Goal: Task Accomplishment & Management: Manage account settings

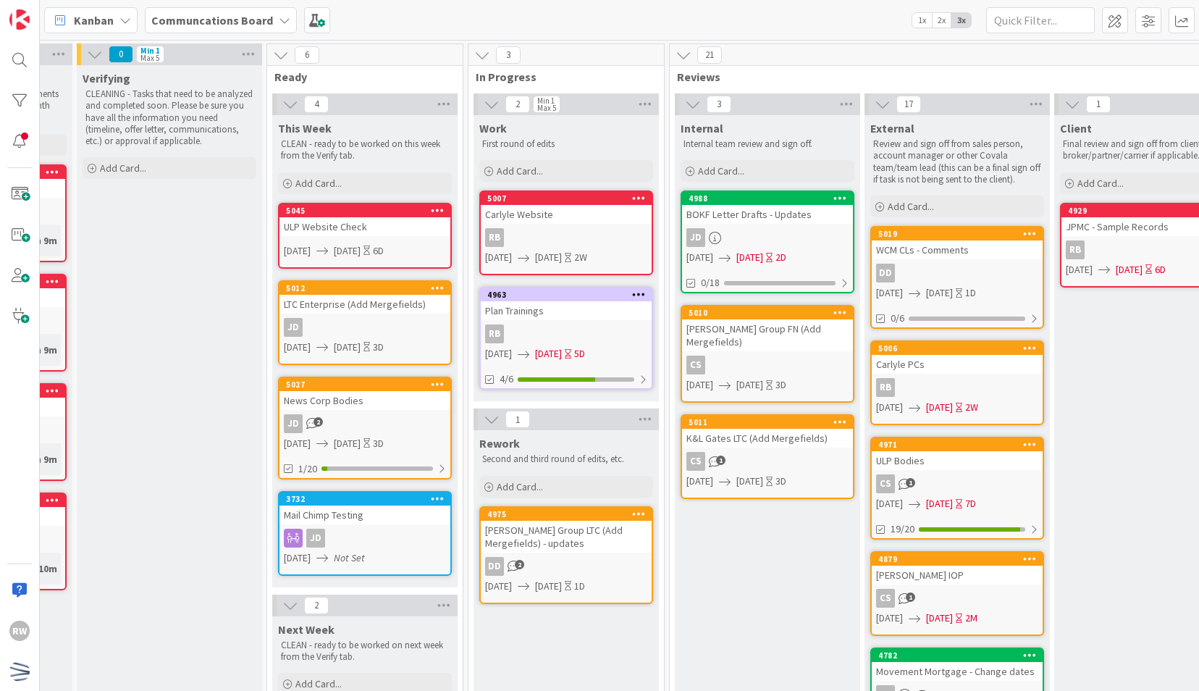
scroll to position [0, 196]
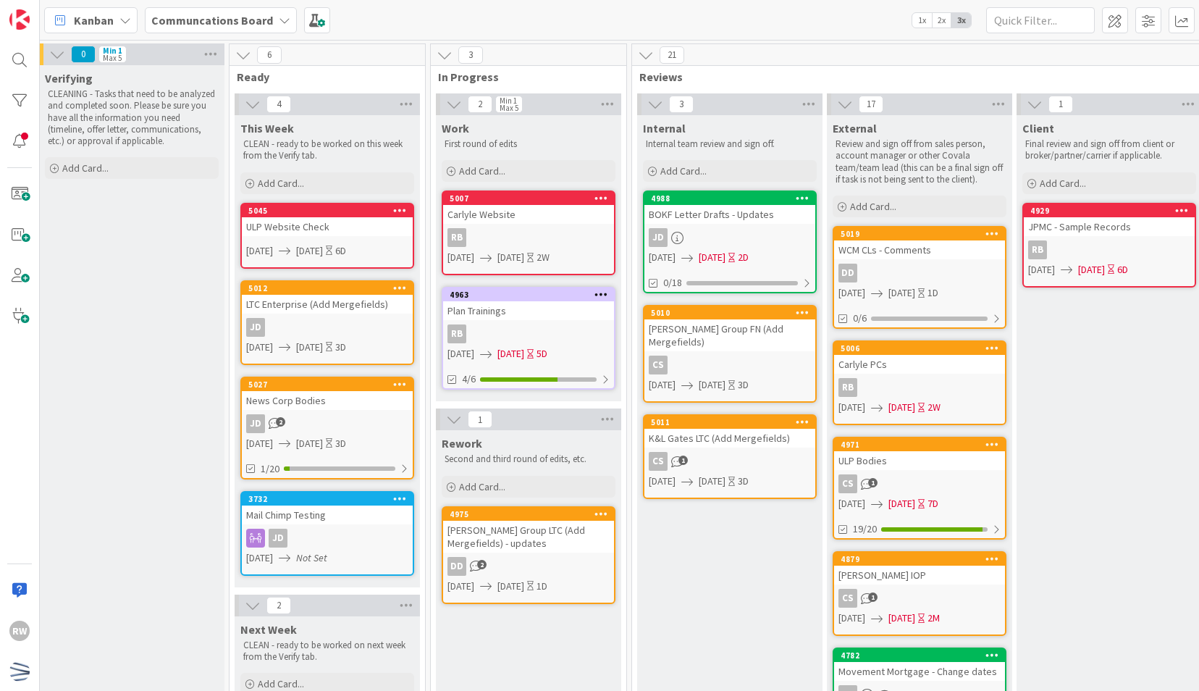
click at [181, 19] on b "Communcations Board" at bounding box center [212, 20] width 122 height 14
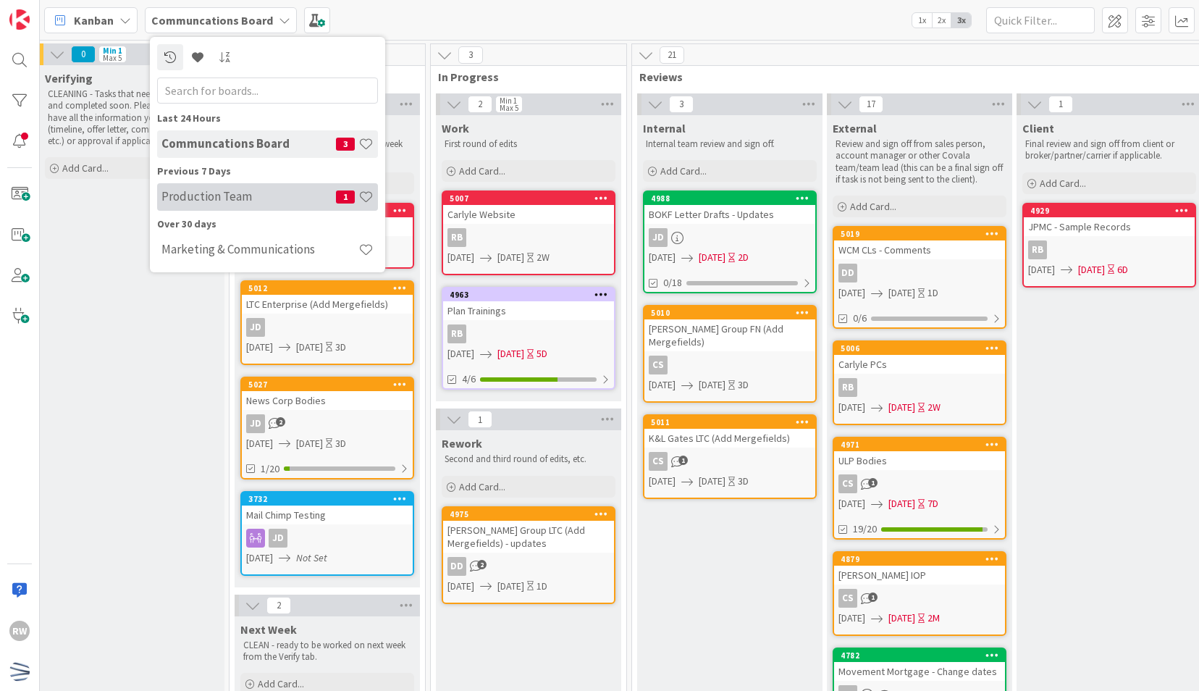
click at [200, 192] on h4 "Production Team" at bounding box center [248, 196] width 175 height 14
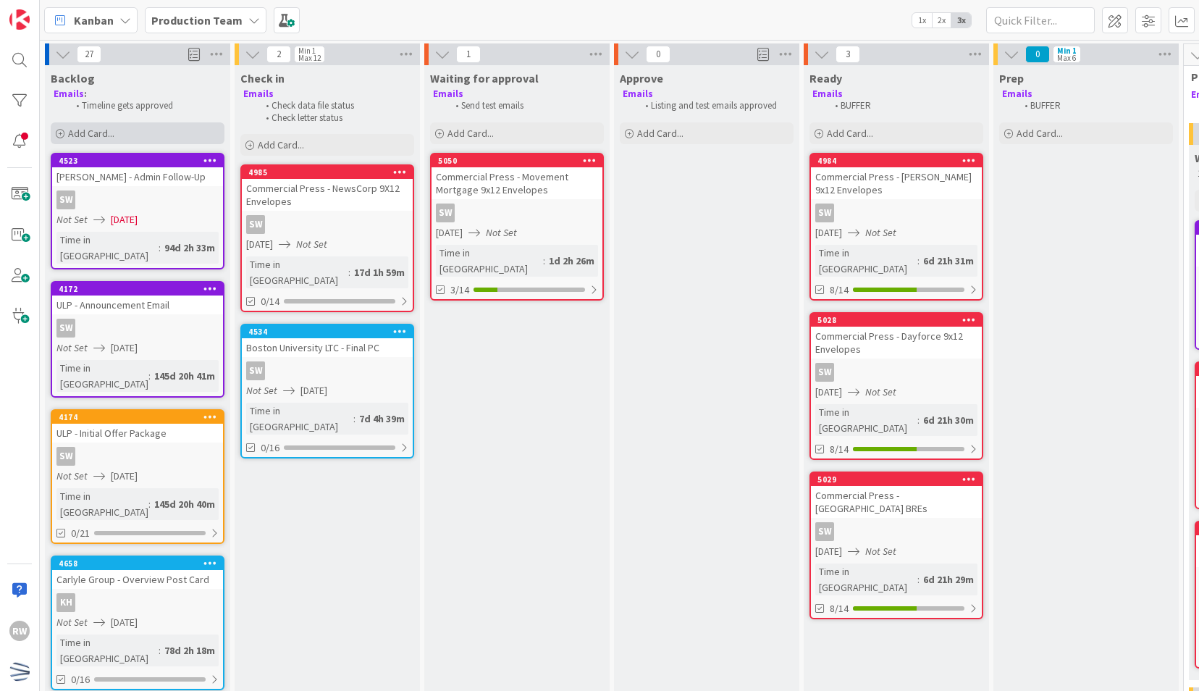
click at [128, 129] on div "Add Card..." at bounding box center [138, 133] width 174 height 22
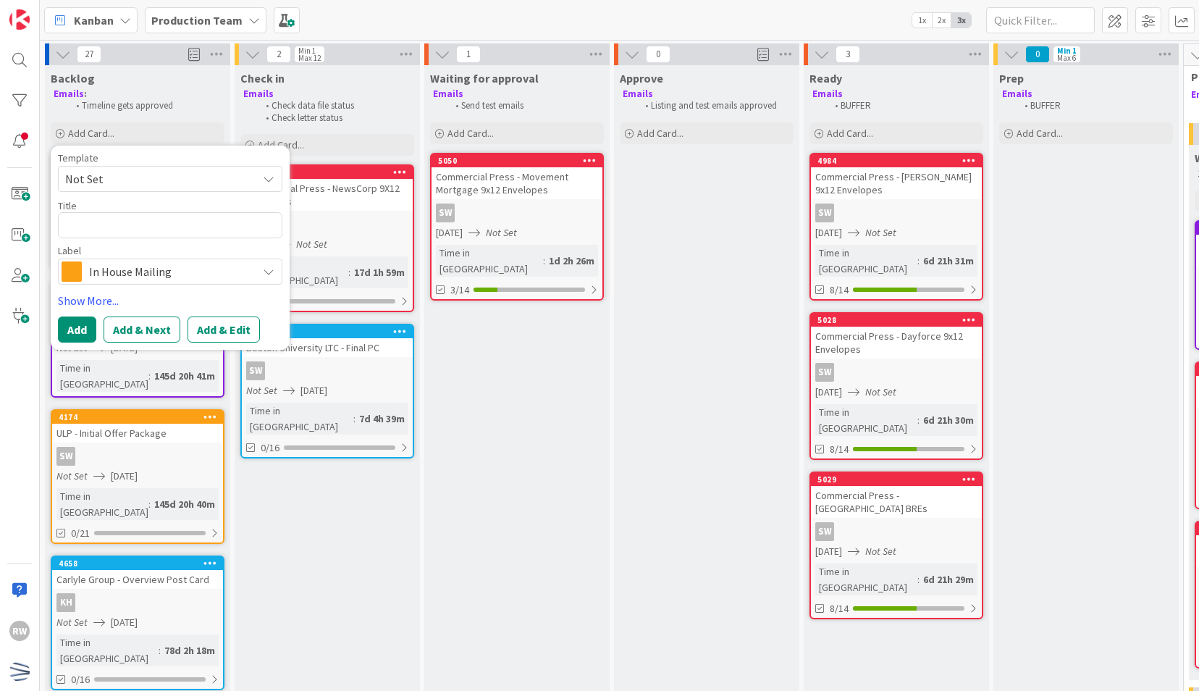
click at [134, 175] on span "Not Set" at bounding box center [155, 178] width 181 height 19
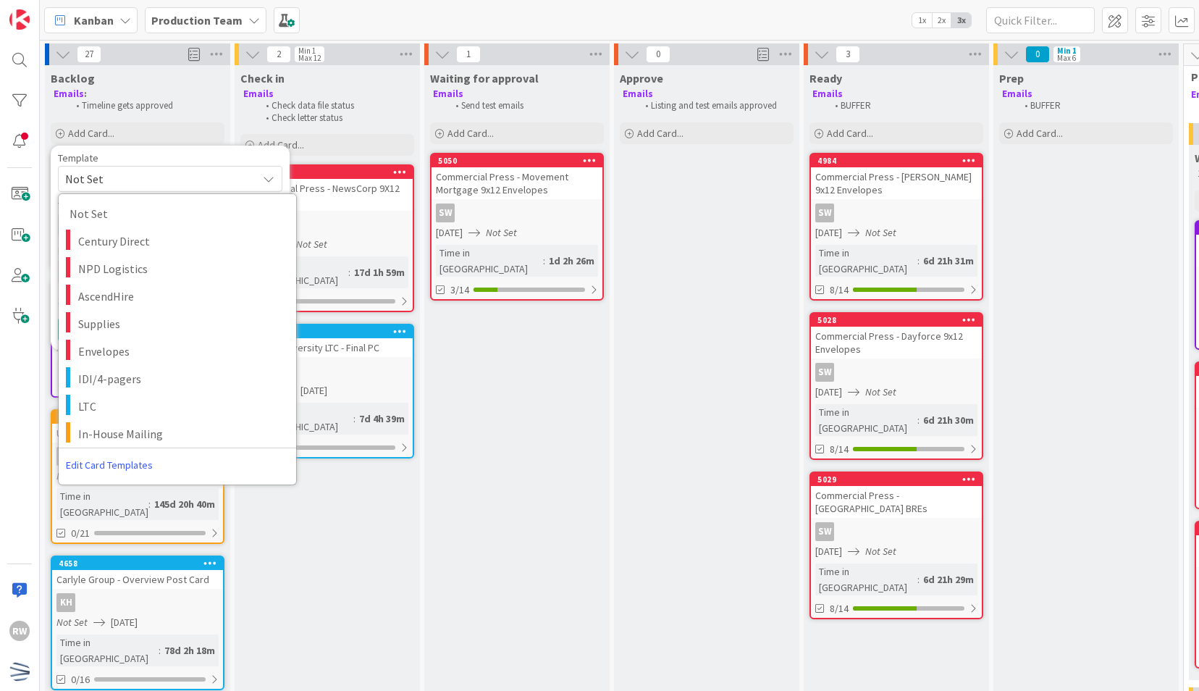
click at [116, 181] on span "Not Set" at bounding box center [155, 178] width 181 height 19
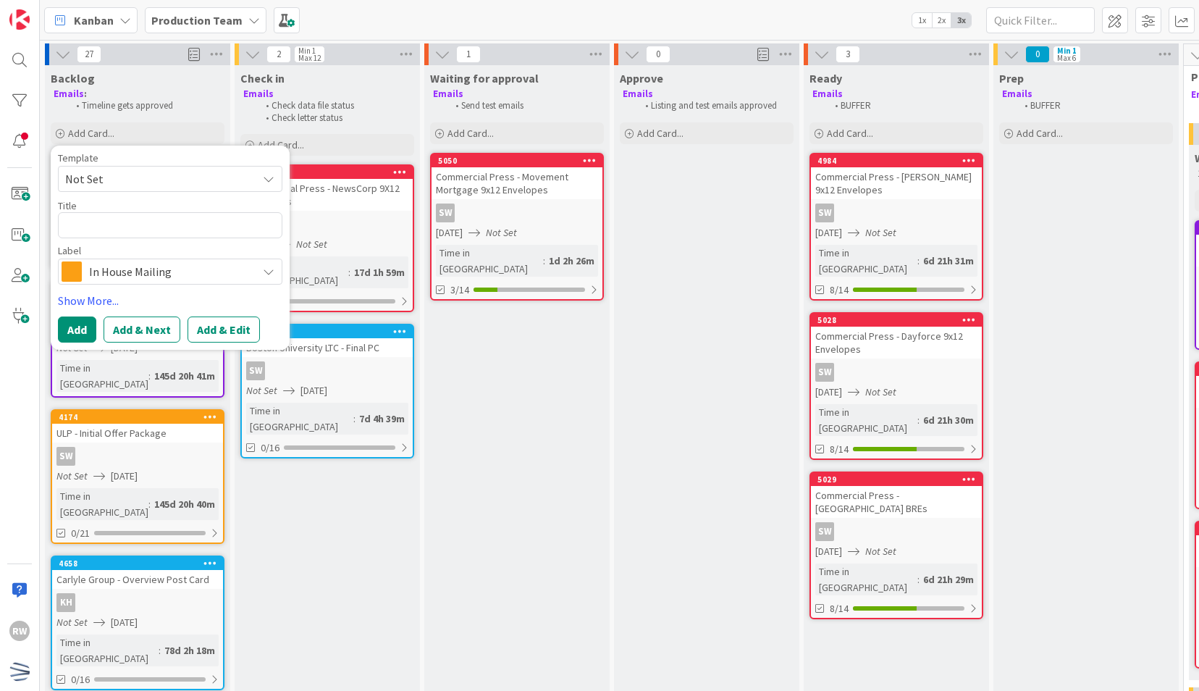
click at [131, 276] on span "In House Mailing" at bounding box center [169, 271] width 161 height 20
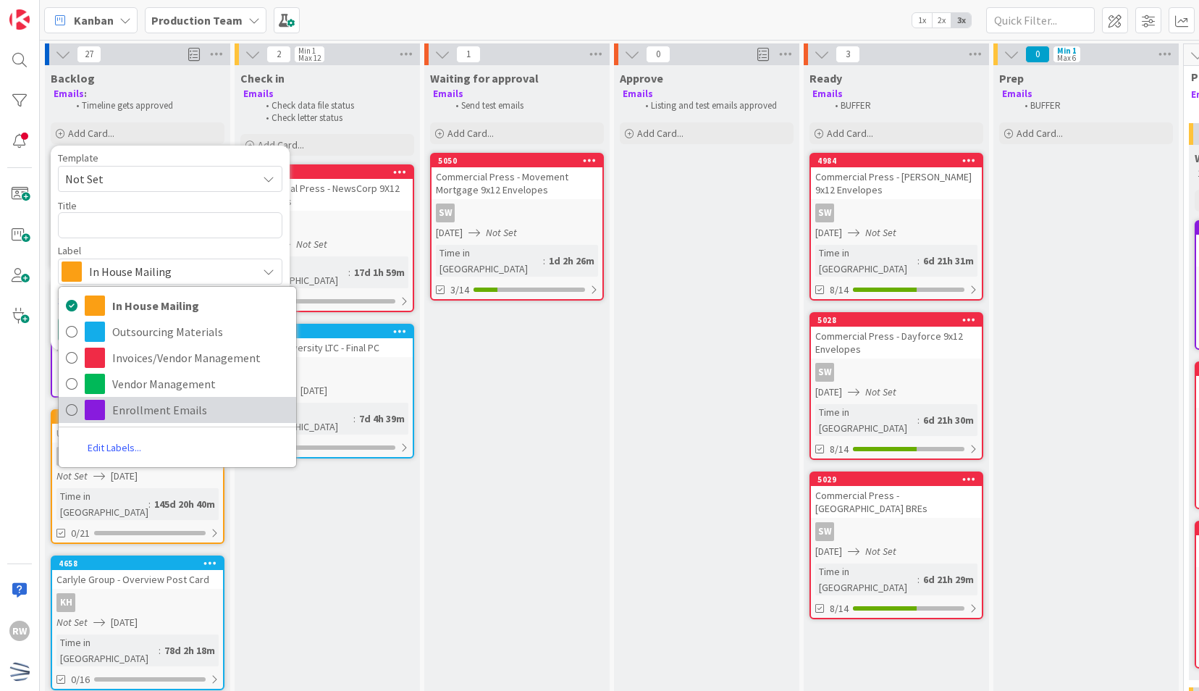
click at [133, 416] on span "Enrollment Emails" at bounding box center [200, 410] width 177 height 22
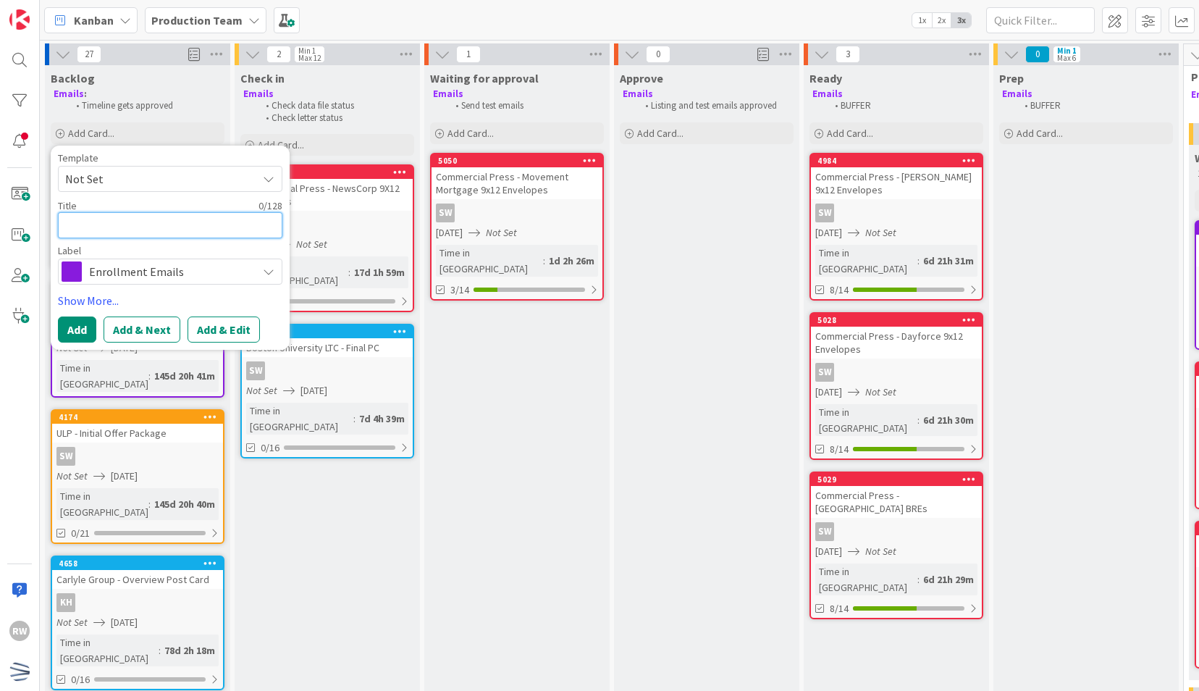
click at [112, 232] on textarea at bounding box center [170, 225] width 224 height 26
type textarea "x"
type textarea "G"
type textarea "x"
type textarea "Go"
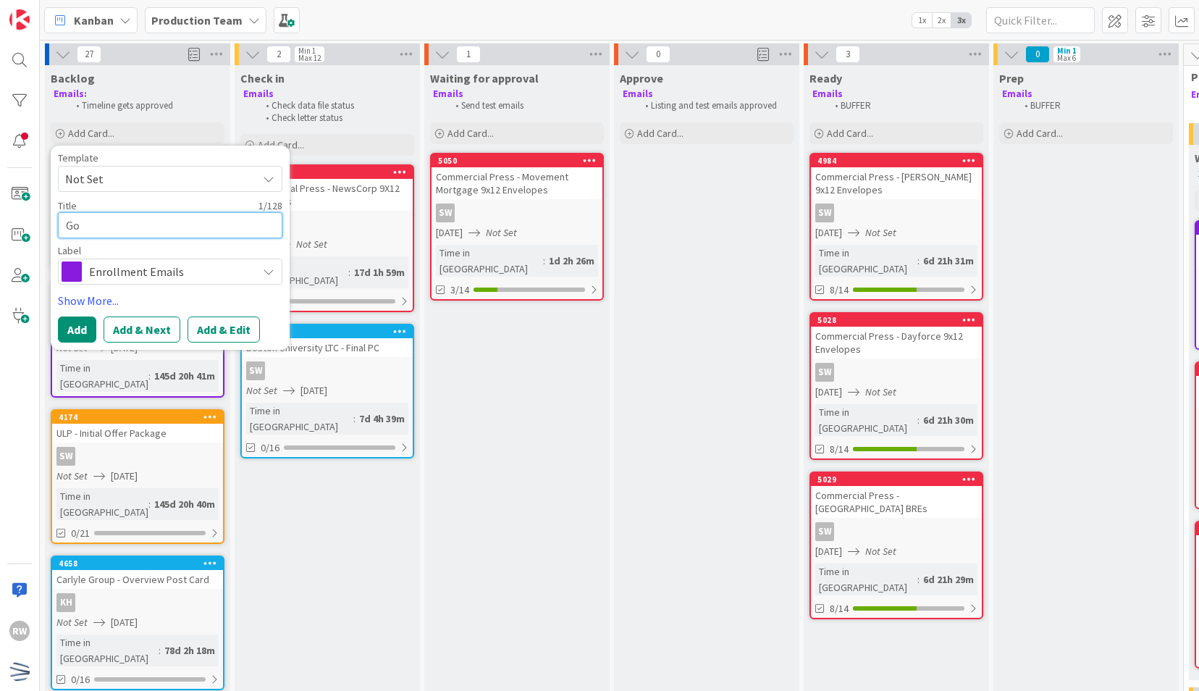
type textarea "x"
type textarea "Gol"
type textarea "x"
type textarea "Gold"
type textarea "x"
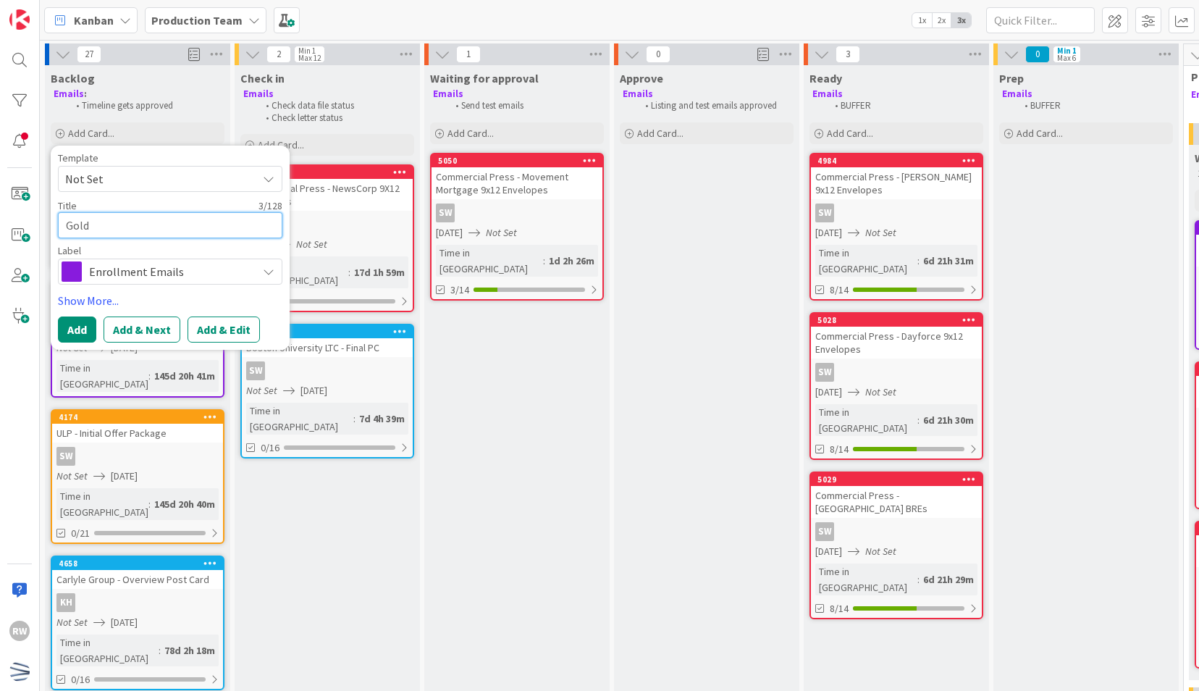
type textarea "Goldm"
type textarea "x"
type textarea "Goldma"
type textarea "x"
type textarea "[PERSON_NAME]"
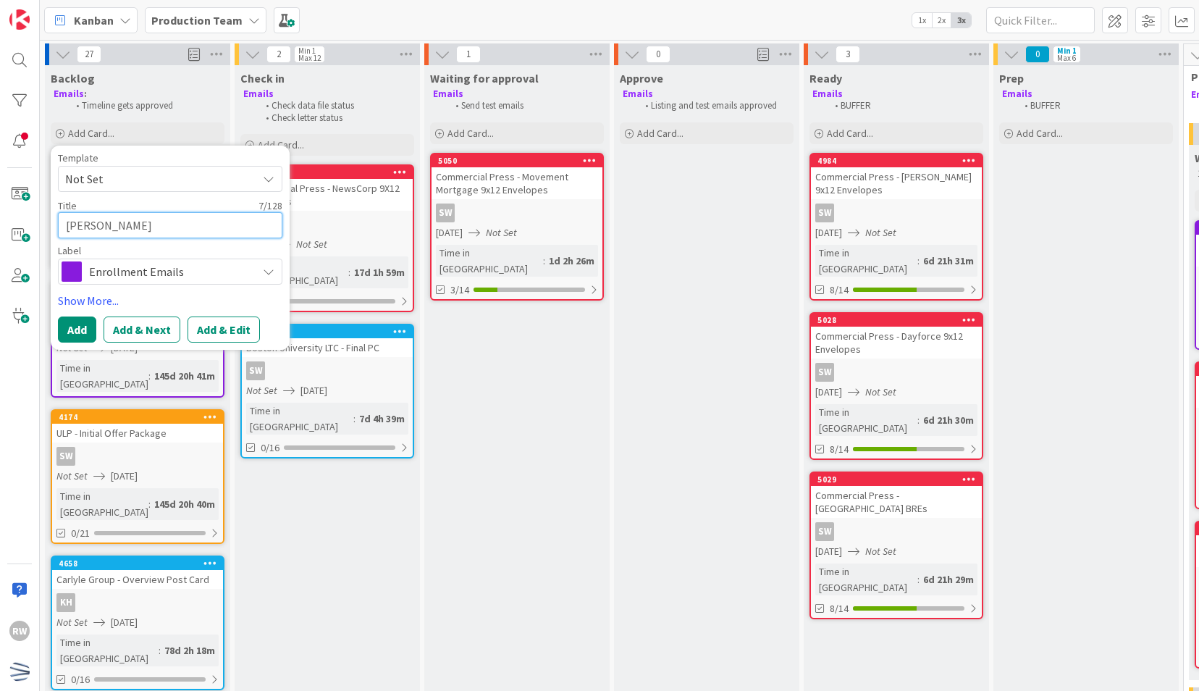
type textarea "x"
type textarea "[PERSON_NAME]"
type textarea "x"
type textarea "[PERSON_NAME] S"
type textarea "x"
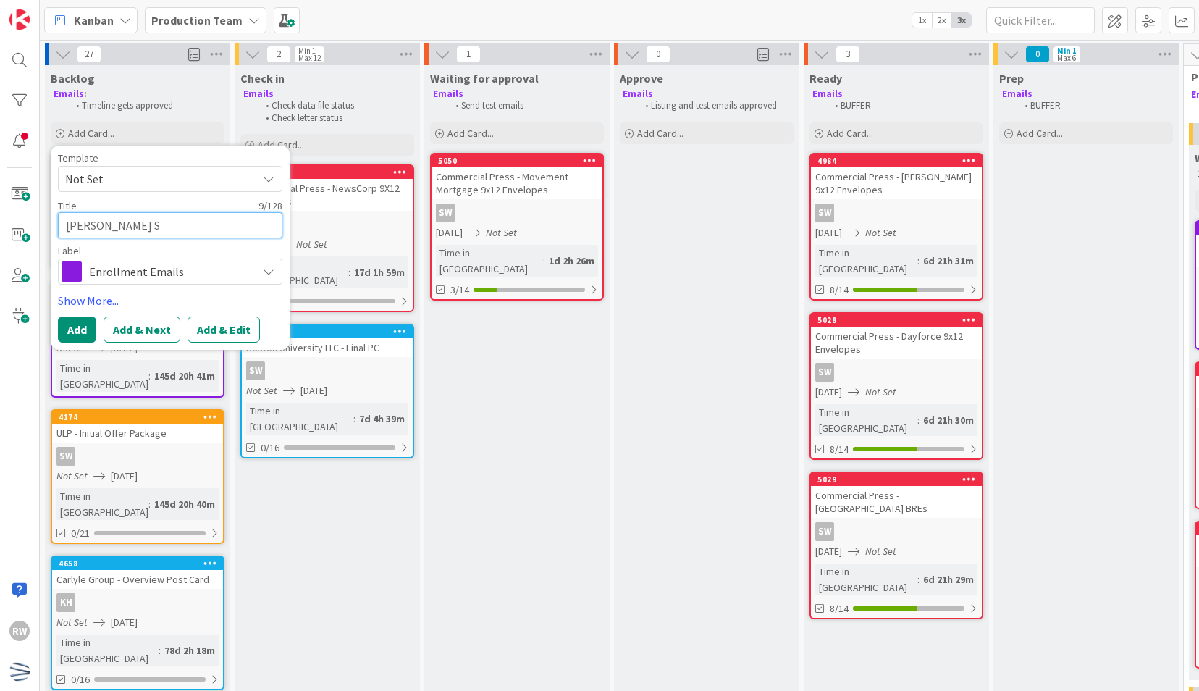
type textarea "[PERSON_NAME]"
type textarea "x"
type textarea "[PERSON_NAME] Sac"
type textarea "x"
type textarea "[PERSON_NAME] Sach"
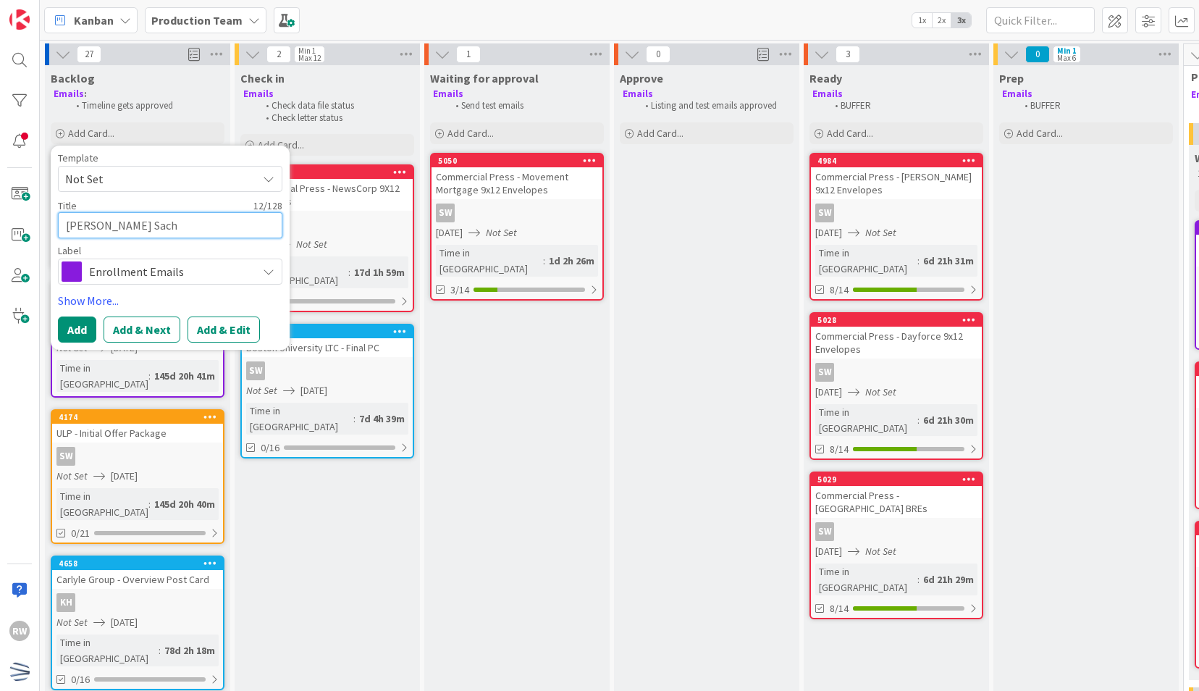
type textarea "x"
type textarea "[PERSON_NAME] [PERSON_NAME]"
type textarea "x"
type textarea "[PERSON_NAME] [PERSON_NAME]"
type textarea "x"
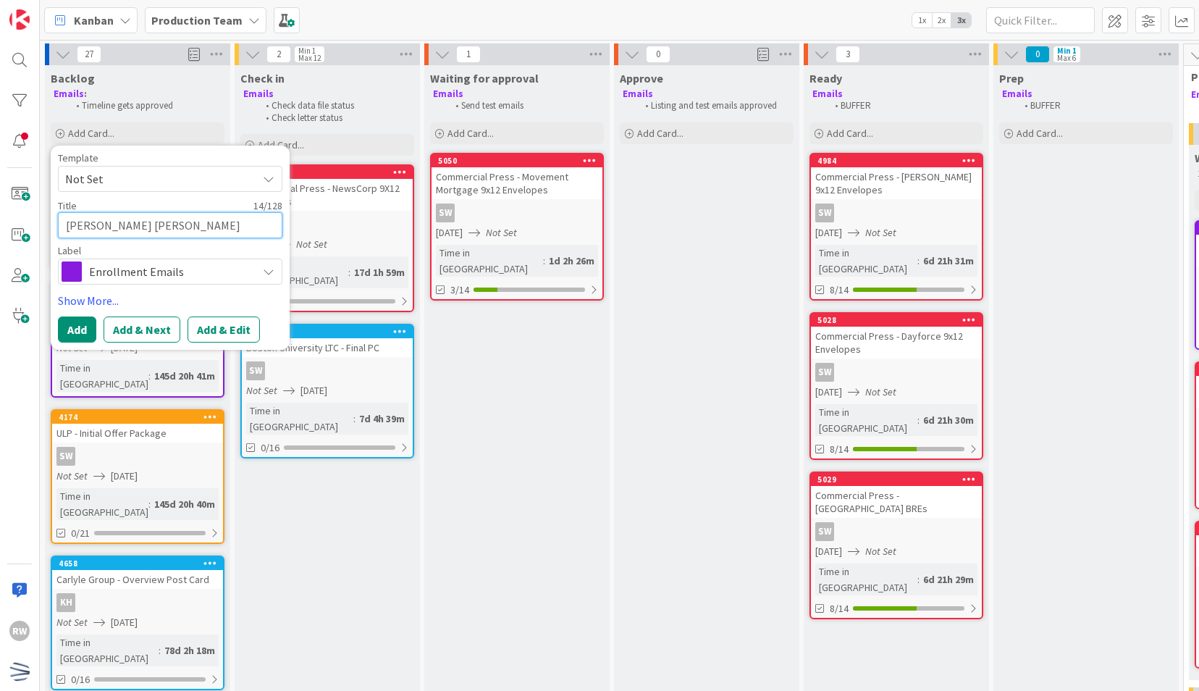
type textarea "[PERSON_NAME] [PERSON_NAME] A"
type textarea "x"
type textarea "[PERSON_NAME] [PERSON_NAME] Au"
type textarea "x"
type textarea "[PERSON_NAME] [PERSON_NAME] Aug"
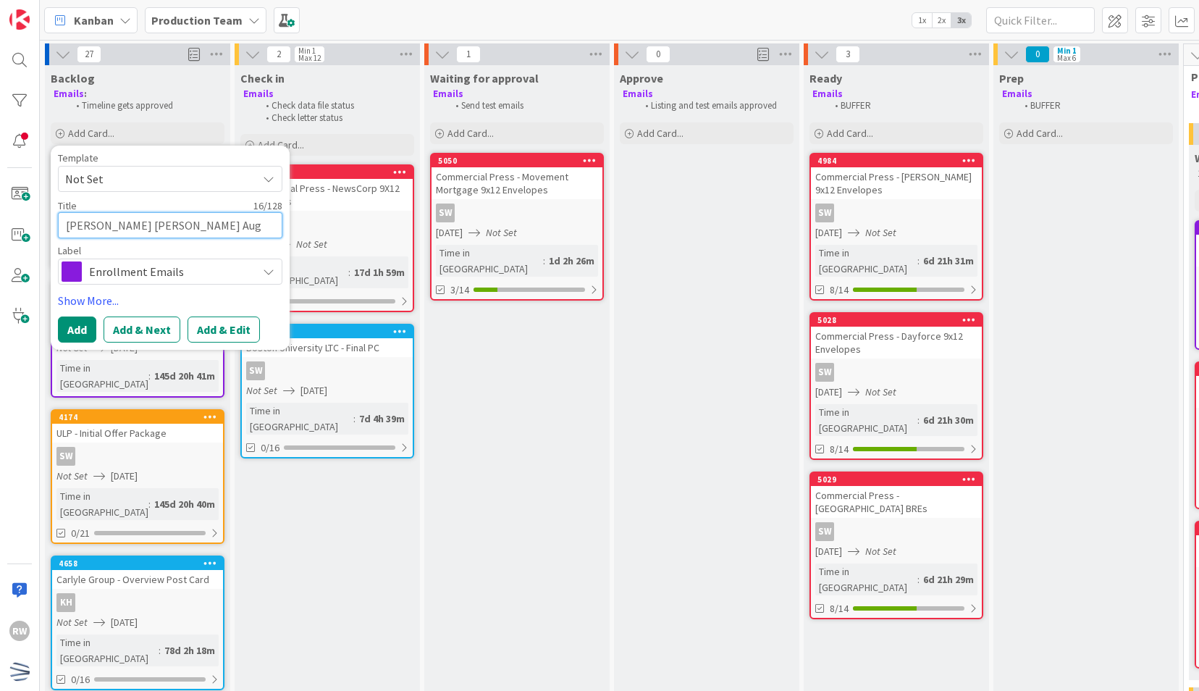
type textarea "x"
type textarea "[PERSON_NAME] [PERSON_NAME] Augu"
type textarea "x"
type textarea "[PERSON_NAME] [PERSON_NAME]"
type textarea "x"
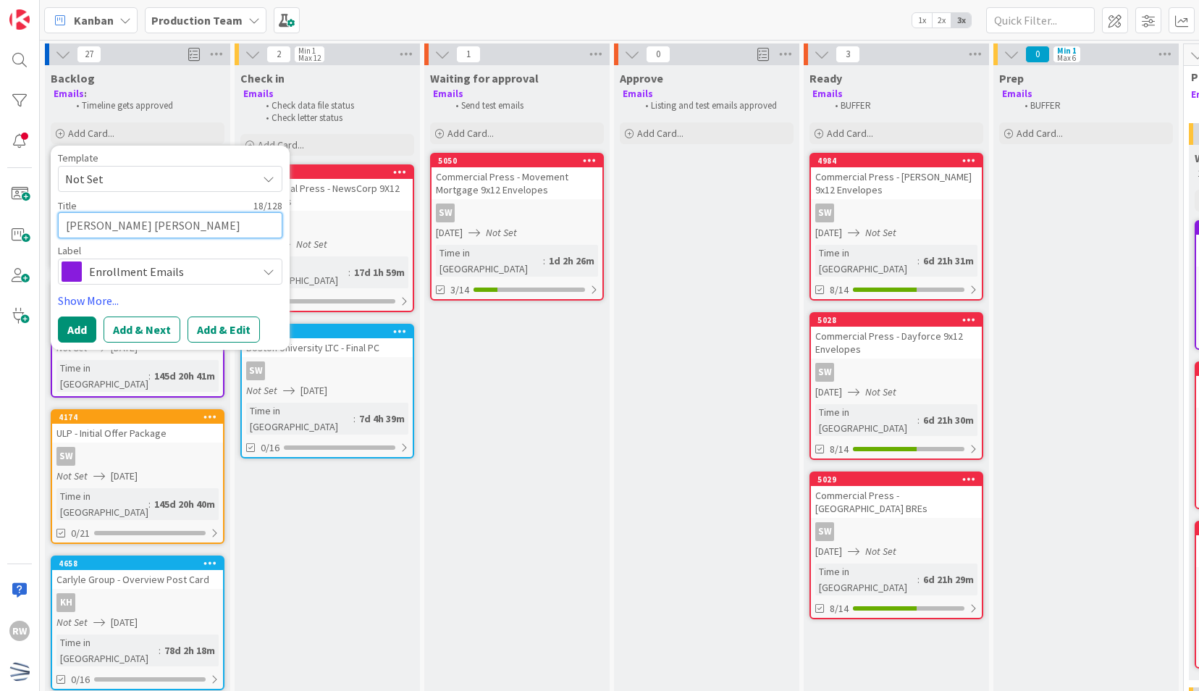
type textarea "[PERSON_NAME] [PERSON_NAME] August"
type textarea "x"
type textarea "[PERSON_NAME] [PERSON_NAME] August"
type textarea "x"
type textarea "[PERSON_NAME] [PERSON_NAME] August N"
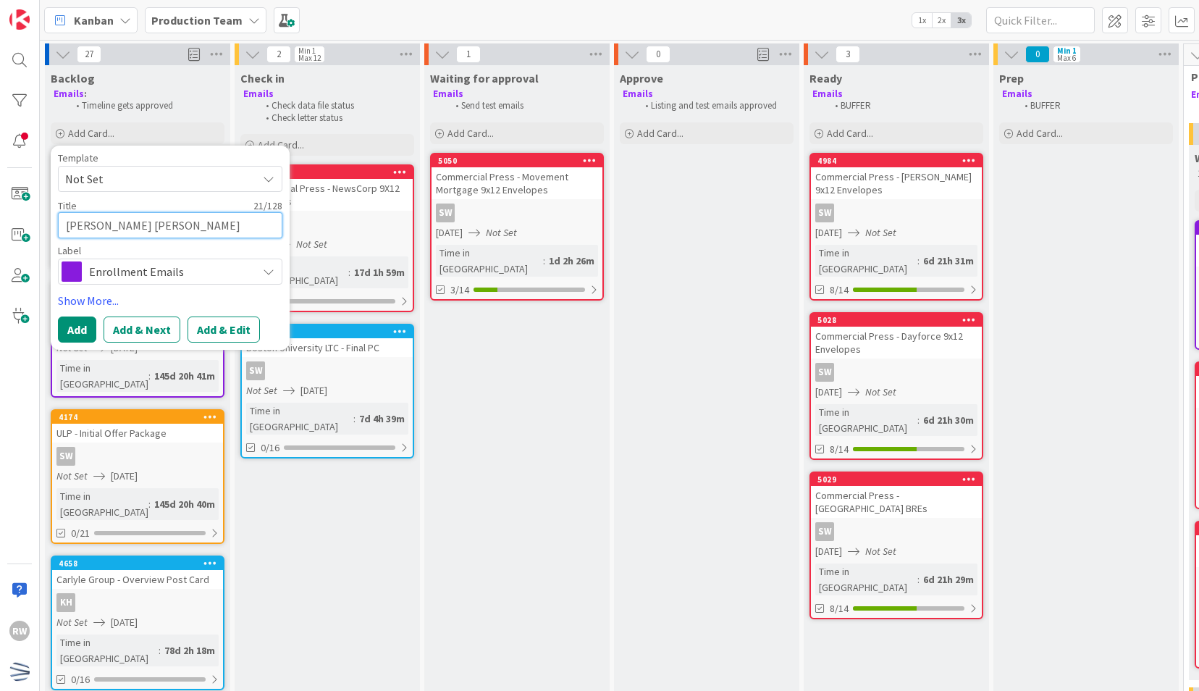
type textarea "x"
type textarea "[PERSON_NAME] [PERSON_NAME] August NH"
type textarea "x"
type textarea "[PERSON_NAME] [PERSON_NAME] August NH"
type textarea "x"
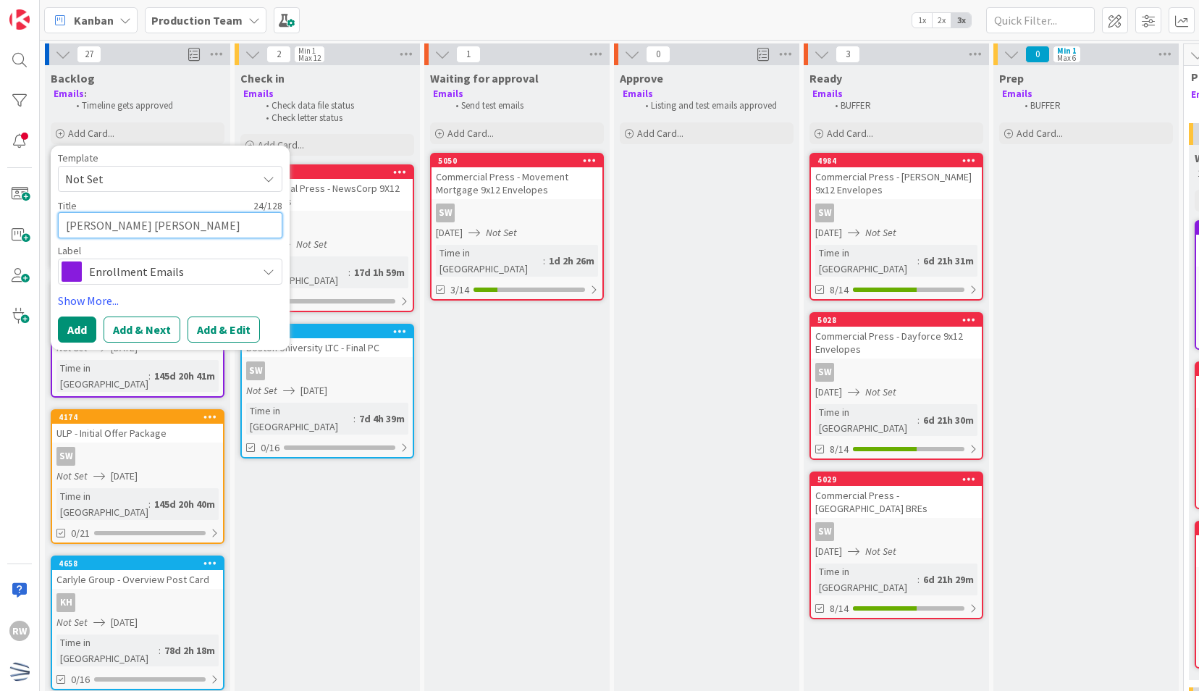
type textarea "[PERSON_NAME] [PERSON_NAME] August NH R"
type textarea "x"
type textarea "[PERSON_NAME] [PERSON_NAME] August NH Re"
type textarea "x"
type textarea "[PERSON_NAME] [PERSON_NAME] August NH Remi"
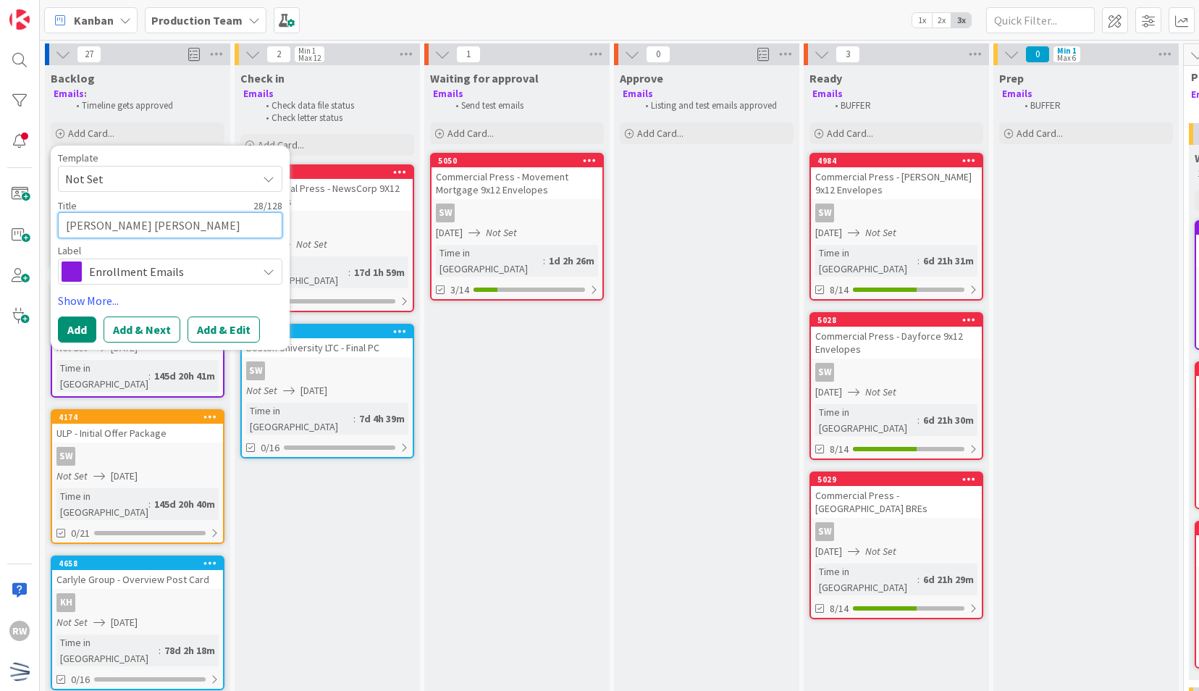
type textarea "x"
type textarea "[PERSON_NAME] [PERSON_NAME] August NH Remind"
type textarea "x"
type textarea "[PERSON_NAME] [PERSON_NAME] August NH Reminde"
type textarea "x"
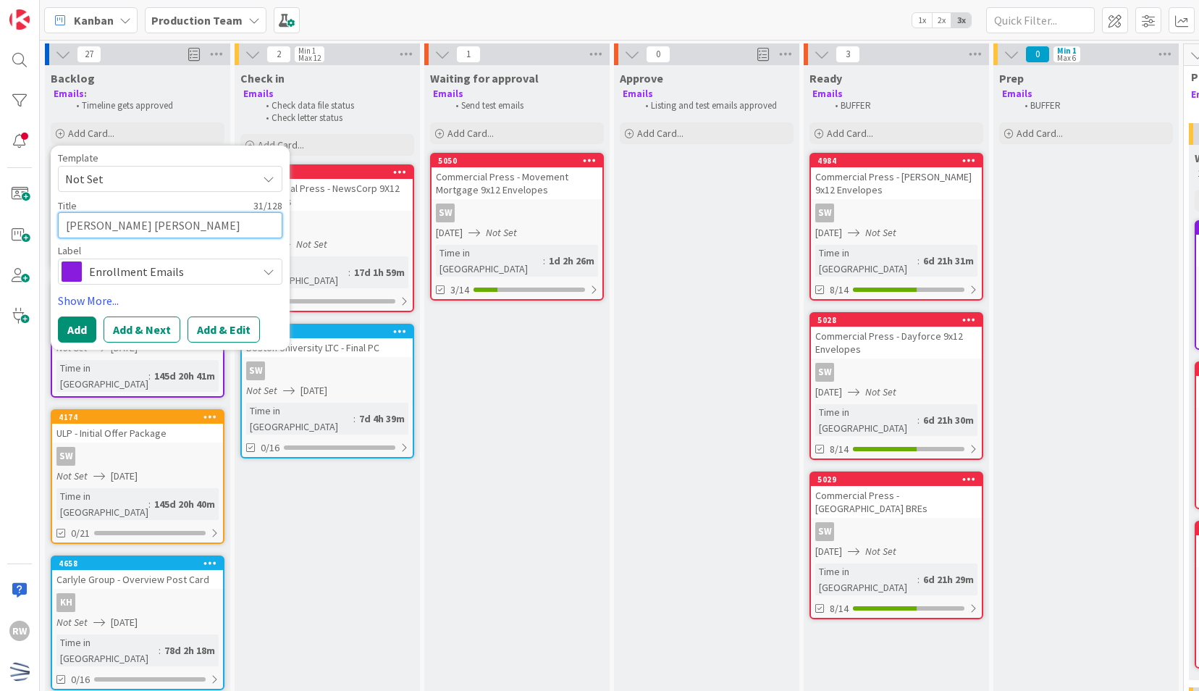
type textarea "[PERSON_NAME] [PERSON_NAME] August NH Reminder"
type textarea "x"
type textarea "[PERSON_NAME] [PERSON_NAME] August NH Reminder E"
type textarea "x"
type textarea "[PERSON_NAME] [PERSON_NAME] August NH Reminder Em"
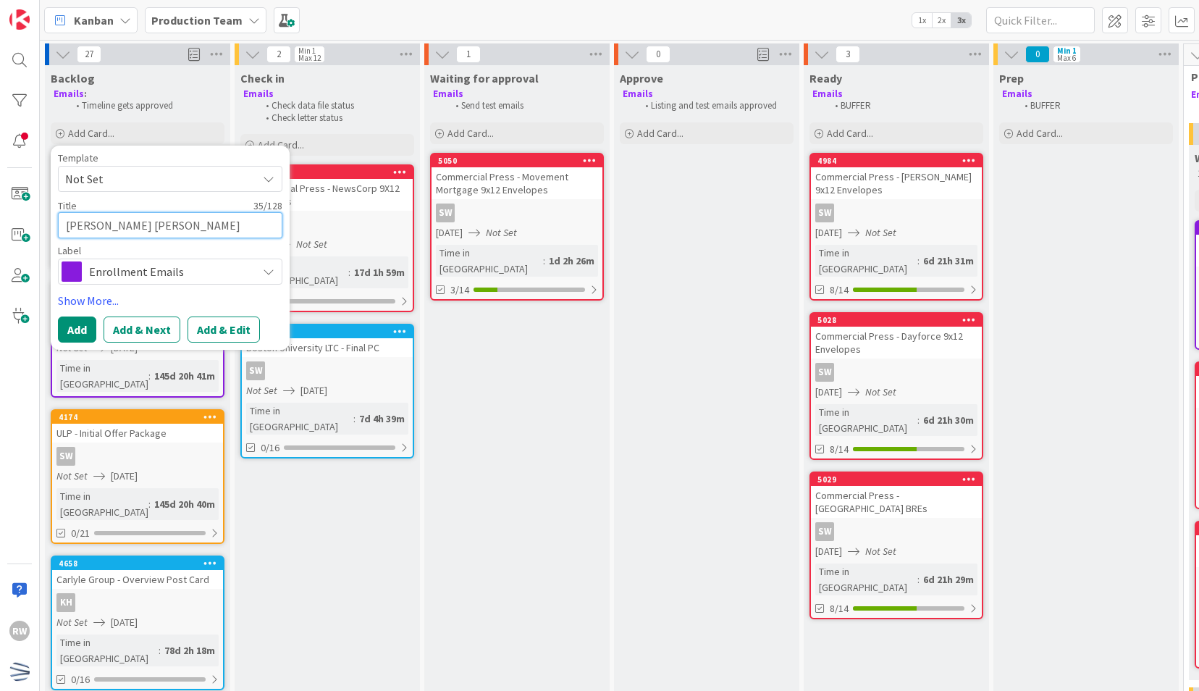
type textarea "x"
type textarea "[PERSON_NAME] [PERSON_NAME] August NH Reminder Emai"
type textarea "x"
type textarea "[PERSON_NAME] [PERSON_NAME] August NH Reminder Email"
click at [131, 299] on link "Show More..." at bounding box center [170, 300] width 224 height 17
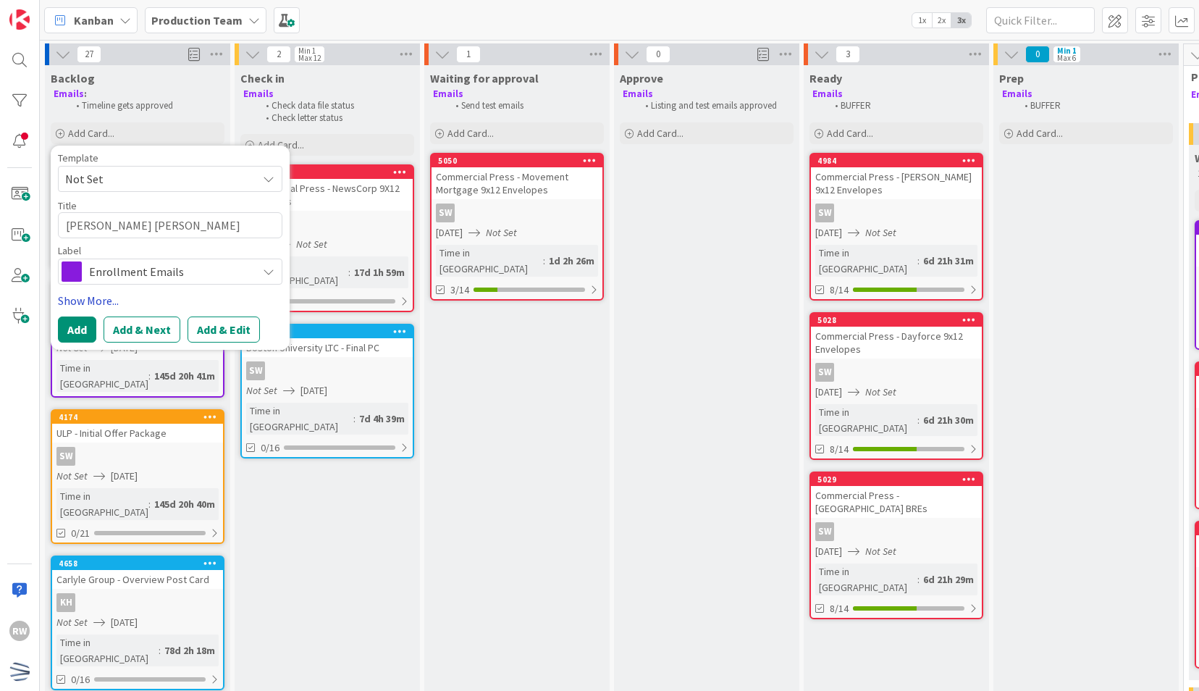
type textarea "x"
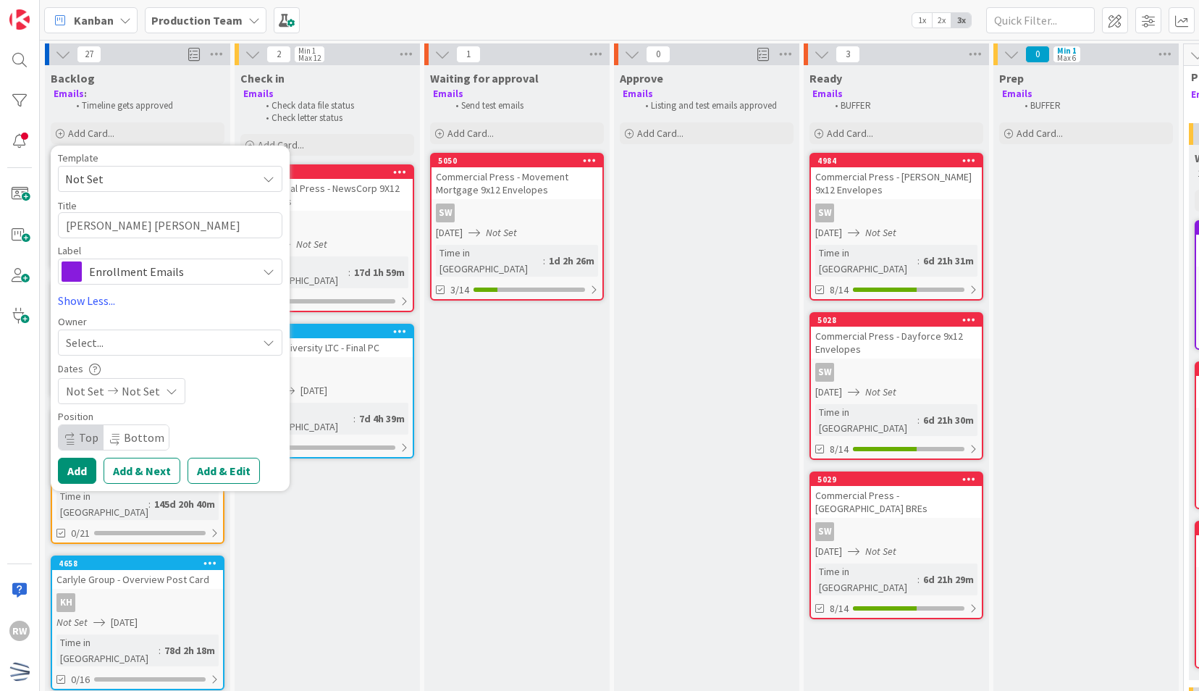
click at [166, 395] on icon at bounding box center [172, 391] width 12 height 12
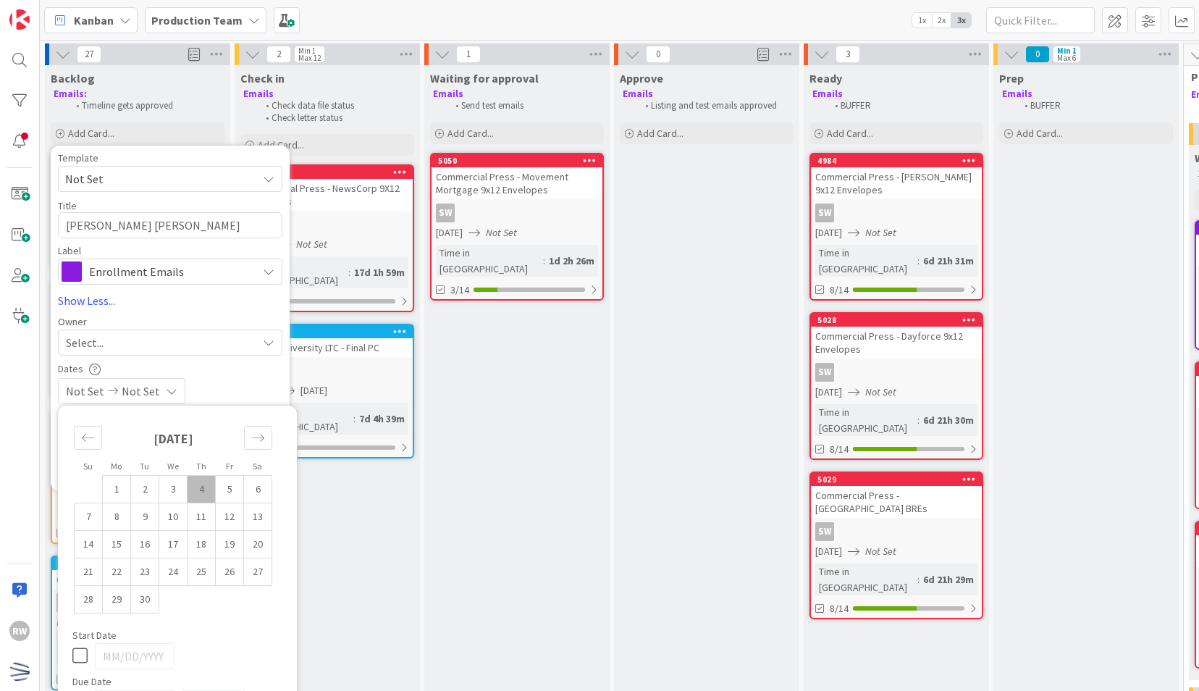
click at [136, 392] on span "Not Set" at bounding box center [141, 390] width 38 height 17
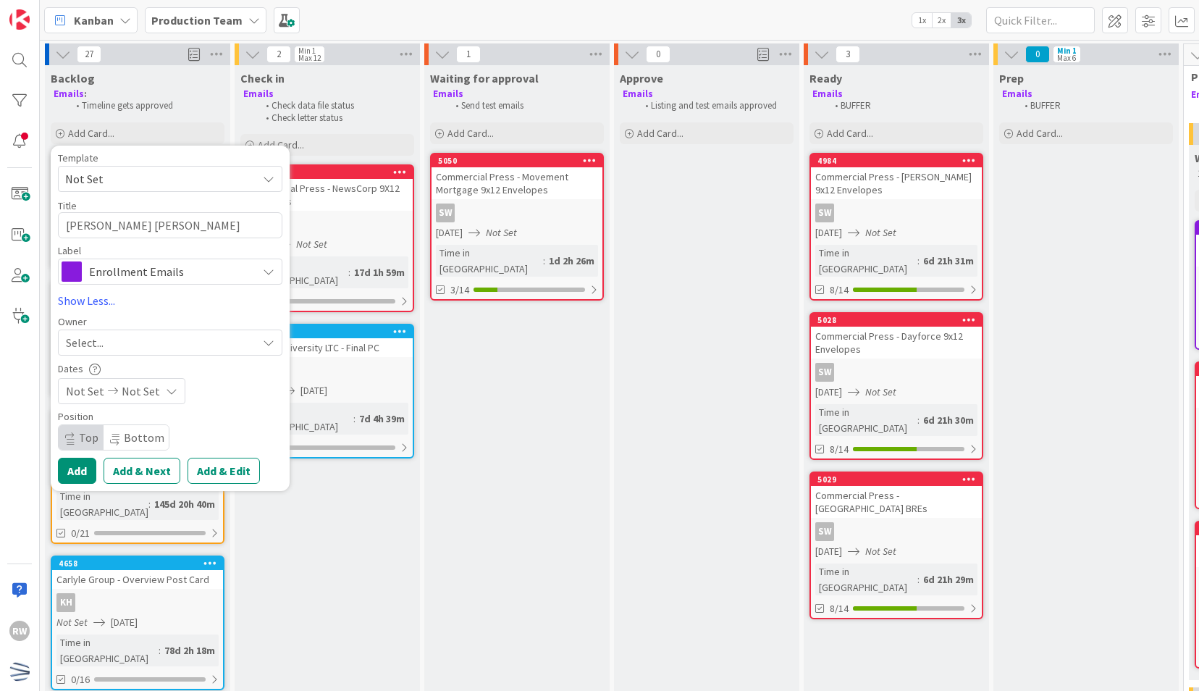
click at [136, 392] on span "Not Set" at bounding box center [141, 390] width 38 height 17
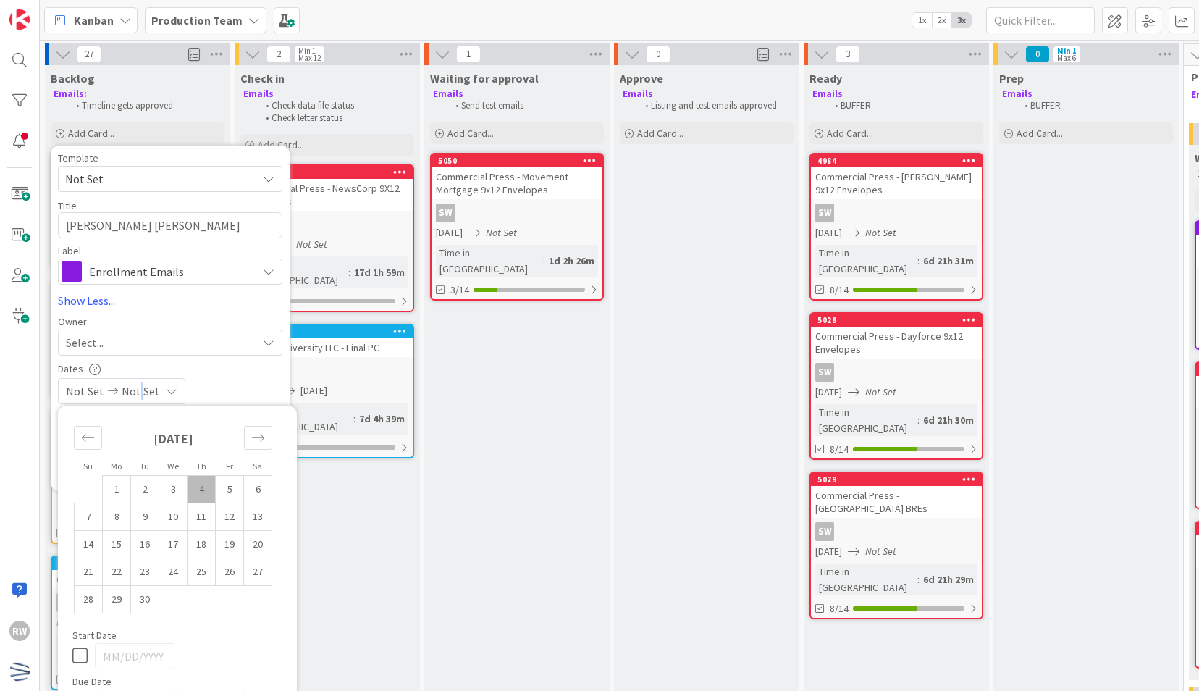
click at [136, 392] on span "Not Set" at bounding box center [141, 390] width 38 height 17
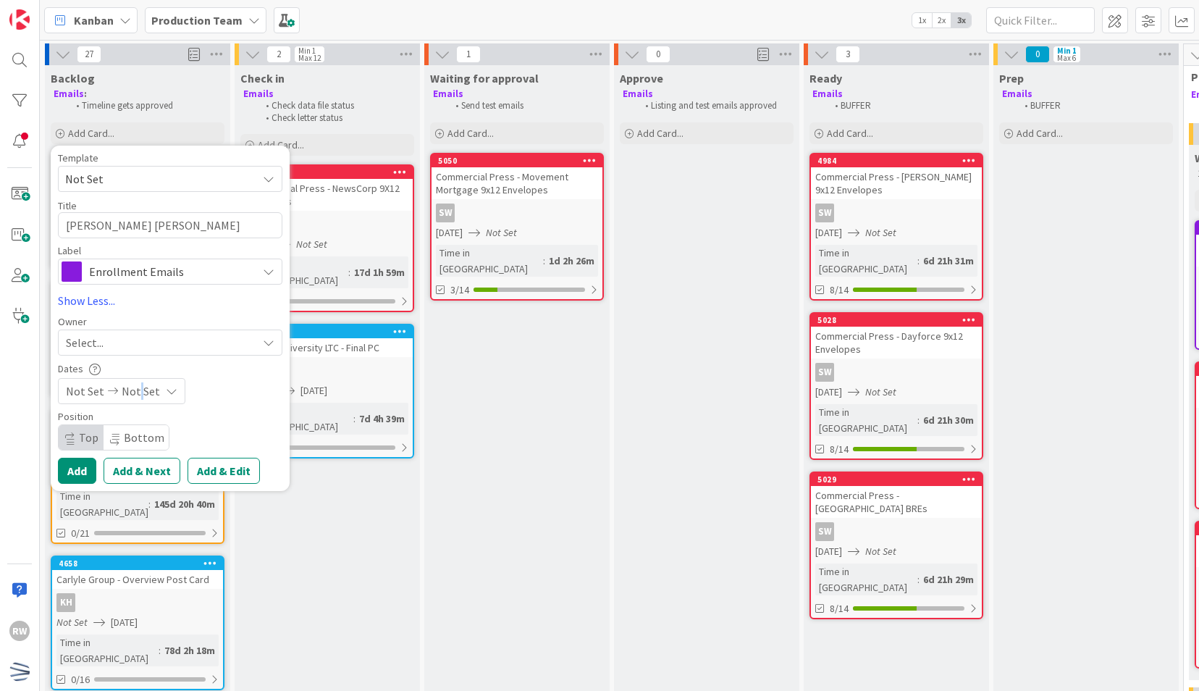
click at [136, 392] on span "Not Set" at bounding box center [141, 390] width 38 height 17
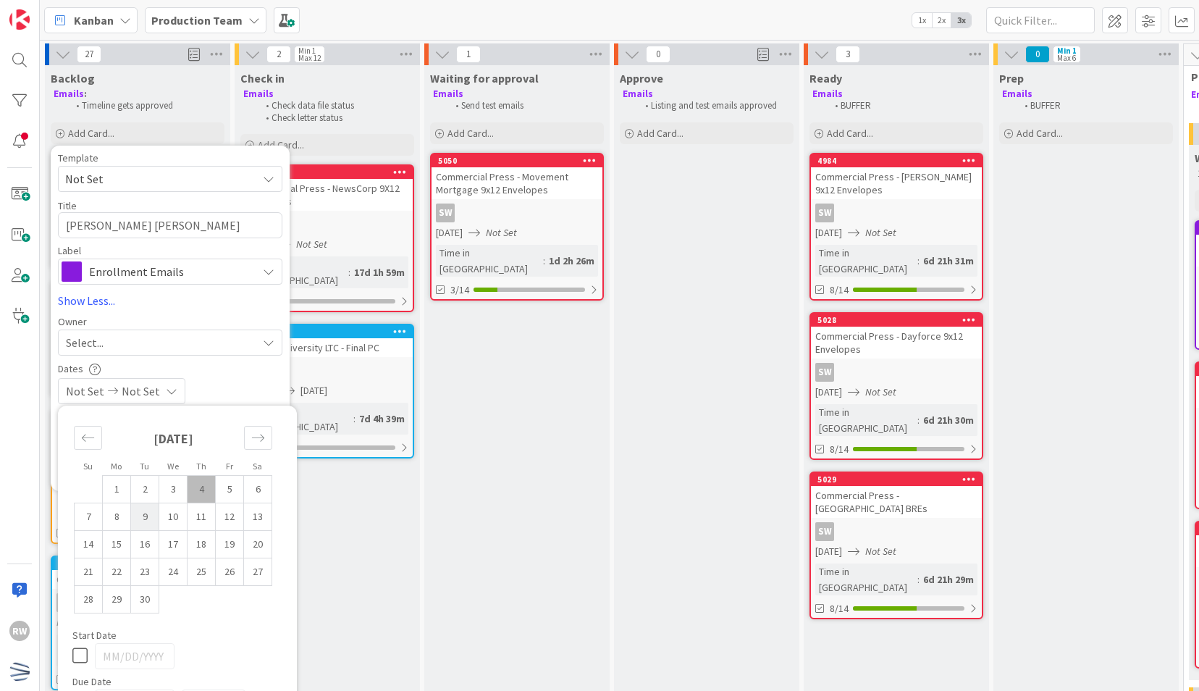
click at [147, 519] on td "9" at bounding box center [145, 517] width 28 height 28
type input "[DATE]"
type textarea "x"
click at [232, 382] on div "[DATE] Not Set" at bounding box center [170, 391] width 224 height 26
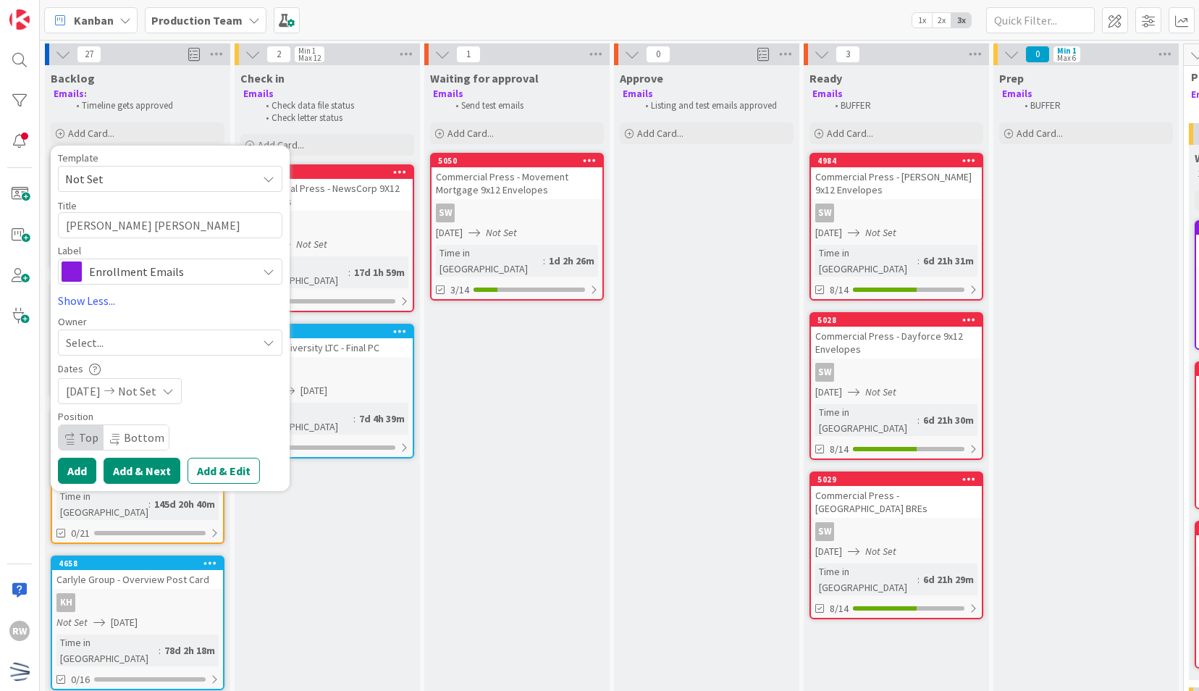
click at [146, 468] on button "Add & Next" at bounding box center [142, 471] width 77 height 26
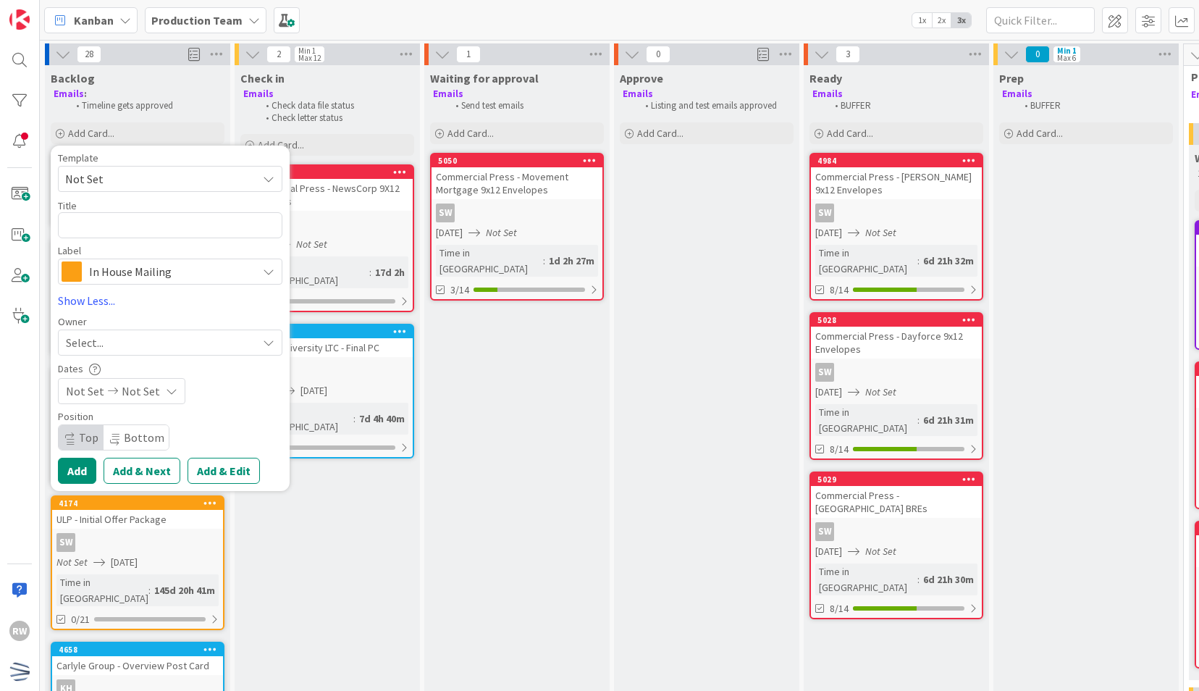
click at [133, 266] on span "In House Mailing" at bounding box center [169, 271] width 161 height 20
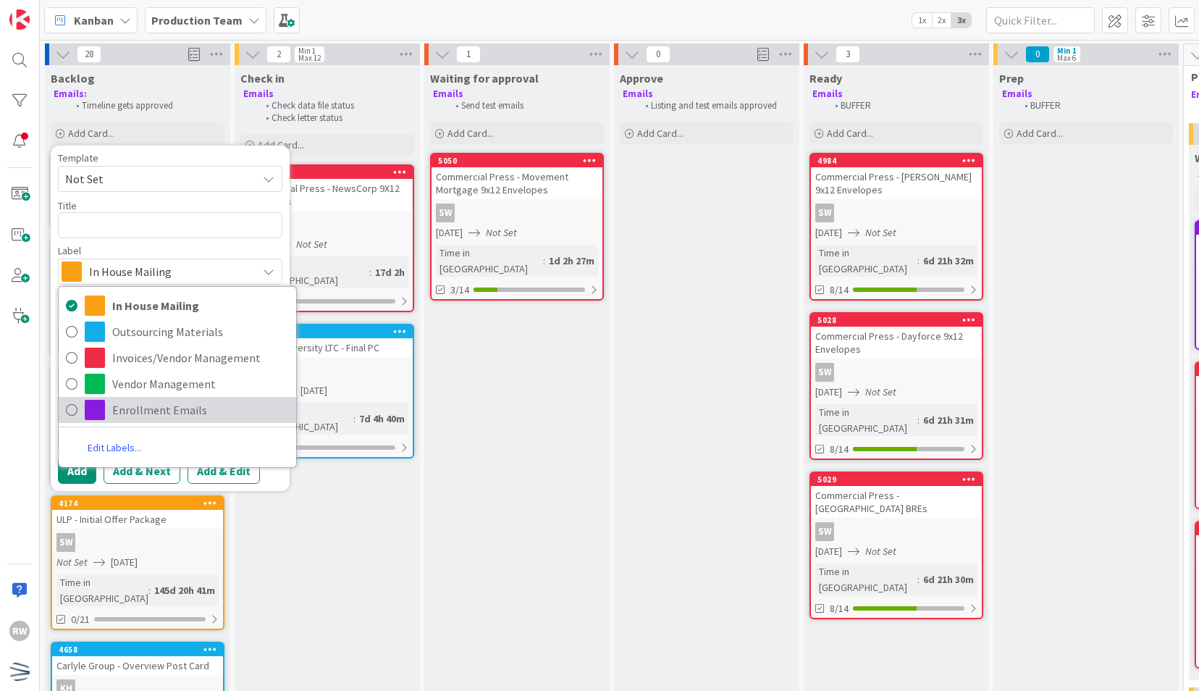
click at [133, 407] on span "Enrollment Emails" at bounding box center [200, 410] width 177 height 22
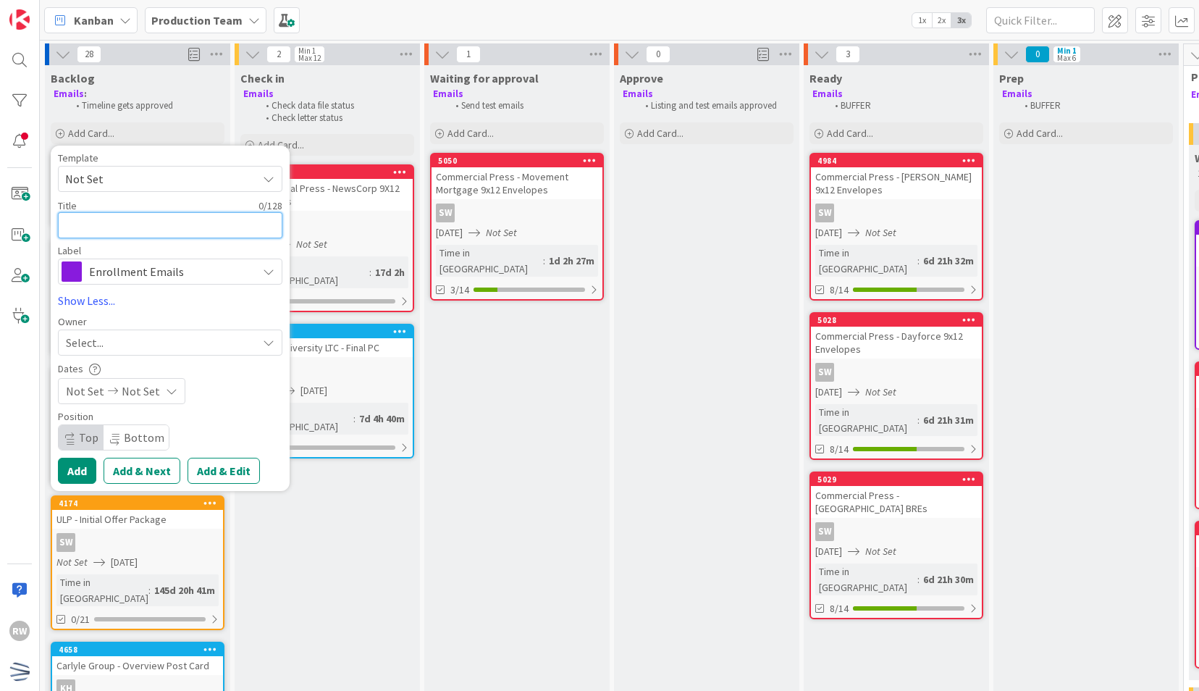
click at [104, 224] on textarea at bounding box center [170, 225] width 224 height 26
paste textarea "[PERSON_NAME] [PERSON_NAME] August NH Reminder Email"
type textarea "x"
type textarea "[PERSON_NAME] [PERSON_NAME] August NH Reminder Email"
drag, startPoint x: 199, startPoint y: 226, endPoint x: 243, endPoint y: 223, distance: 44.3
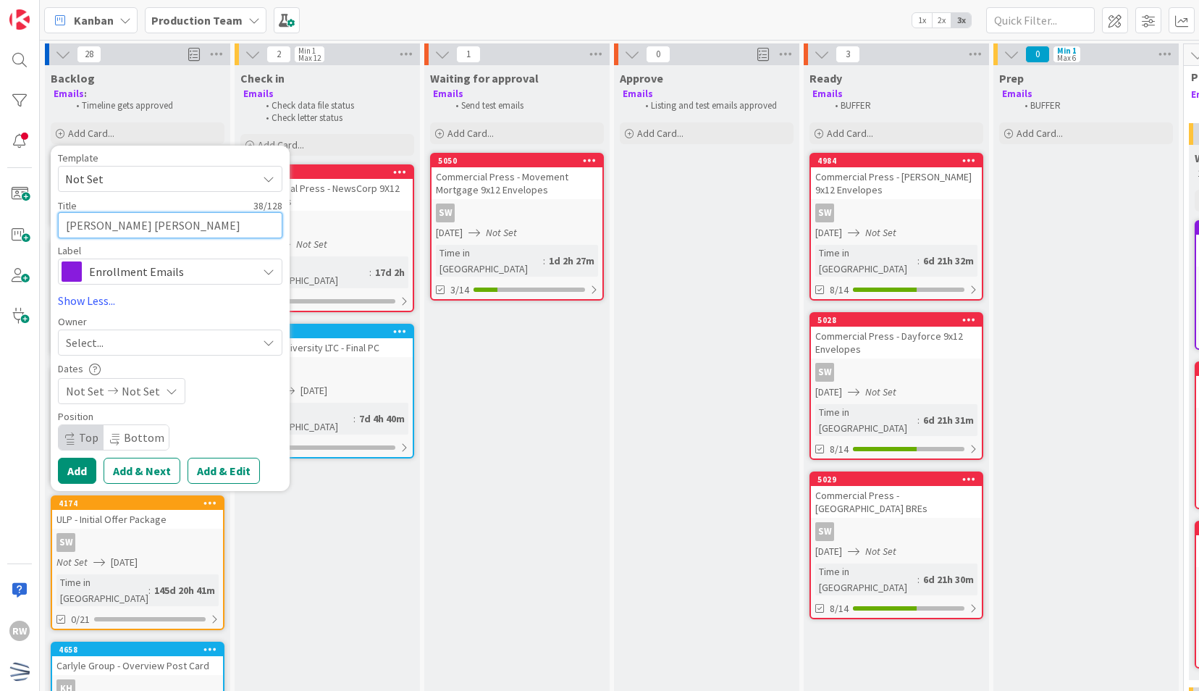
click at [243, 223] on textarea "[PERSON_NAME] [PERSON_NAME] August NH Reminder Email" at bounding box center [170, 225] width 224 height 26
type textarea "x"
type textarea "[PERSON_NAME] [PERSON_NAME] August NH F Email"
type textarea "x"
type textarea "[PERSON_NAME] [PERSON_NAME] August NH Fi Email"
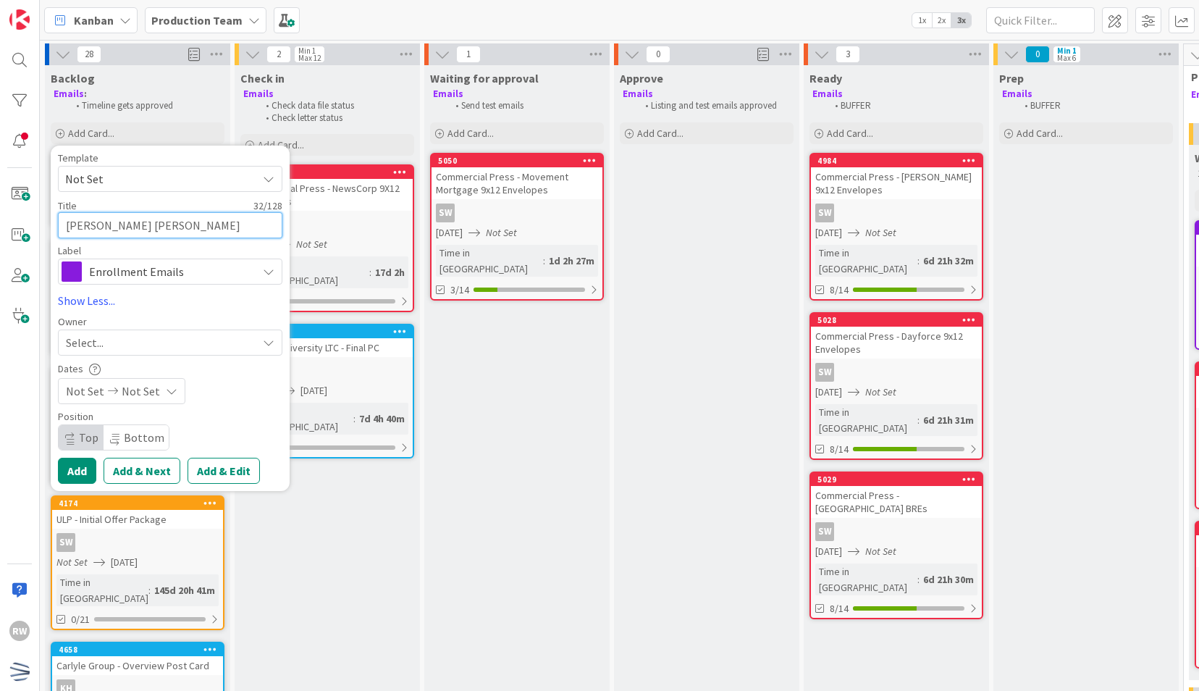
type textarea "x"
type textarea "[PERSON_NAME] [PERSON_NAME] August NH Fin Email"
type textarea "x"
type textarea "[PERSON_NAME] [PERSON_NAME] August NH Final Email"
type textarea "x"
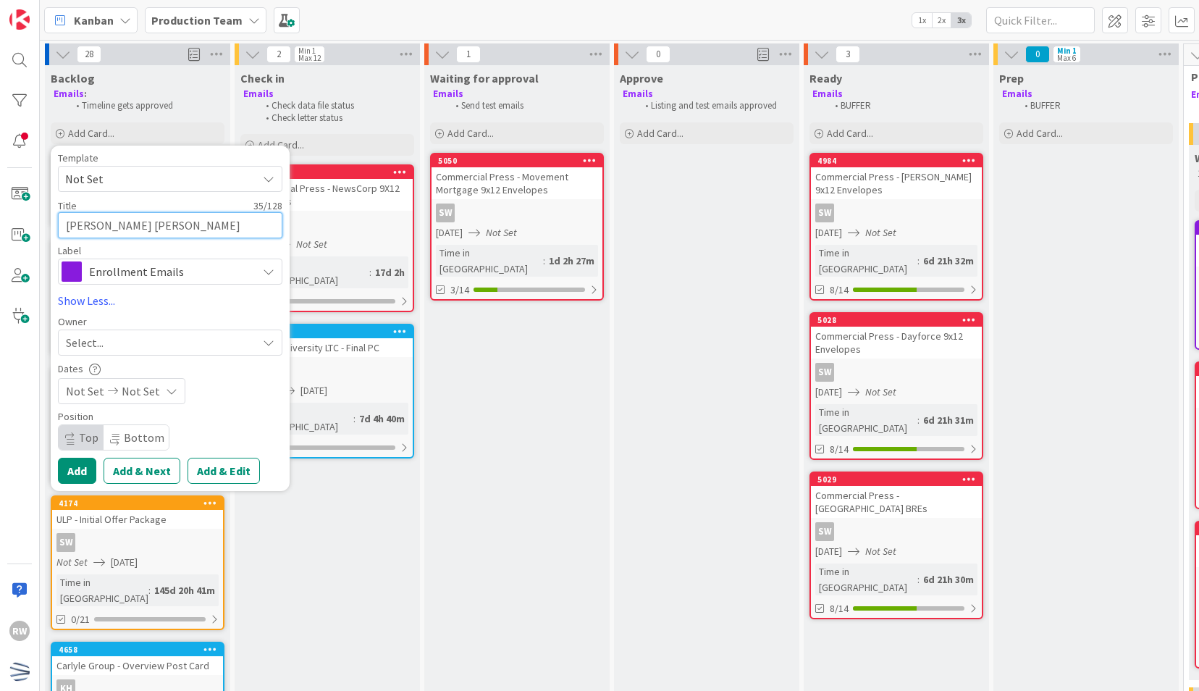
type textarea "[PERSON_NAME] [PERSON_NAME] August NH Final Email"
type textarea "x"
type textarea "[PERSON_NAME] [PERSON_NAME] August NH Final N Email"
type textarea "x"
type textarea "[PERSON_NAME] [PERSON_NAME] August NH Final Not Email"
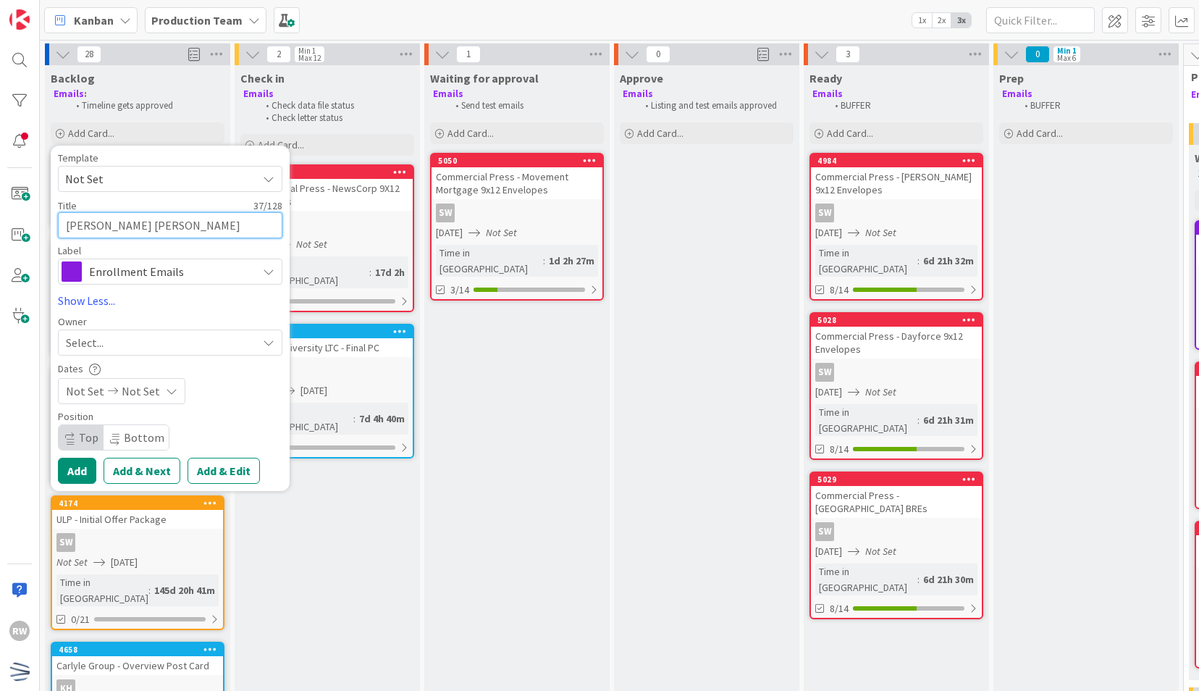
type textarea "x"
type textarea "[PERSON_NAME] [PERSON_NAME] August NH Final Noti Email"
type textarea "x"
type textarea "[PERSON_NAME] [PERSON_NAME] August NH Final Notic Email"
type textarea "x"
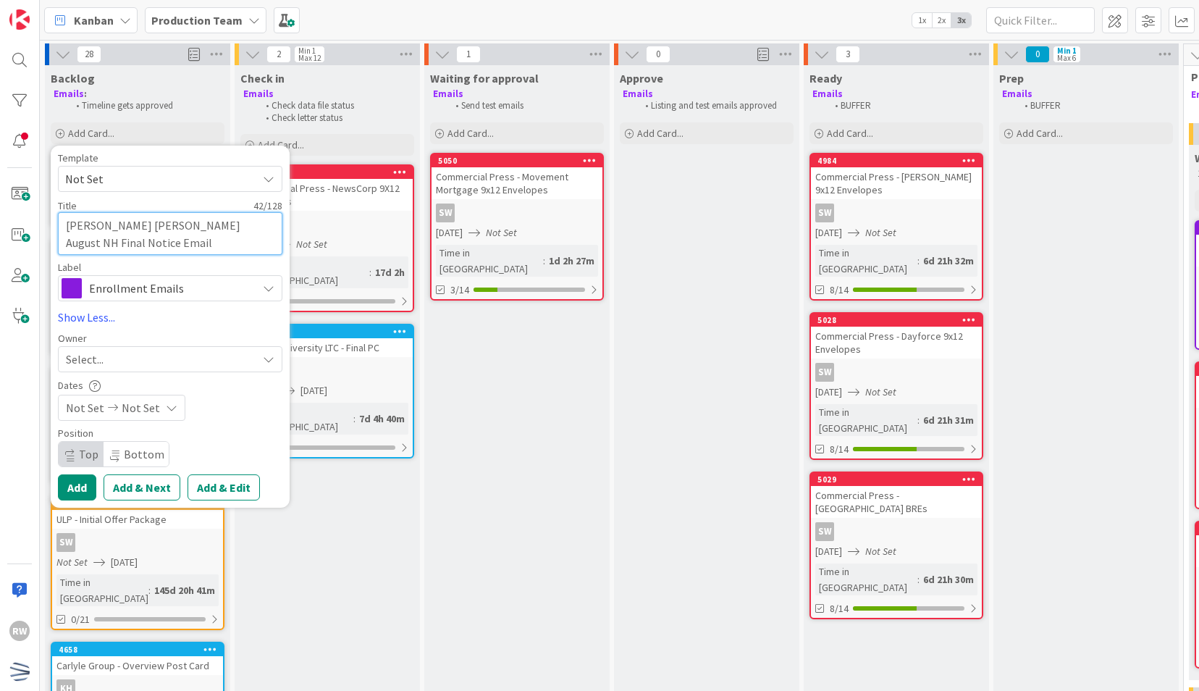
type textarea "[PERSON_NAME] [PERSON_NAME] August NH Final Notice Email"
click at [141, 395] on div "Not Set Not Set" at bounding box center [121, 408] width 127 height 26
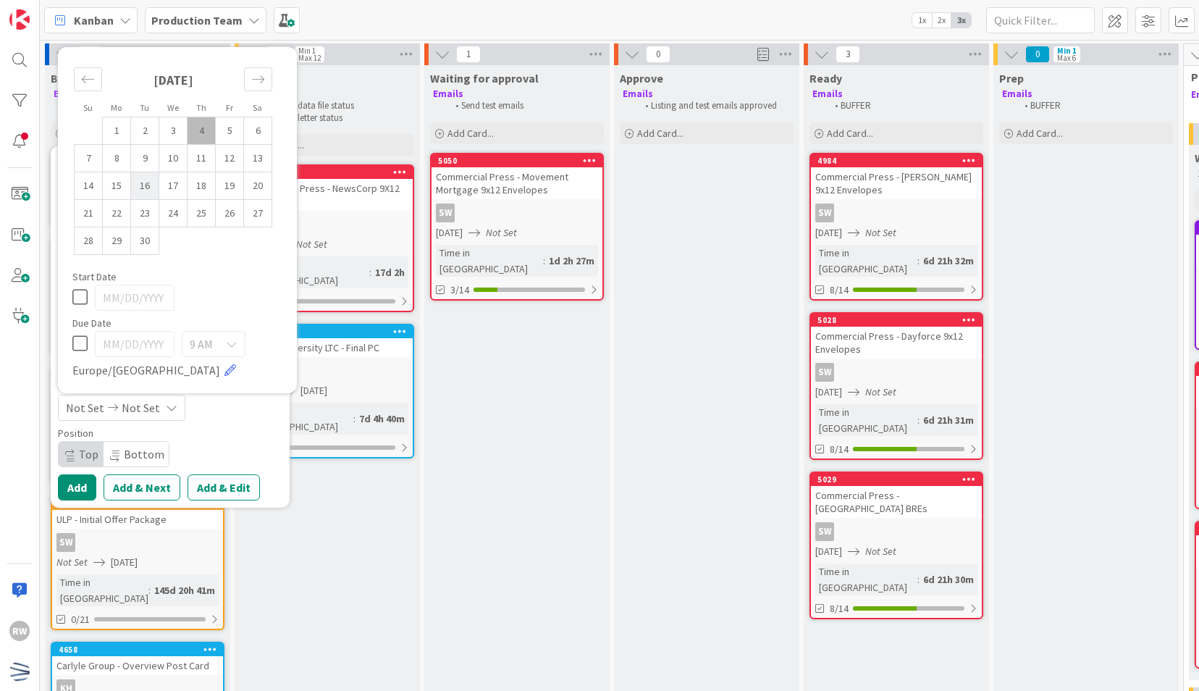
click at [149, 188] on td "16" at bounding box center [145, 186] width 28 height 28
type input "[DATE]"
click at [268, 331] on div "[DATE] 9 AM [GEOGRAPHIC_DATA]/[GEOGRAPHIC_DATA]" at bounding box center [177, 355] width 210 height 48
click at [206, 382] on div "Su Mo Tu We Th Fr Sa [DATE] 1 2 3 4 5 6 7 8 9 10 11 12 13 14 15 16 17 18 19 20 …" at bounding box center [177, 220] width 224 height 332
click at [227, 437] on div "Position" at bounding box center [170, 433] width 224 height 10
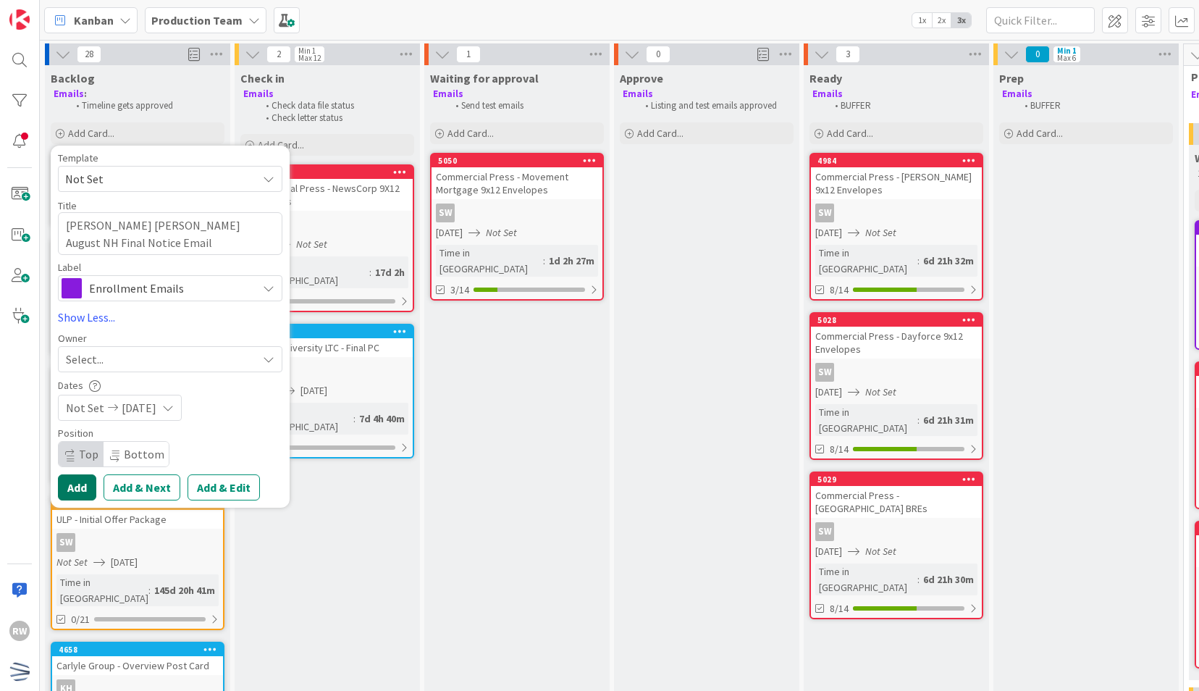
click at [88, 483] on button "Add" at bounding box center [77, 487] width 38 height 26
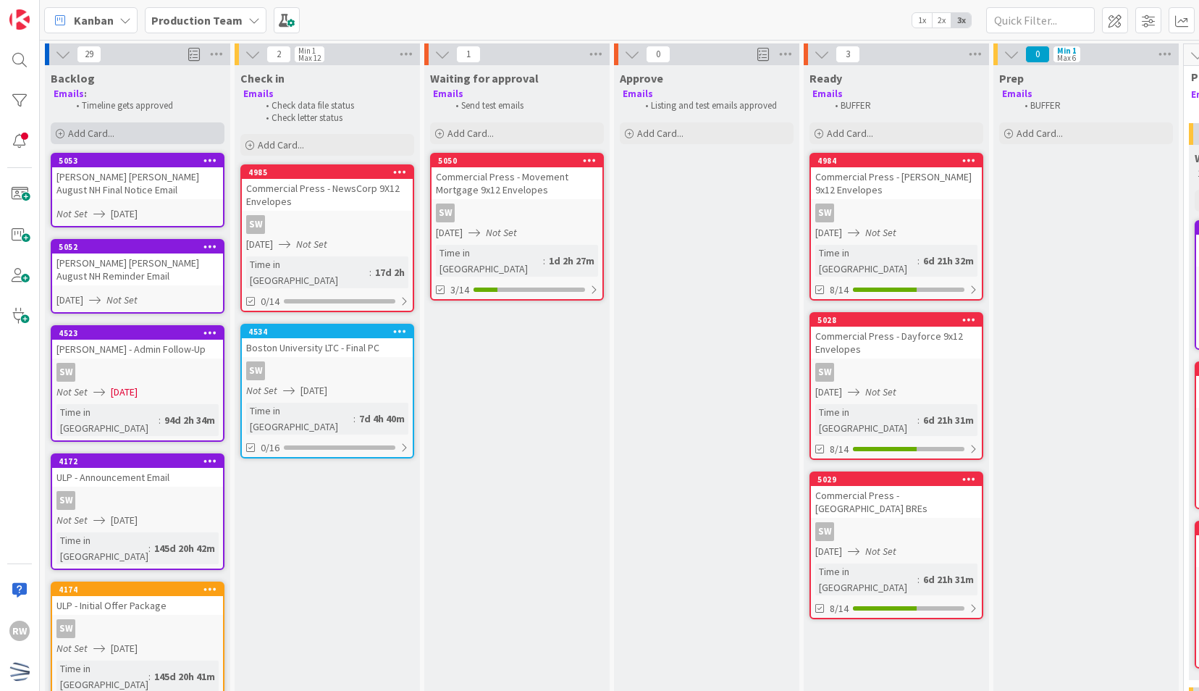
click at [142, 130] on div "Add Card..." at bounding box center [138, 133] width 174 height 22
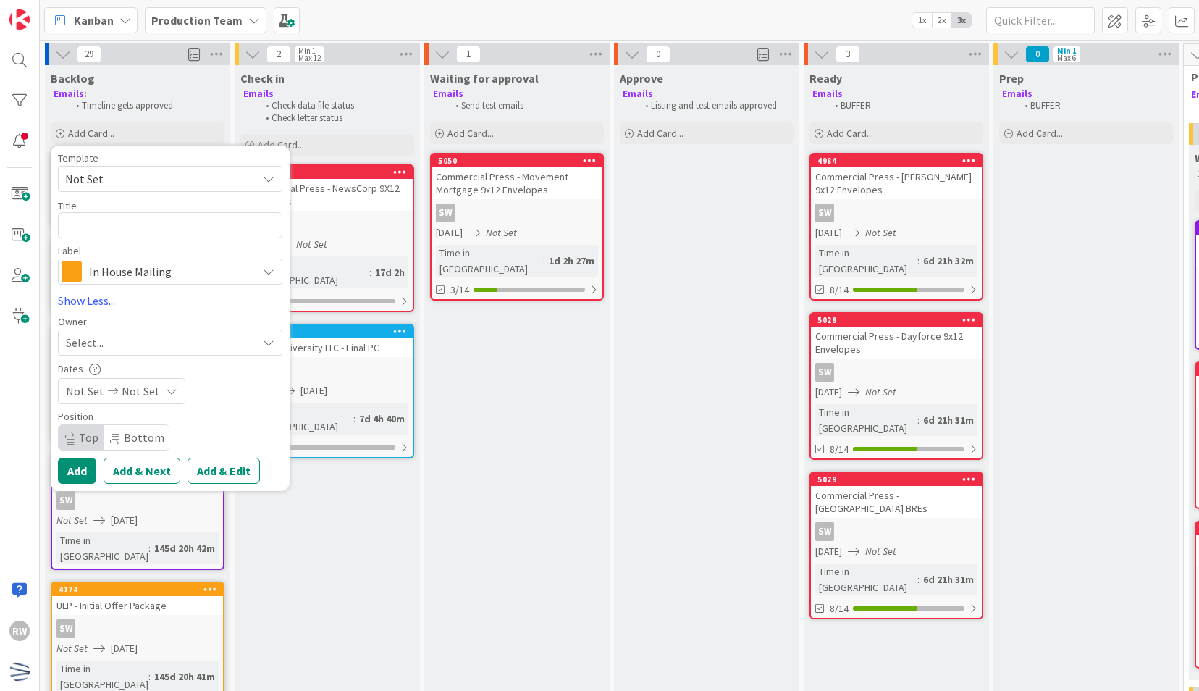
click at [148, 272] on span "In House Mailing" at bounding box center [169, 271] width 161 height 20
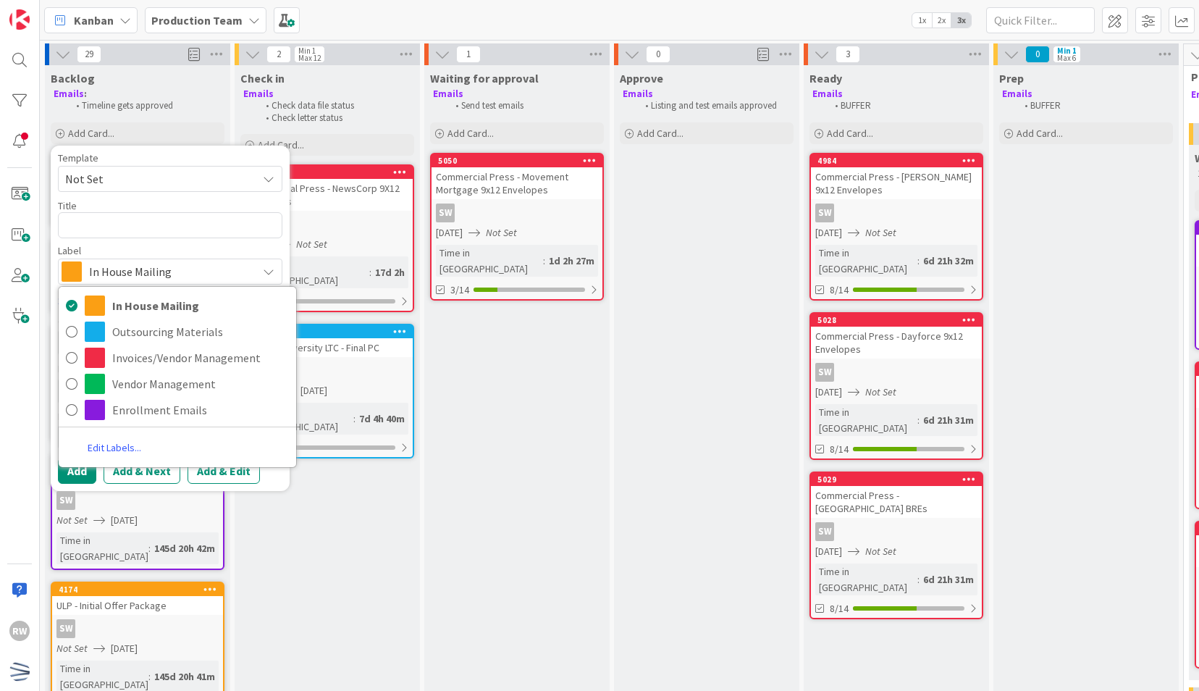
click at [148, 272] on span "In House Mailing" at bounding box center [169, 271] width 161 height 20
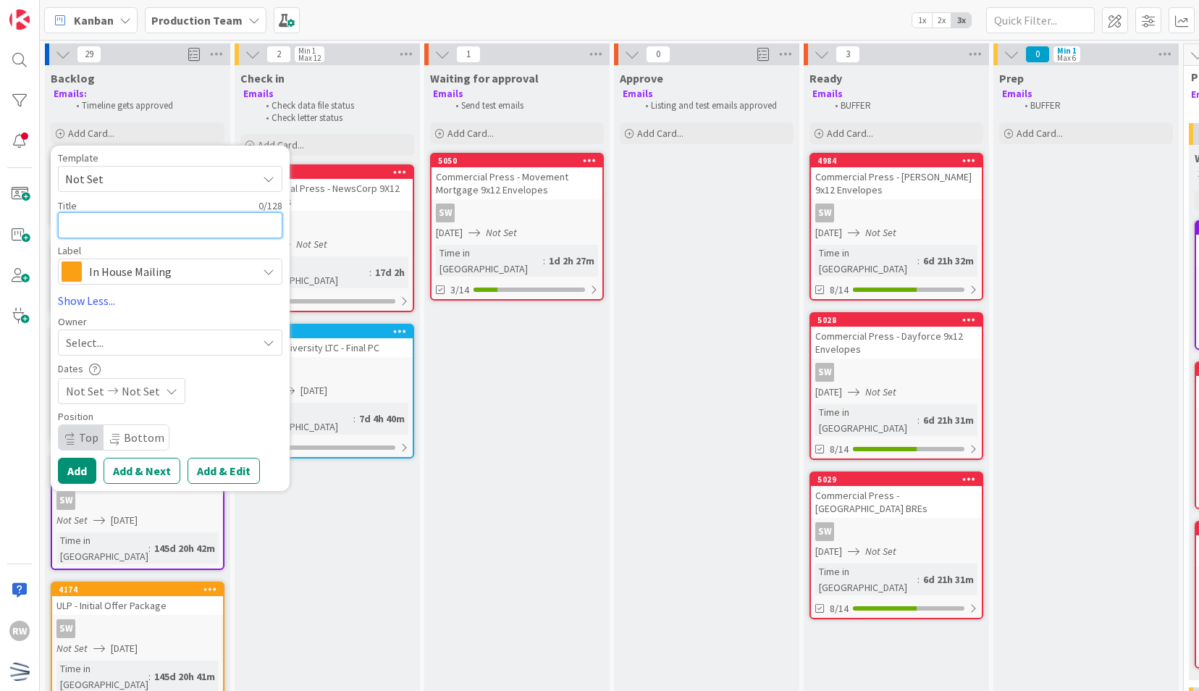
click at [140, 229] on textarea at bounding box center [170, 225] width 224 height 26
type textarea "x"
type textarea "N"
click at [129, 182] on span "Not Set" at bounding box center [155, 178] width 181 height 19
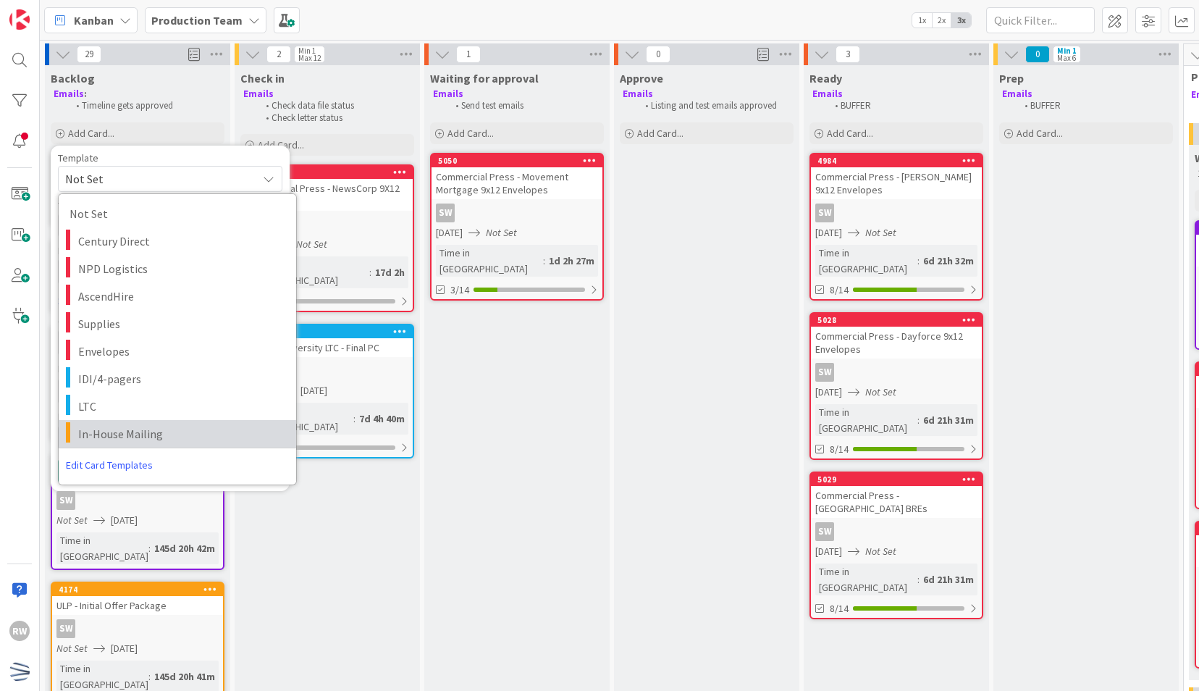
click at [133, 421] on link "In-House Mailing" at bounding box center [177, 434] width 237 height 28
type textarea "x"
type textarea "In-House Mailing"
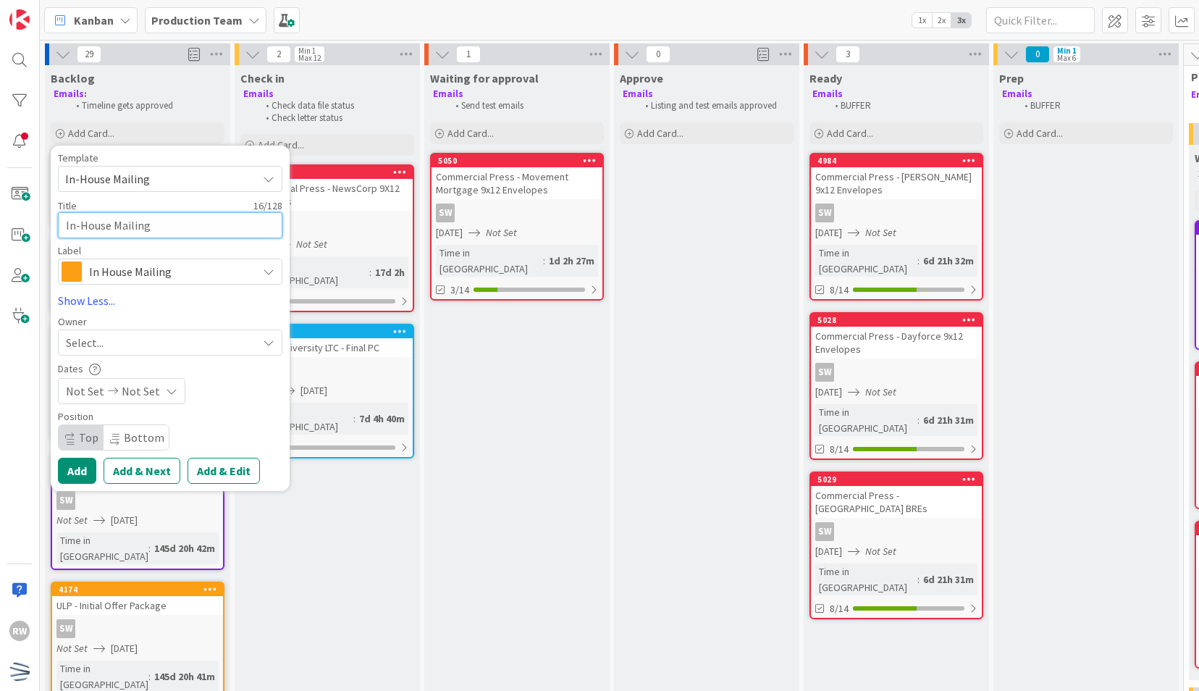
drag, startPoint x: 165, startPoint y: 230, endPoint x: -3, endPoint y: 236, distance: 168.1
click at [0, 236] on html "RW Kanban Production Team 1x 2x 3x 29 Backlog Emails : Timeline gets approved A…" at bounding box center [599, 345] width 1199 height 691
type textarea "x"
type textarea "N"
type textarea "x"
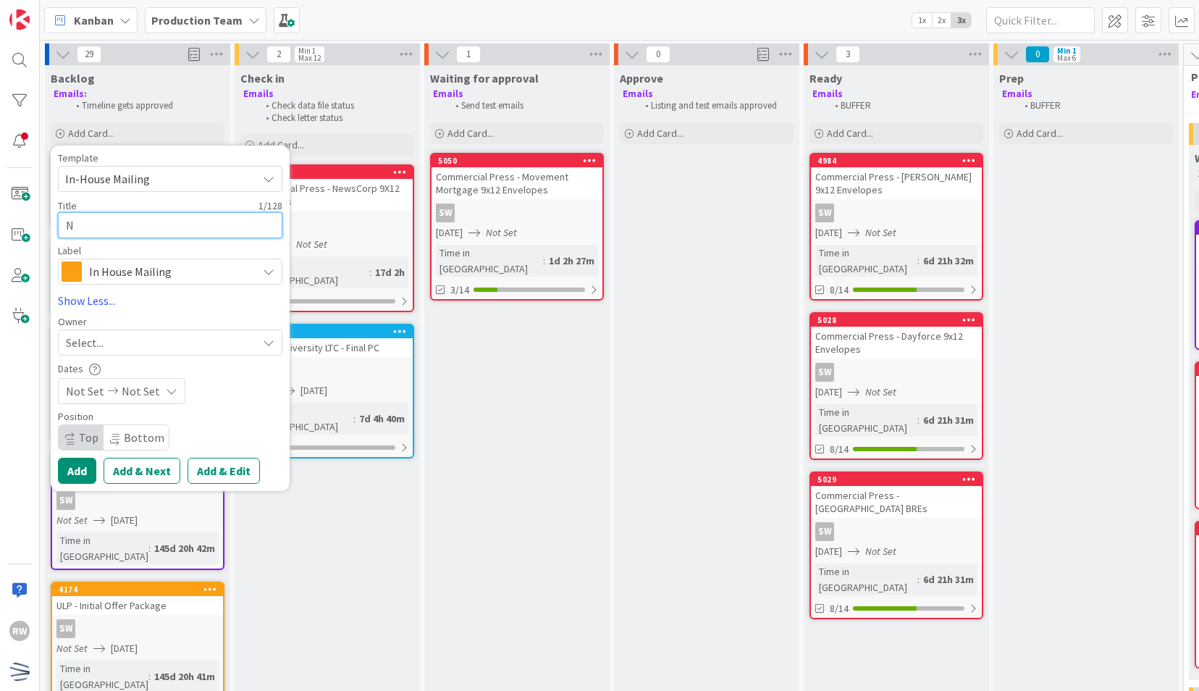
type textarea "Ne"
type textarea "x"
type textarea "New"
type textarea "x"
type textarea "News"
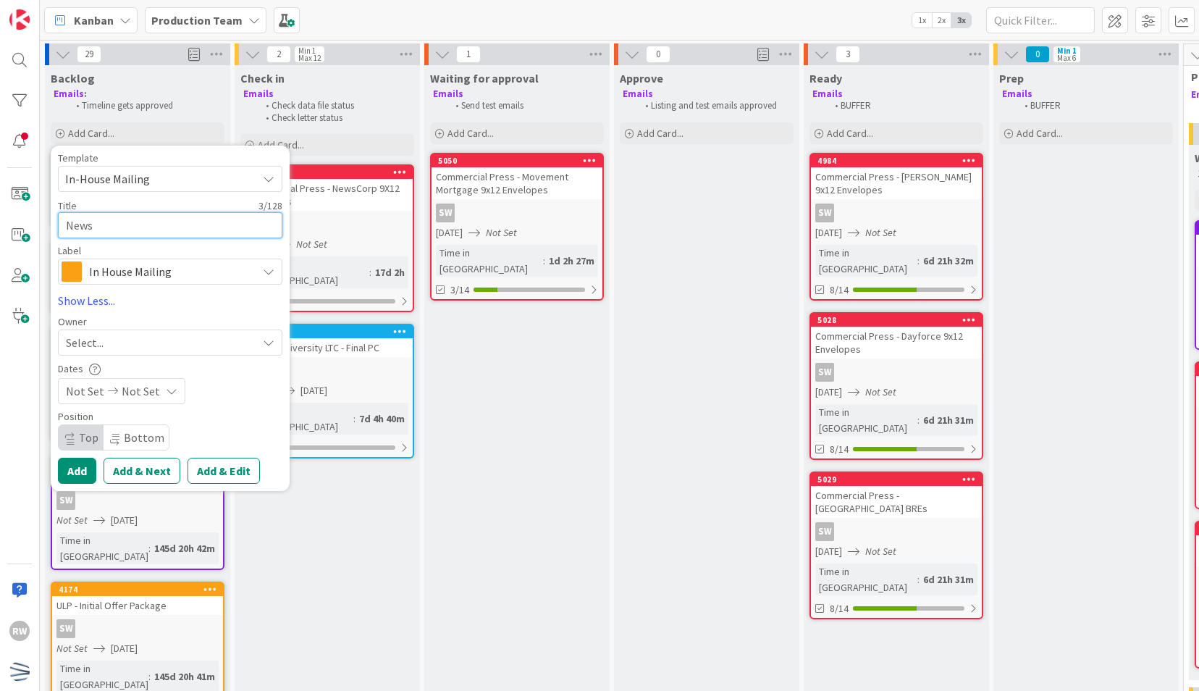
type textarea "x"
type textarea "News"
type textarea "x"
type textarea "News C"
type textarea "x"
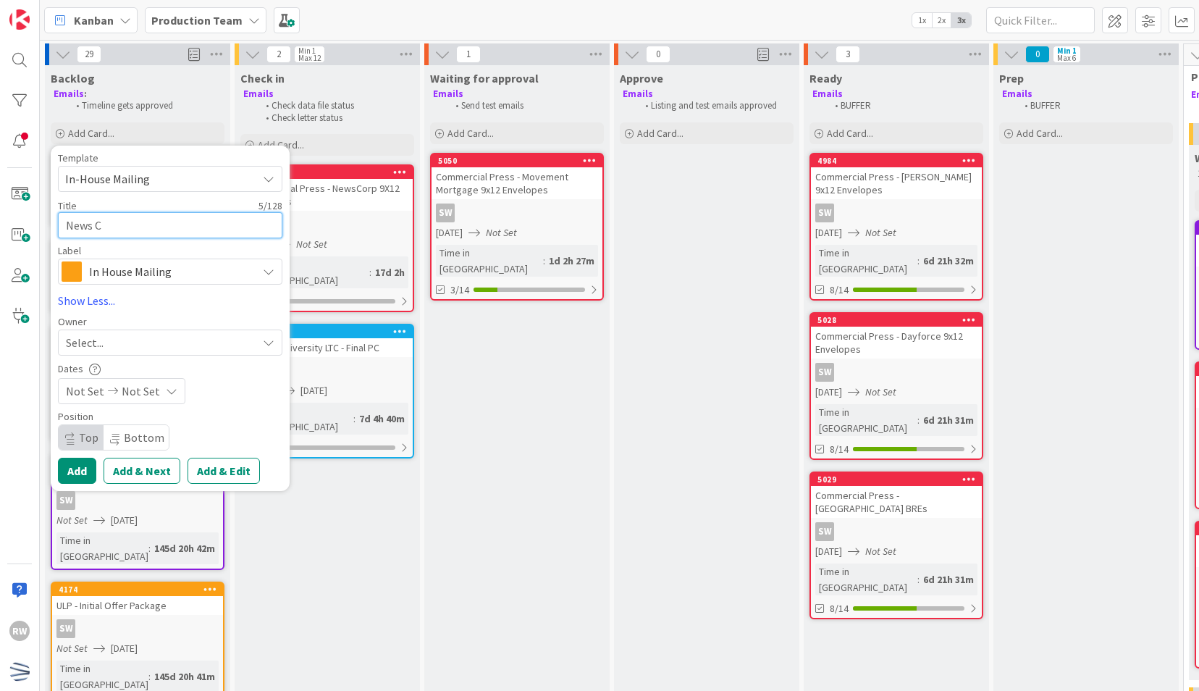
type textarea "News Co"
type textarea "x"
type textarea "News Cor"
type textarea "x"
type textarea "News Corp"
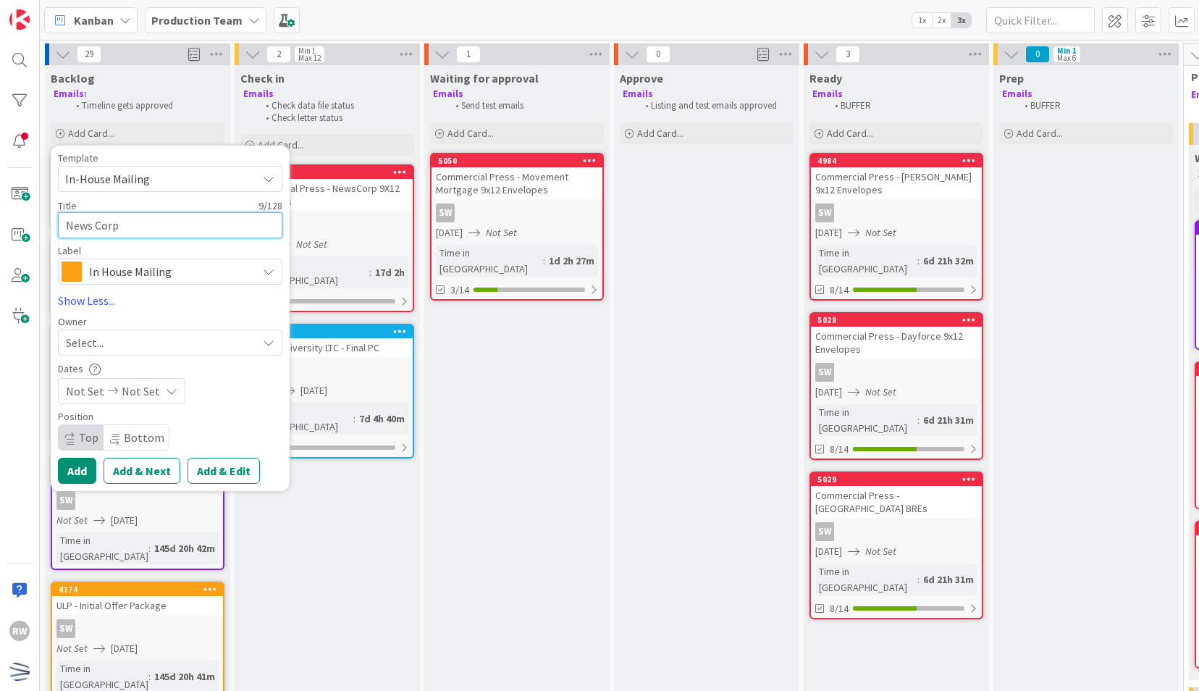
type textarea "x"
type textarea "News Corp"
type textarea "x"
type textarea "News Corp I"
type textarea "x"
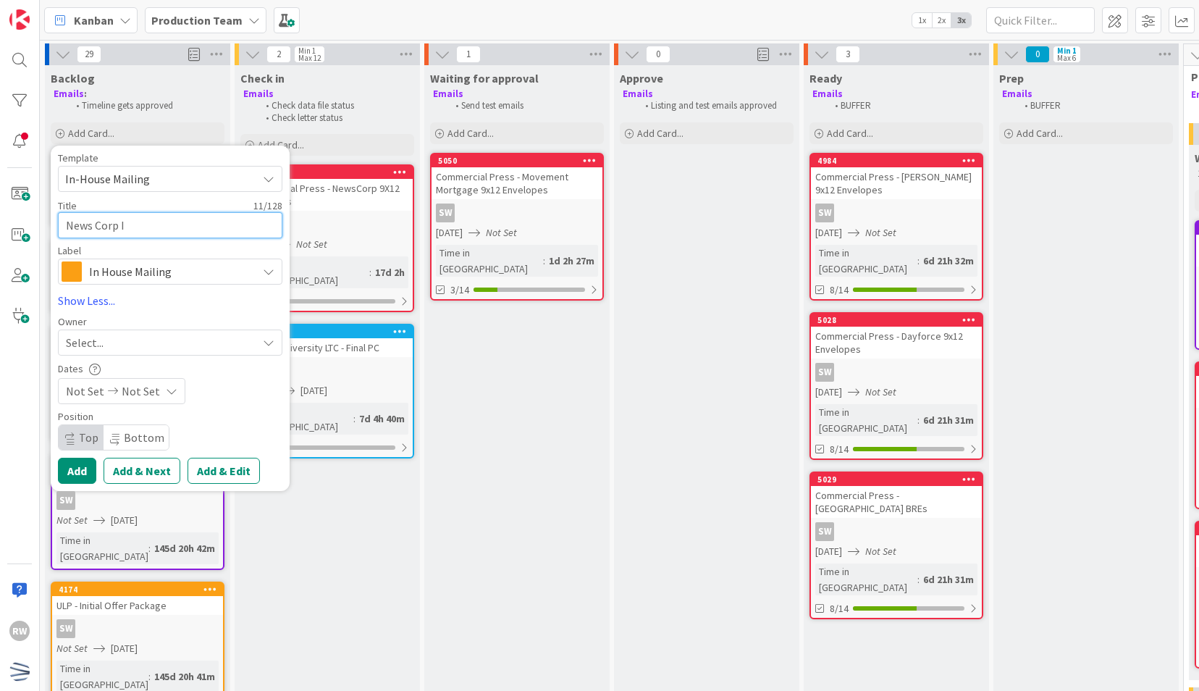
type textarea "News Corp In"
type textarea "x"
type textarea "News Corp Ini"
type textarea "x"
type textarea "News Corp Init"
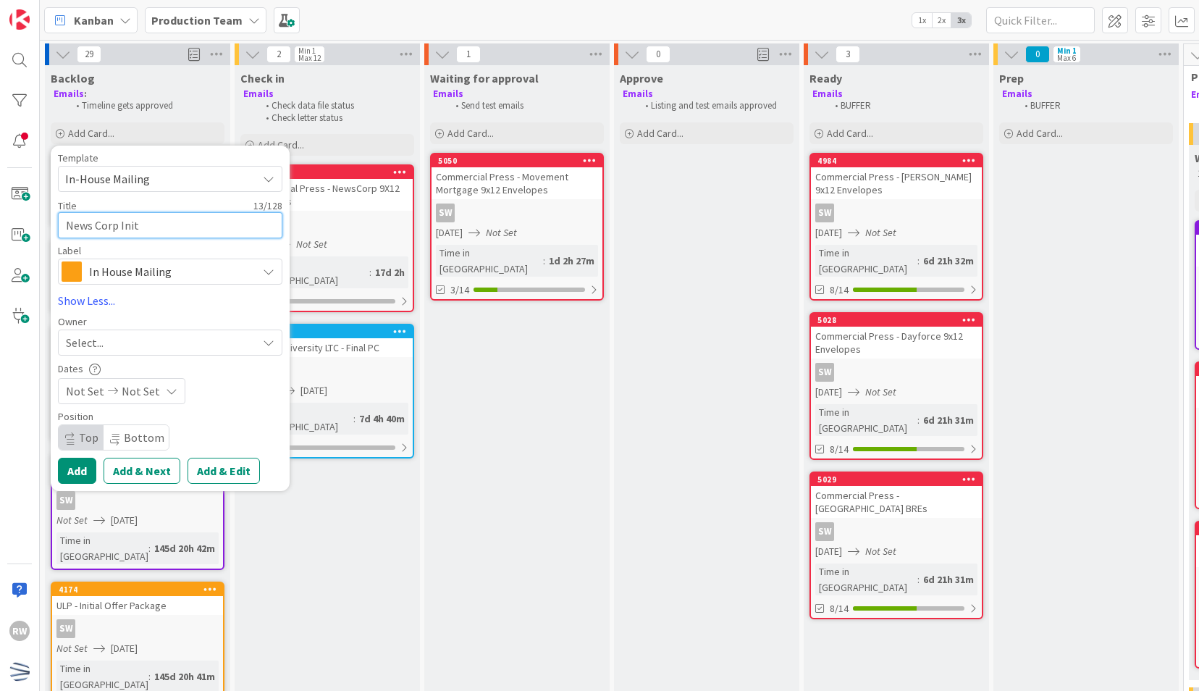
type textarea "x"
type textarea "News Corp Initi"
type textarea "x"
type textarea "News Corp Initial"
type textarea "x"
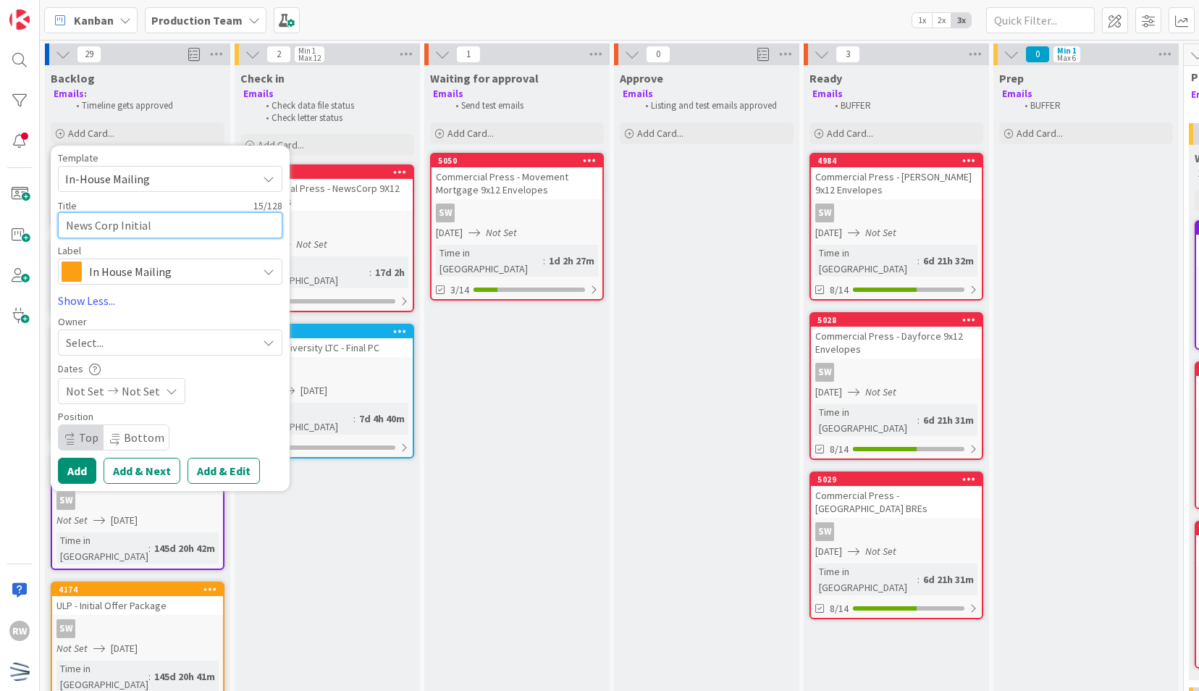
type textarea "News Corp Initial"
type textarea "x"
type textarea "News Corp Initial O"
type textarea "x"
type textarea "News Corp Initial Of"
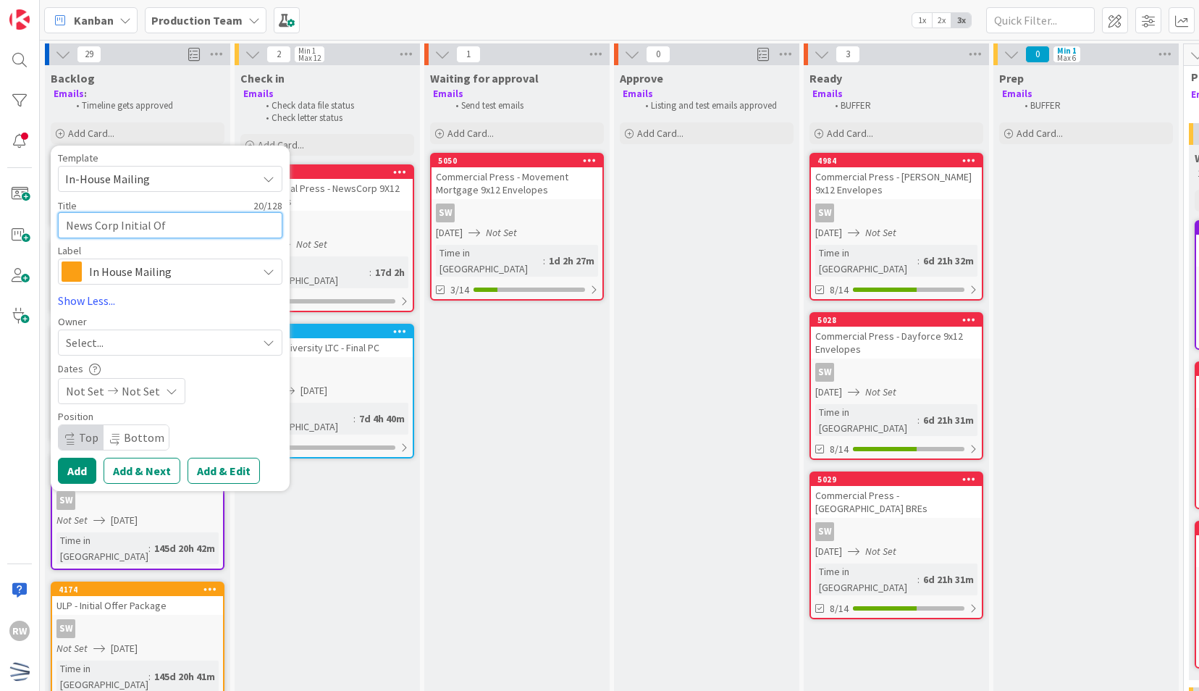
type textarea "x"
type textarea "News Corp Initial Offe"
type textarea "x"
type textarea "News Corp Initial Offer"
type textarea "x"
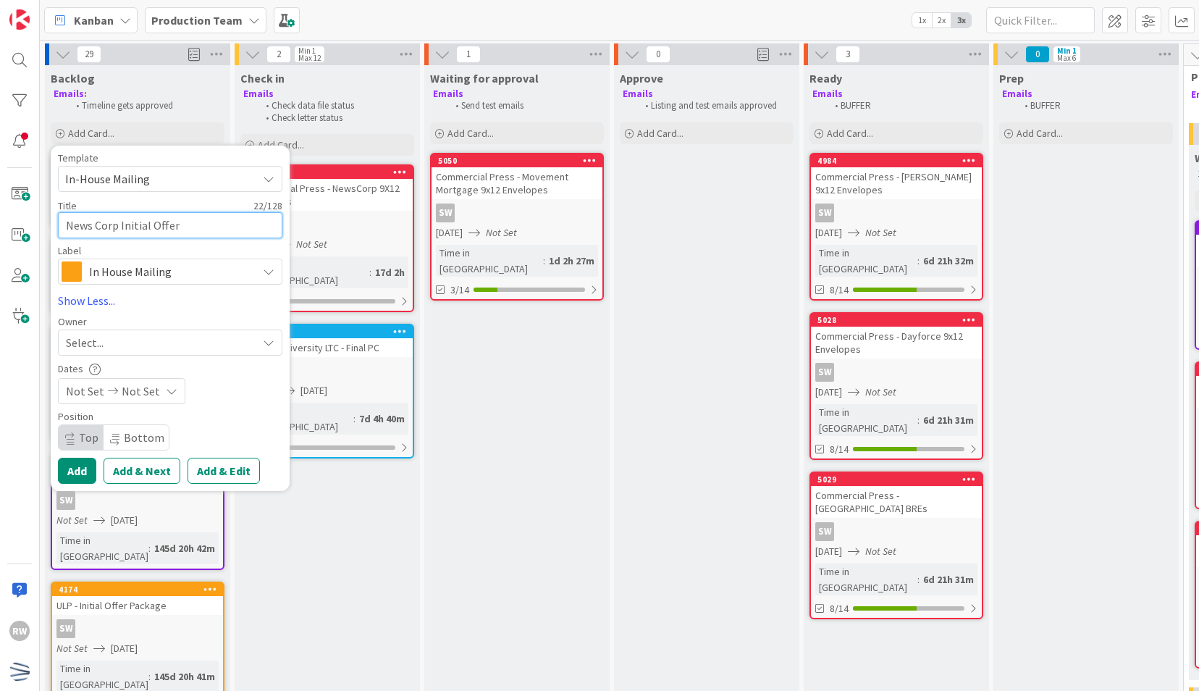
type textarea "News Corp Initial Offer"
type textarea "x"
type textarea "News Corp Initial Offer P"
type textarea "x"
type textarea "News Corp Initial Offer Pa"
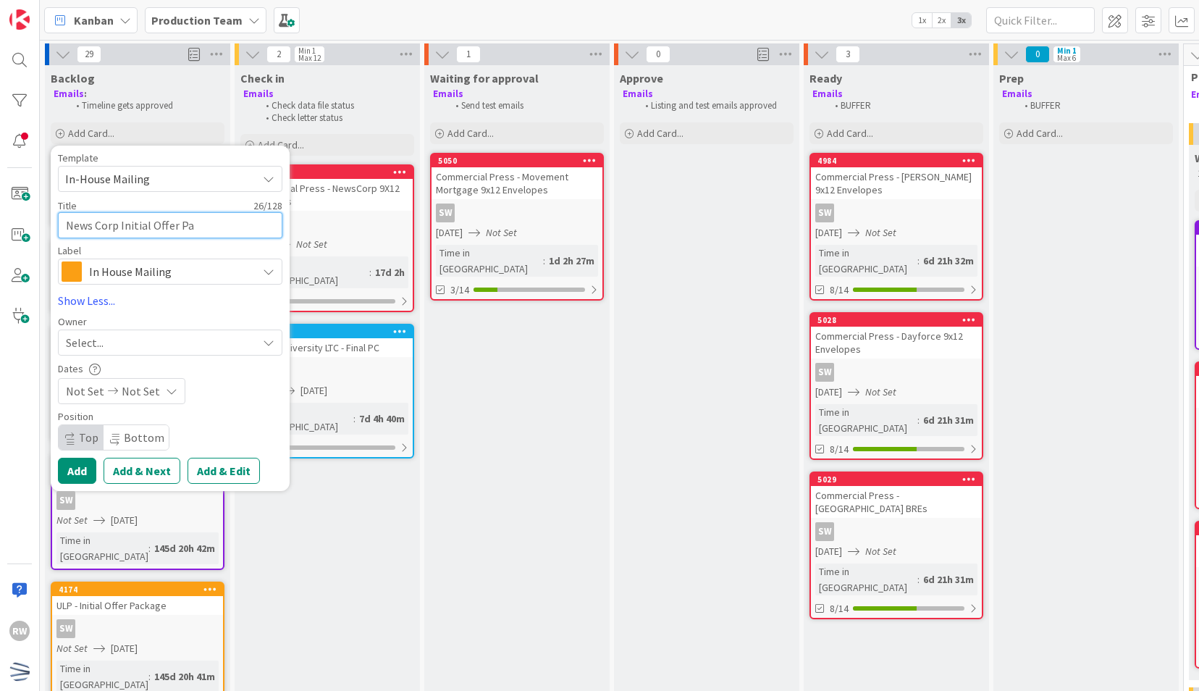
type textarea "x"
type textarea "News Corp Initial Offer Pac"
type textarea "x"
type textarea "News Corp Initial Offer Pack"
type textarea "x"
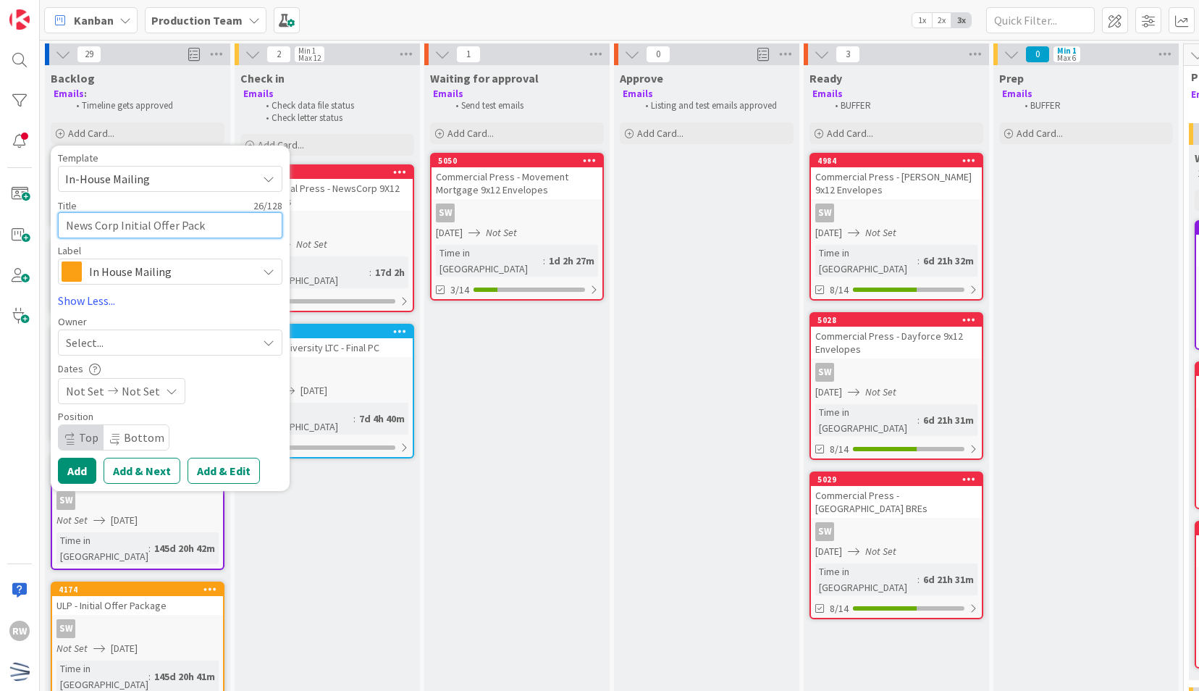
type textarea "News Corp Initial Offer Packa"
type textarea "x"
type textarea "News Corp Initial Offer Packag"
type textarea "x"
type textarea "News Corp Initial Offer Package"
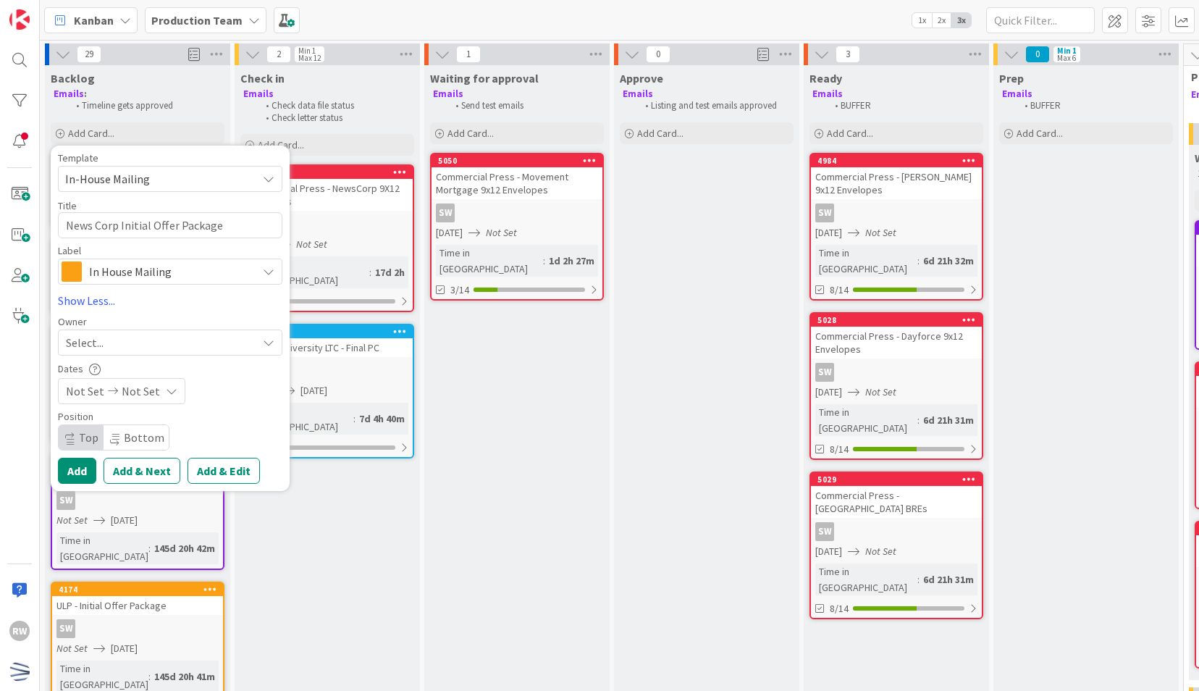
click at [103, 341] on span "Select..." at bounding box center [85, 342] width 38 height 17
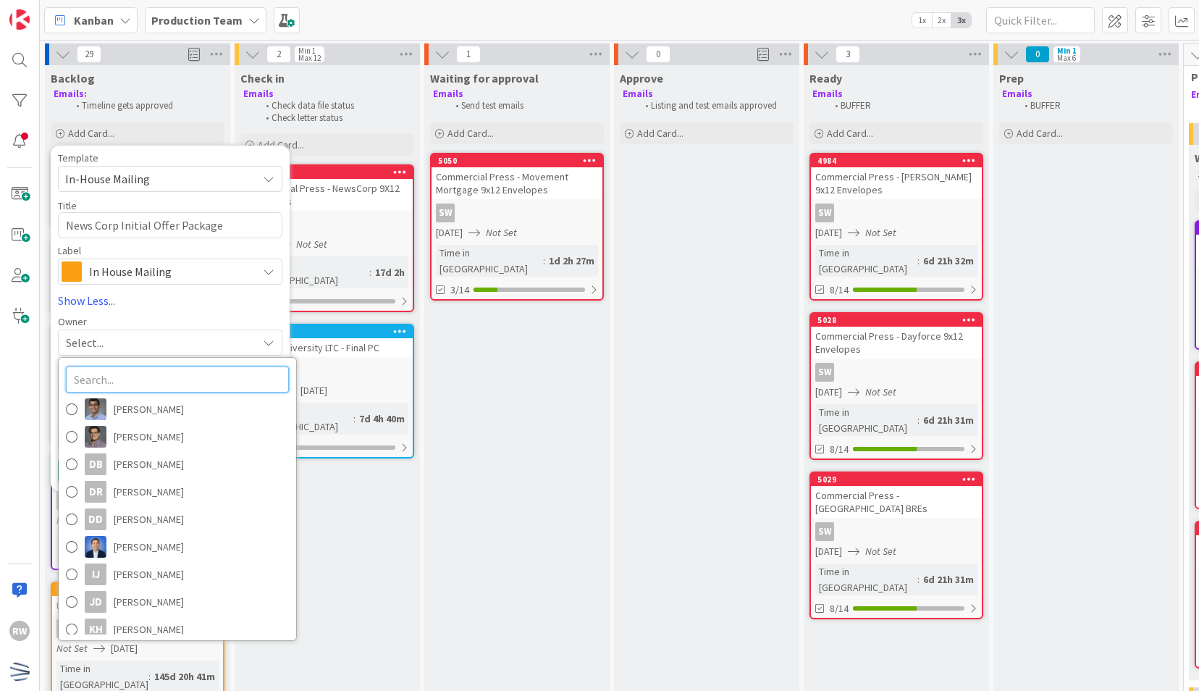
click at [136, 380] on input "text" at bounding box center [177, 379] width 223 height 26
type input "r"
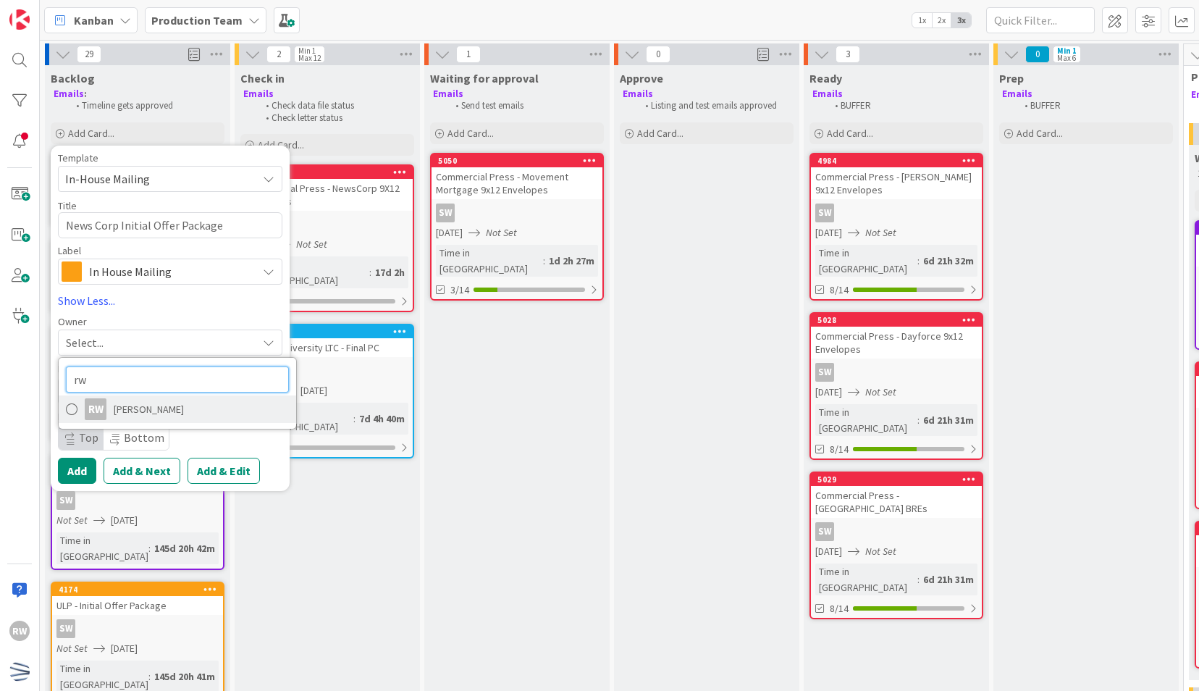
type input "rw"
click at [138, 404] on span "[PERSON_NAME]" at bounding box center [149, 409] width 70 height 22
type textarea "x"
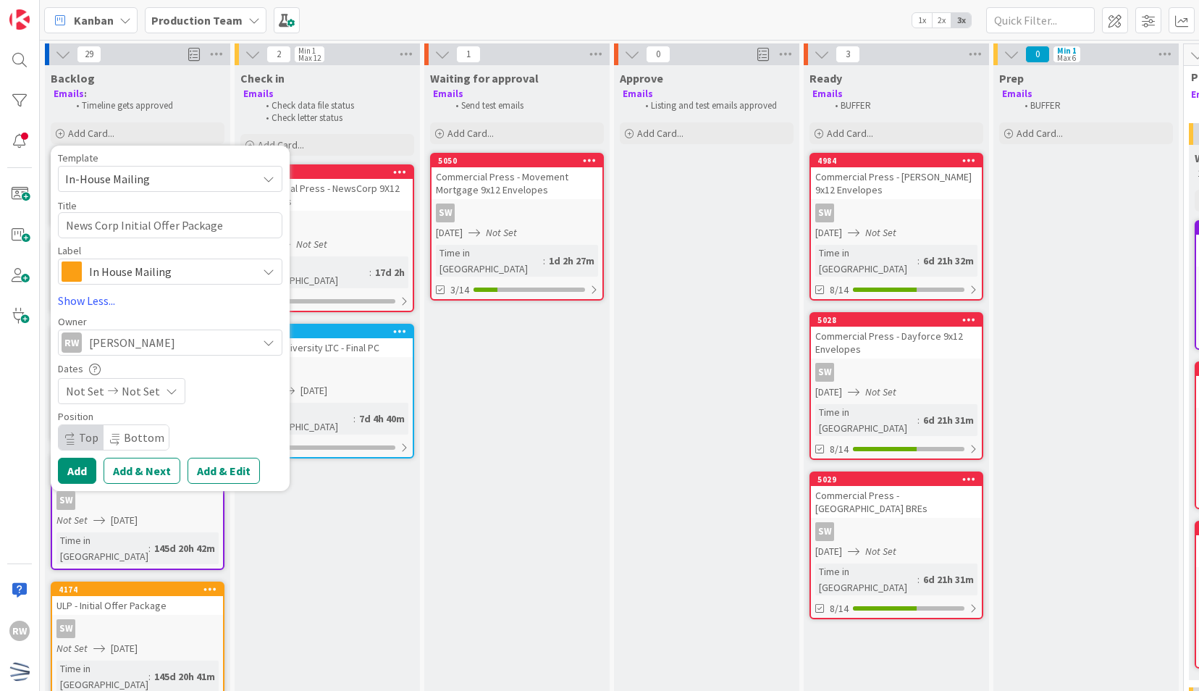
click at [135, 391] on span "Not Set" at bounding box center [141, 390] width 38 height 17
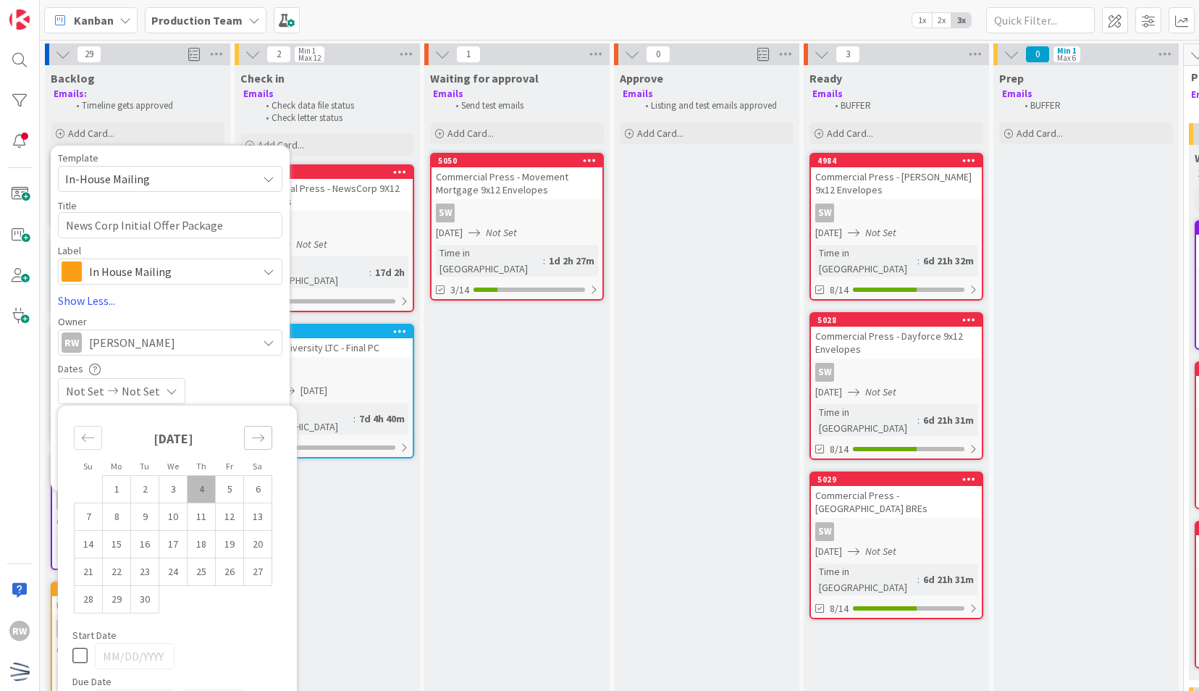
click at [257, 440] on icon "Move forward to switch to the next month." at bounding box center [258, 438] width 14 height 14
click at [151, 523] on td "7" at bounding box center [145, 517] width 28 height 28
type input "[DATE]"
type textarea "x"
click at [266, 203] on div "Title 31 / 128" at bounding box center [170, 205] width 224 height 13
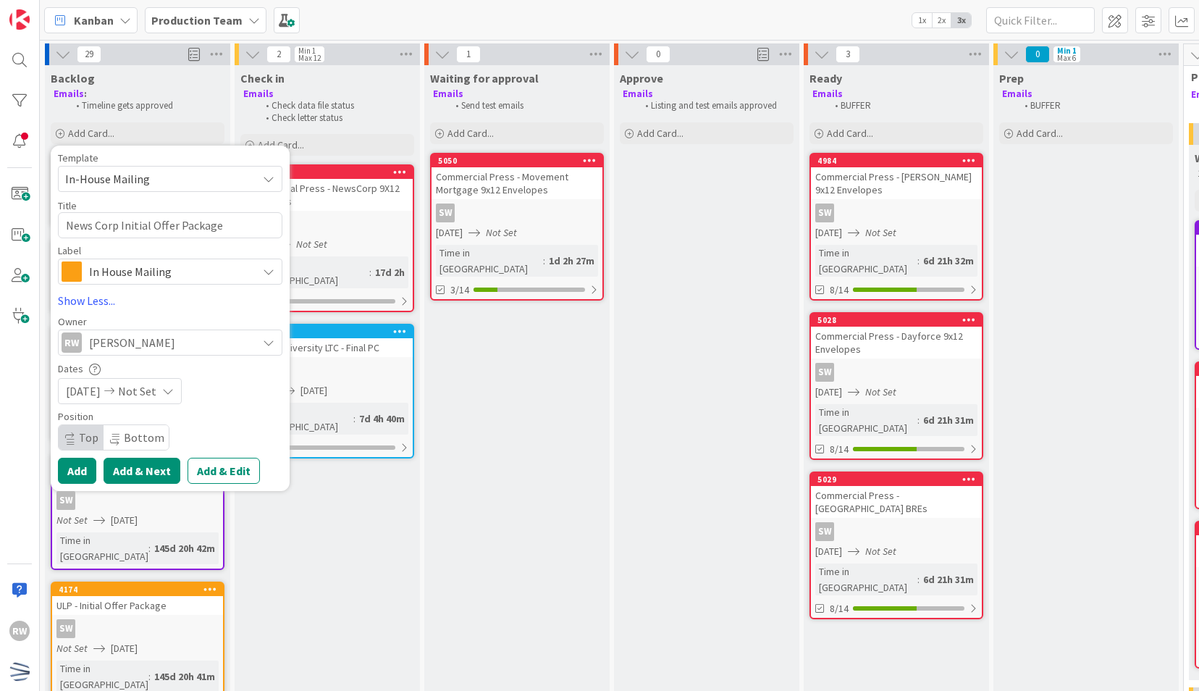
click at [132, 473] on button "Add & Next" at bounding box center [142, 471] width 77 height 26
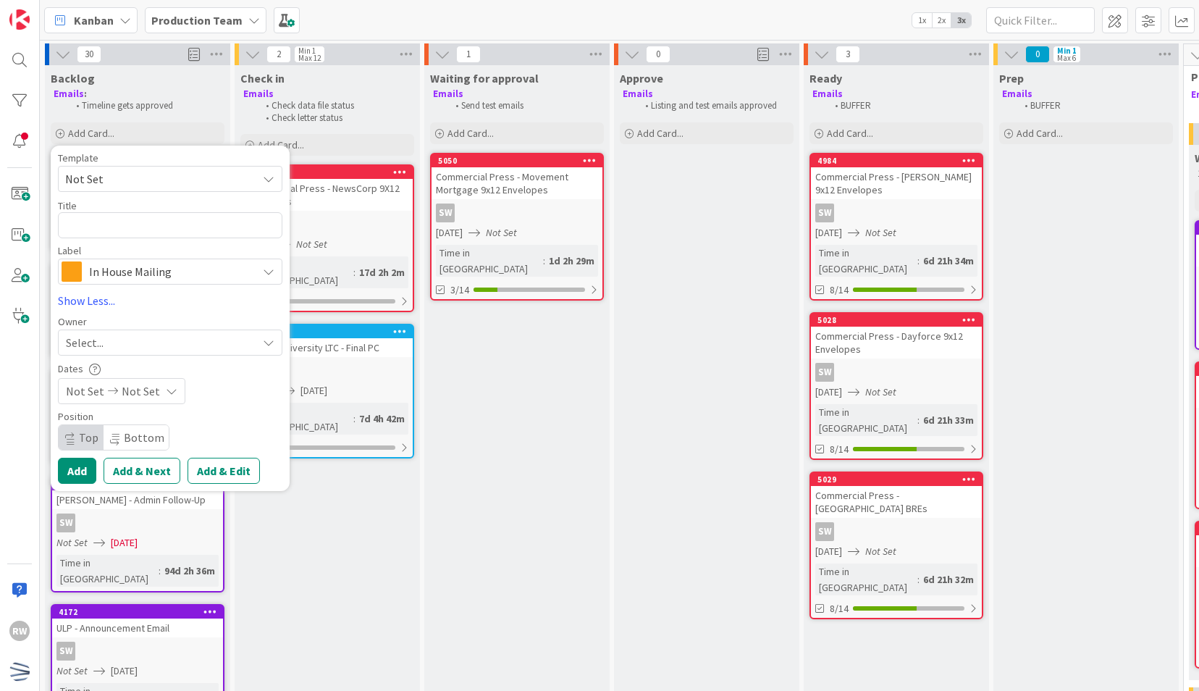
click at [185, 174] on span "Not Set" at bounding box center [155, 178] width 181 height 19
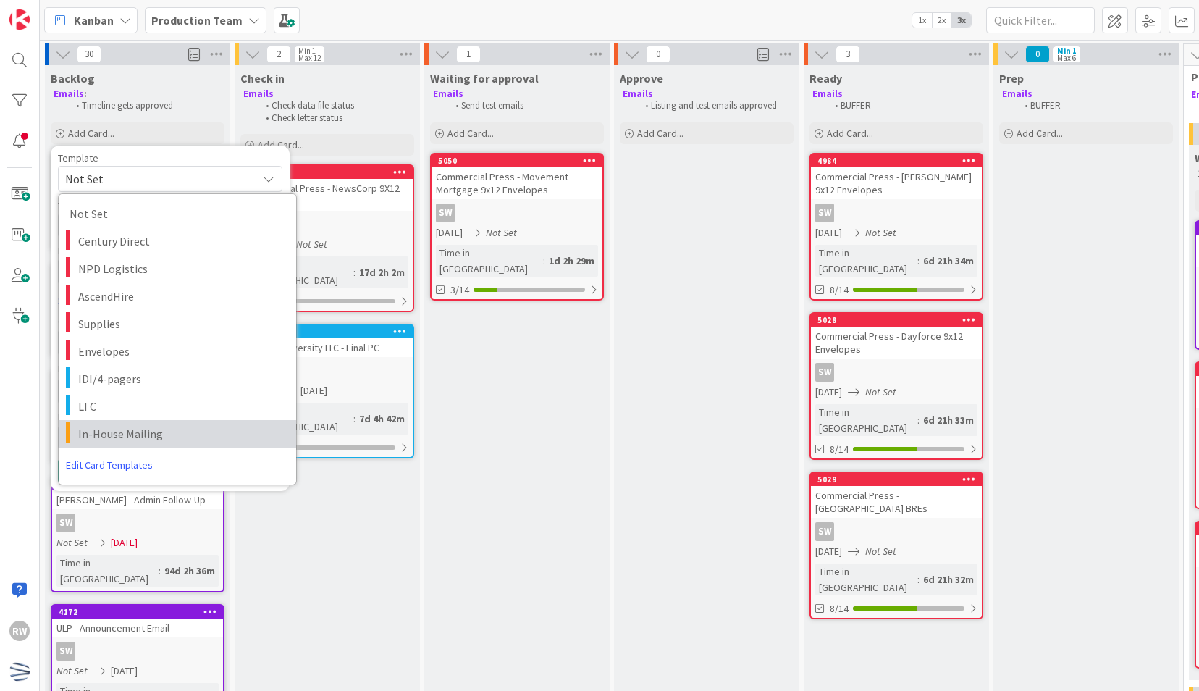
click at [143, 432] on span "In-House Mailing" at bounding box center [181, 433] width 207 height 19
type textarea "x"
type textarea "In-House Mailing"
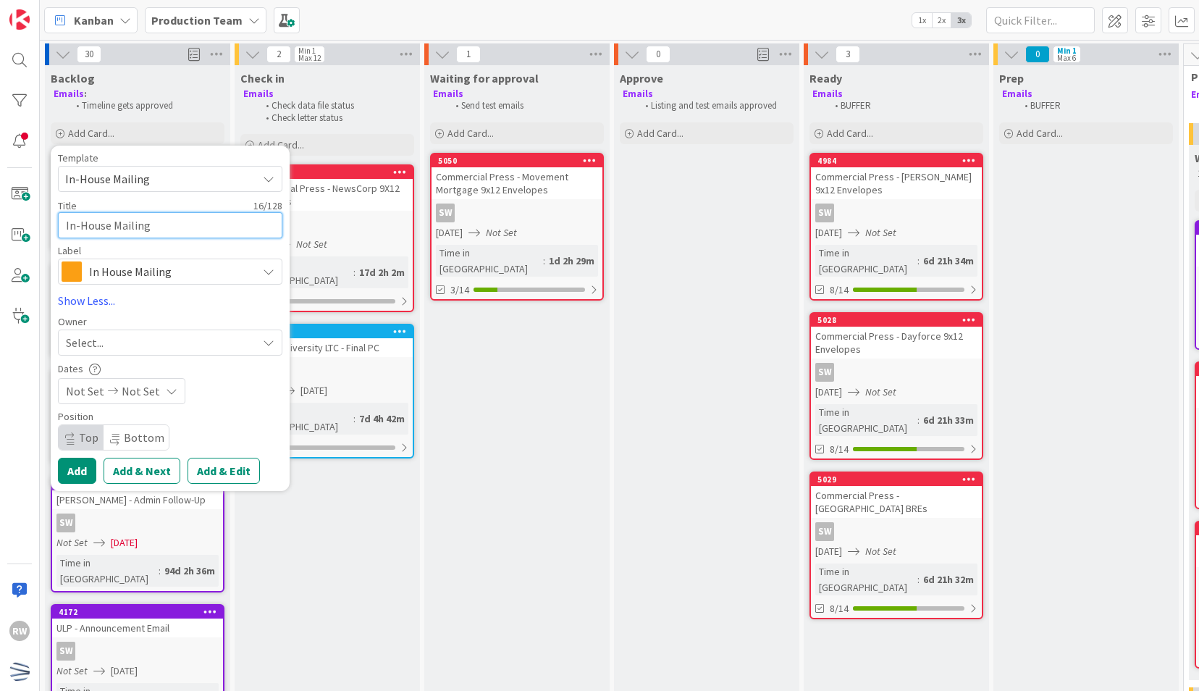
drag, startPoint x: 165, startPoint y: 227, endPoint x: 54, endPoint y: 209, distance: 113.1
click at [54, 209] on div "Template In-House Mailing Not Set Century Direct NPD Logistics AscendHire Suppl…" at bounding box center [170, 318] width 239 height 345
paste textarea "News Corp Initial Offer Package"
type textarea "x"
type textarea "News Corp Initial Offer Package"
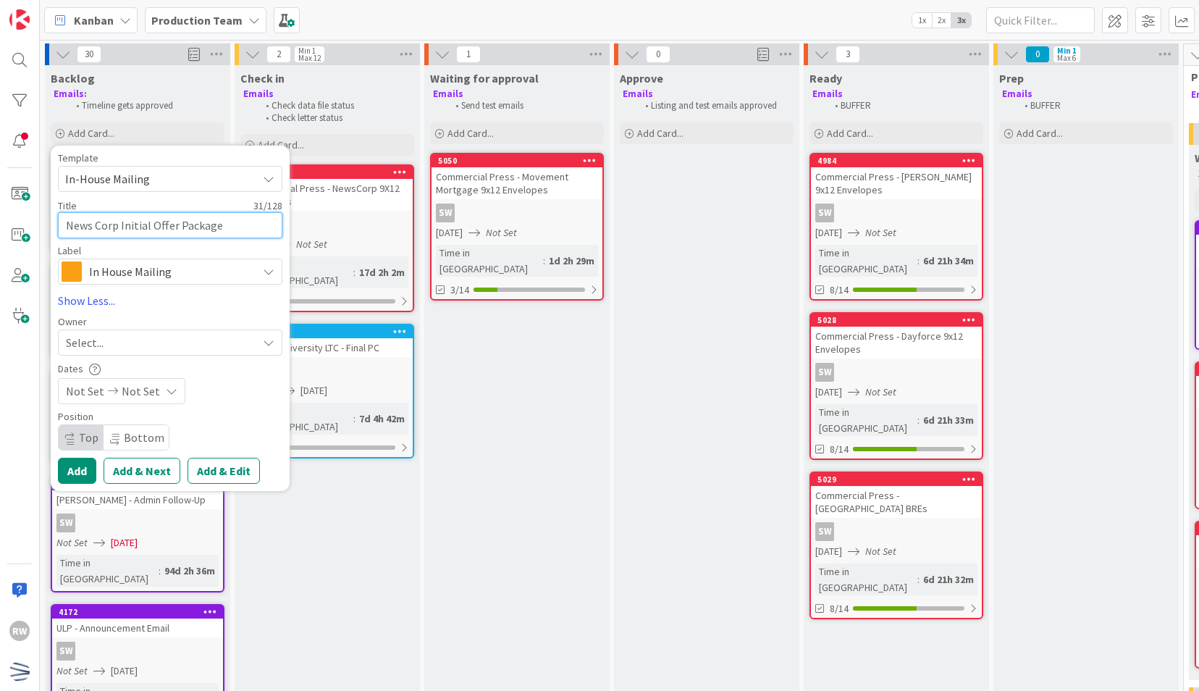
drag, startPoint x: 121, startPoint y: 221, endPoint x: 178, endPoint y: 220, distance: 57.2
click at [178, 220] on textarea "News Corp Initial Offer Package" at bounding box center [170, 225] width 224 height 26
type textarea "x"
type textarea "News Corp FPackage"
type textarea "x"
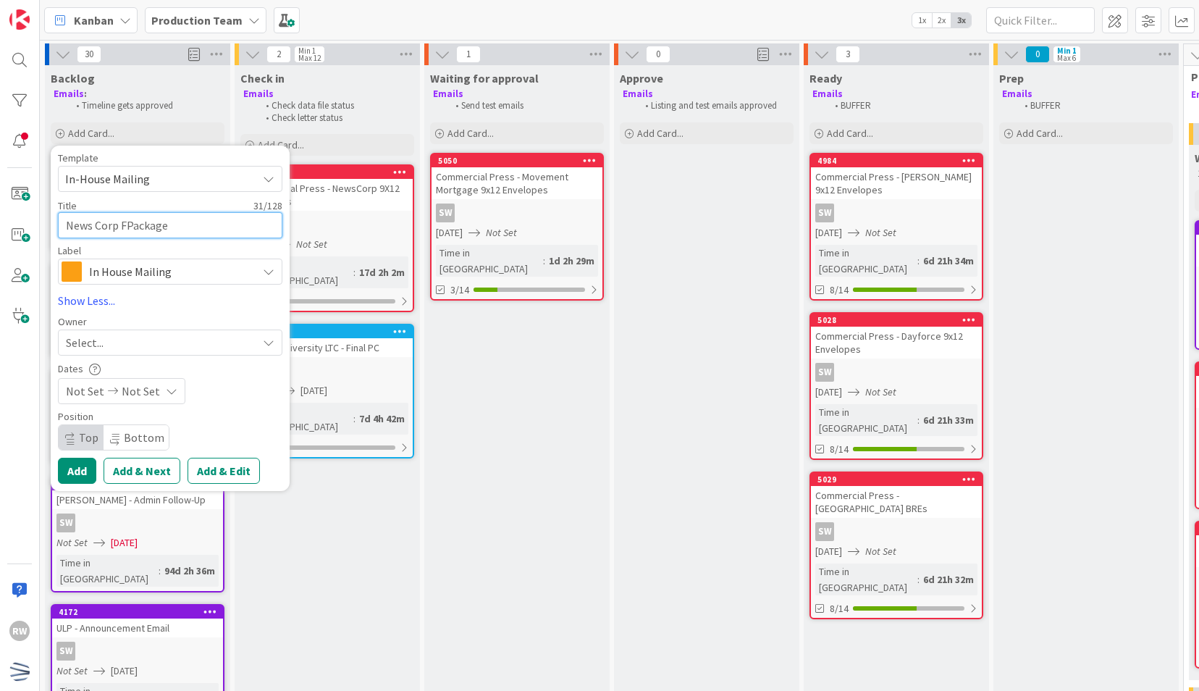
type textarea "News Corp FiPackage"
type textarea "x"
type textarea "News Corp FinaPackage"
type textarea "x"
type textarea "News Corp FinalPackage"
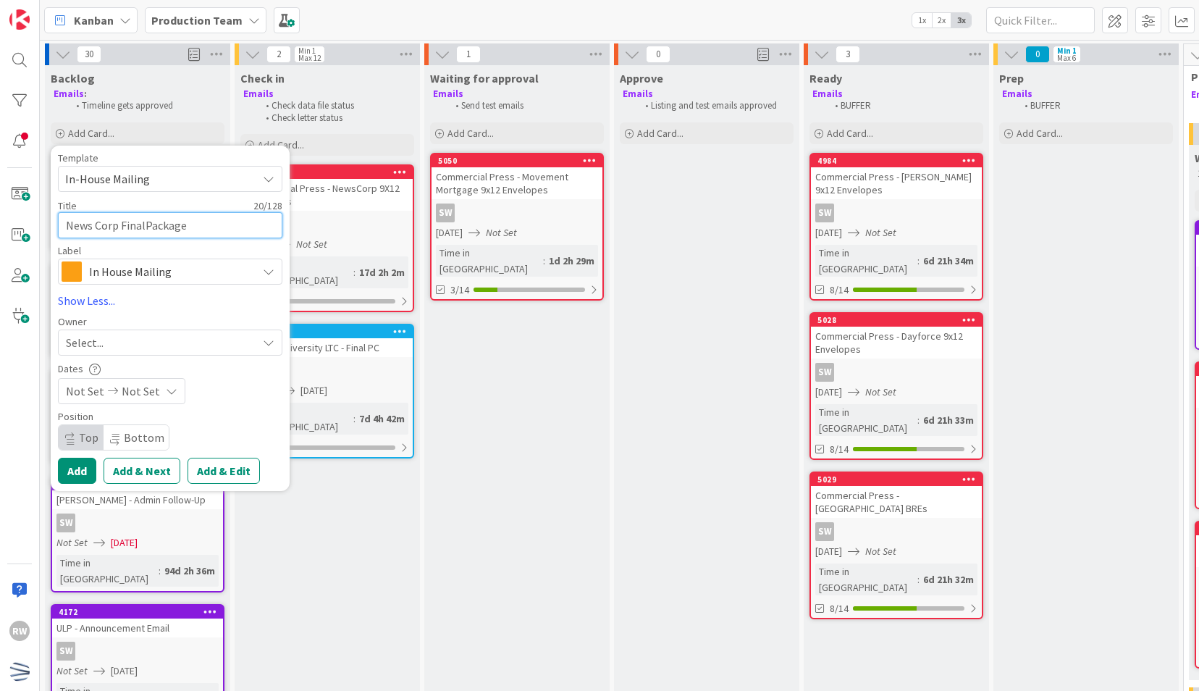
type textarea "x"
type textarea "News Corp Final Package"
type textarea "x"
type textarea "News Corp Final NPackage"
type textarea "x"
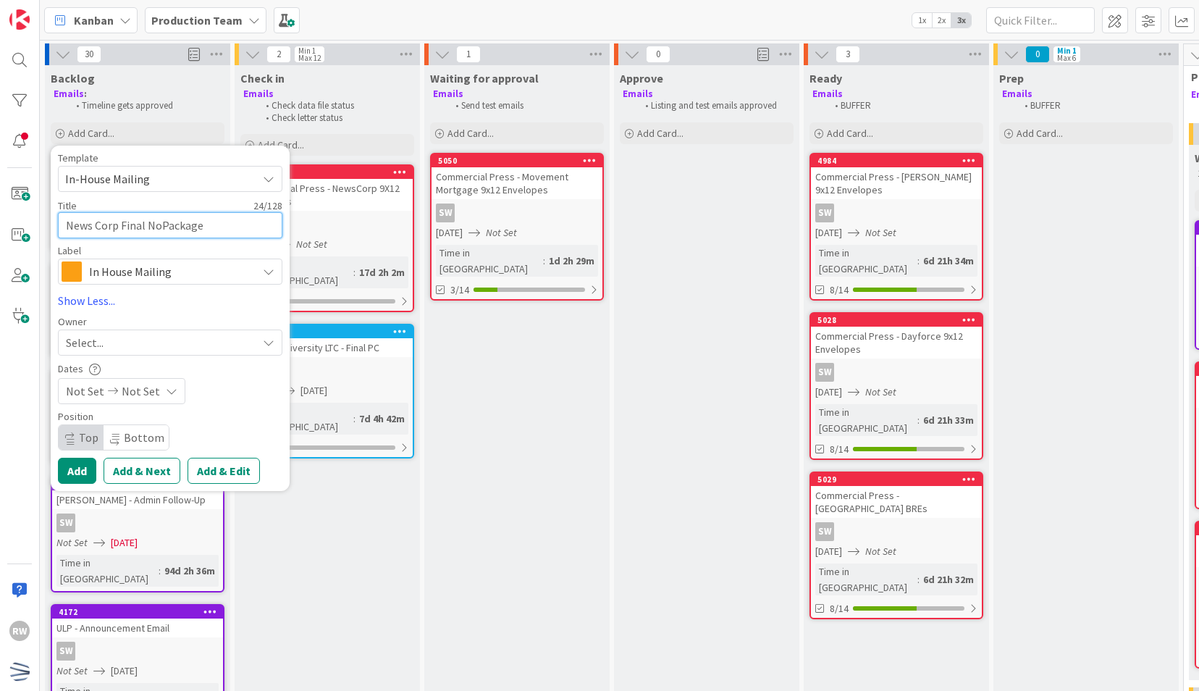
type textarea "News Corp Final NotPackage"
type textarea "x"
type textarea "News Corp Final NotiPackage"
type textarea "x"
type textarea "News Corp Final NoticPackage"
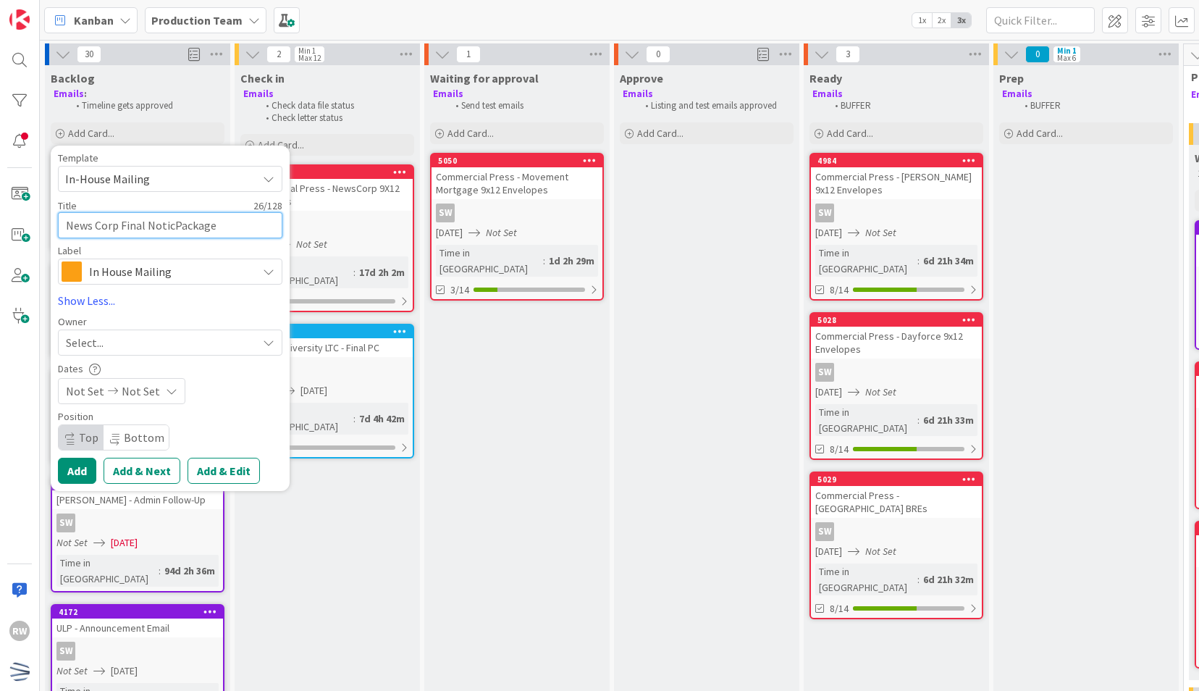
type textarea "x"
type textarea "News Corp Final NoticePackage"
type textarea "x"
type textarea "News Corp Final Notice Package"
click at [175, 336] on div "Select..." at bounding box center [161, 342] width 191 height 17
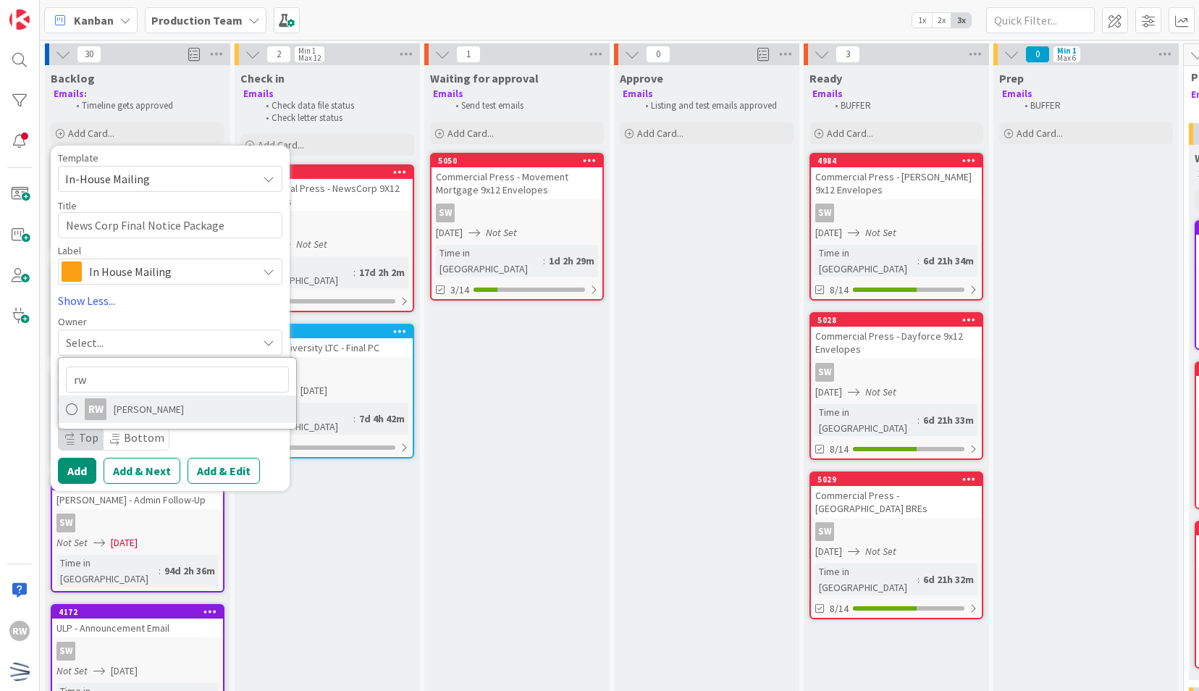
click at [176, 402] on link "RW [PERSON_NAME]" at bounding box center [177, 409] width 237 height 28
type textarea "x"
click at [159, 398] on div "Not Set Not Set" at bounding box center [121, 391] width 127 height 26
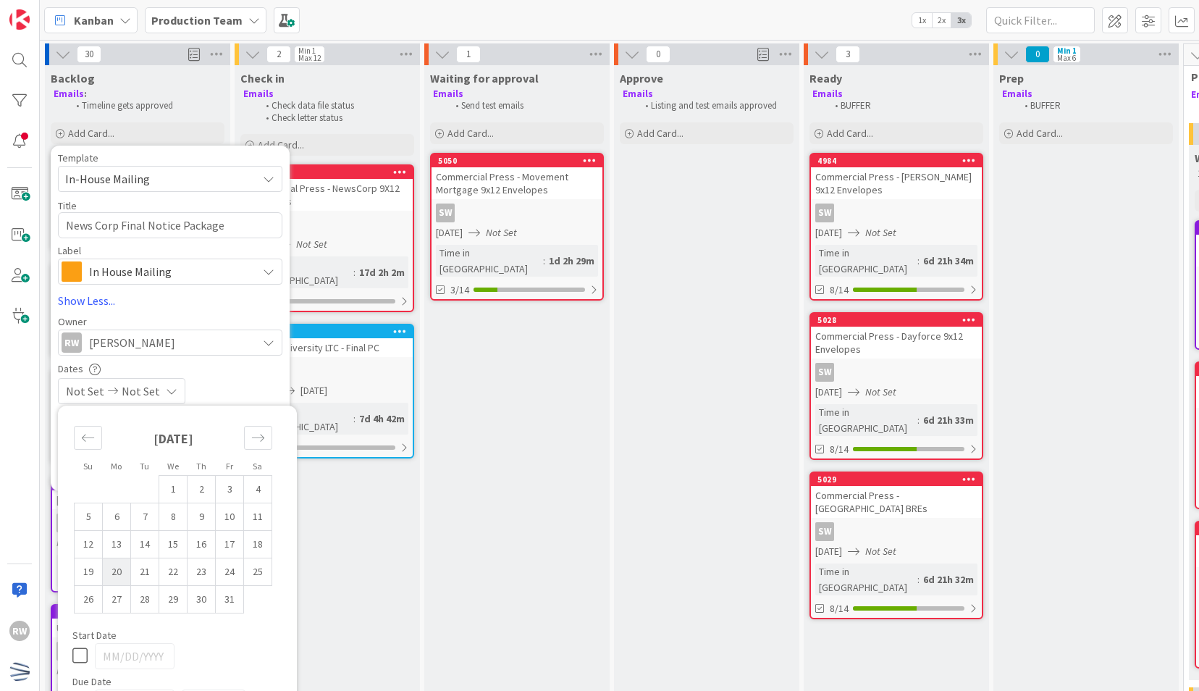
click at [116, 574] on td "20" at bounding box center [117, 572] width 28 height 28
type input "[DATE]"
type textarea "x"
click at [243, 316] on div "Owner" at bounding box center [170, 321] width 224 height 10
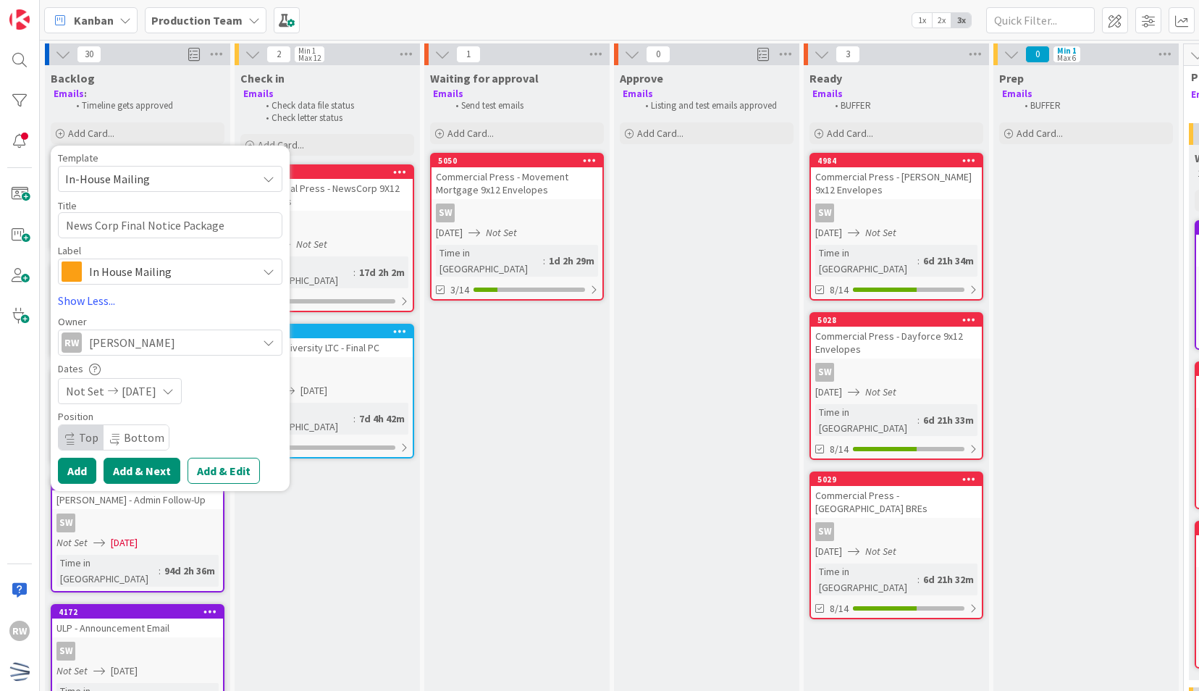
click at [139, 467] on button "Add & Next" at bounding box center [142, 471] width 77 height 26
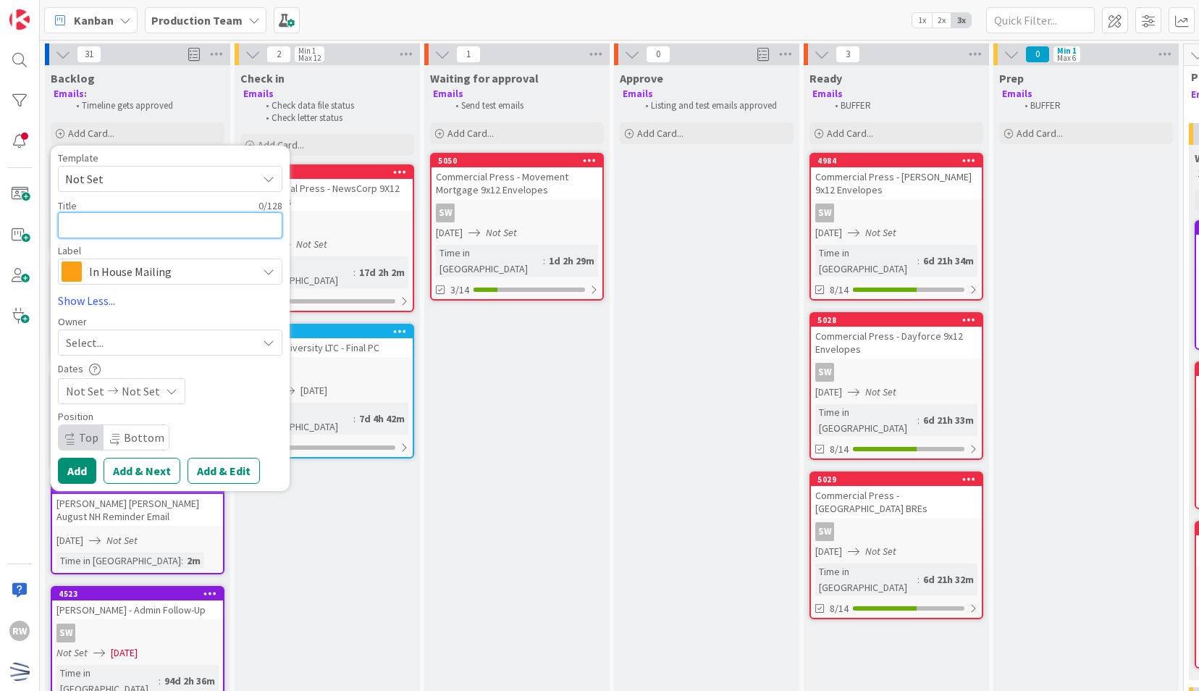
click at [182, 232] on textarea at bounding box center [170, 225] width 224 height 26
click at [147, 175] on span "Not Set" at bounding box center [155, 178] width 181 height 19
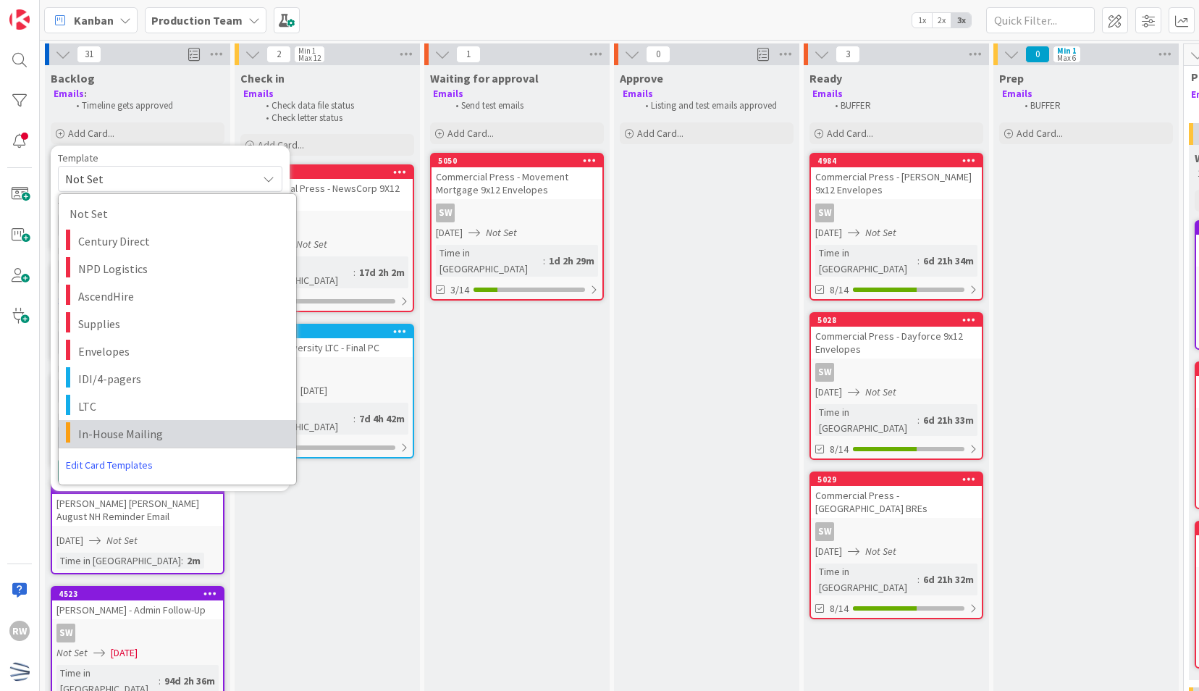
click at [138, 423] on link "In-House Mailing" at bounding box center [177, 434] width 237 height 28
type textarea "x"
type textarea "In-House Mailing"
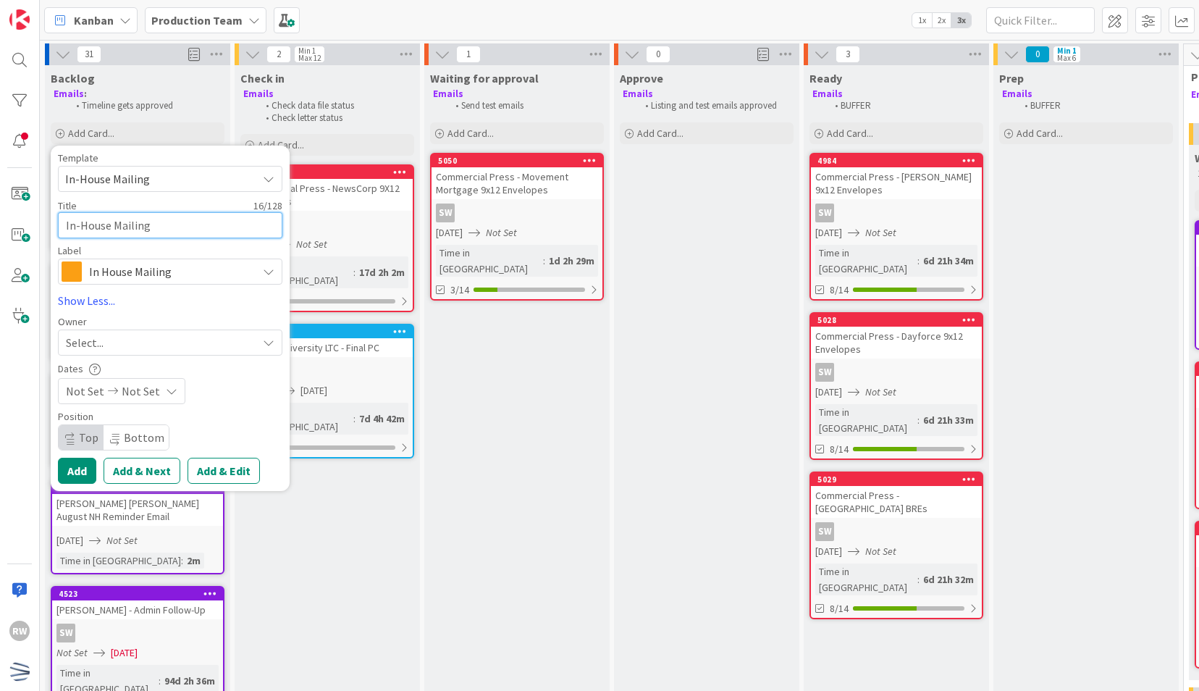
drag, startPoint x: 164, startPoint y: 222, endPoint x: 0, endPoint y: 217, distance: 163.7
click at [0, 217] on html "RW Kanban Production Team 1x 2x 3x 31 Backlog Emails : Timeline gets approved A…" at bounding box center [599, 345] width 1199 height 691
paste textarea "News Corp Initial Offer Package"
type textarea "x"
type textarea "News Corp Initial Offer Package"
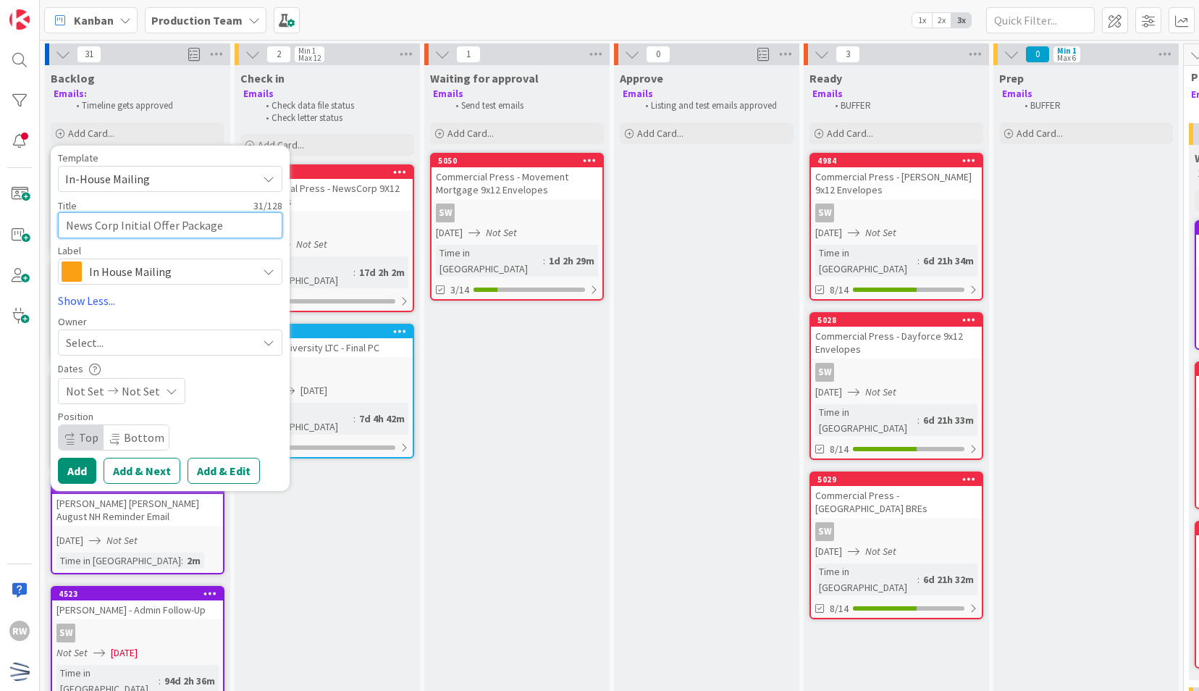
drag, startPoint x: 120, startPoint y: 224, endPoint x: 149, endPoint y: 224, distance: 29.0
click at [149, 224] on textarea "News Corp Initial Offer Package" at bounding box center [170, 225] width 224 height 26
type textarea "x"
type textarea "News Corp IOffer Package"
type textarea "x"
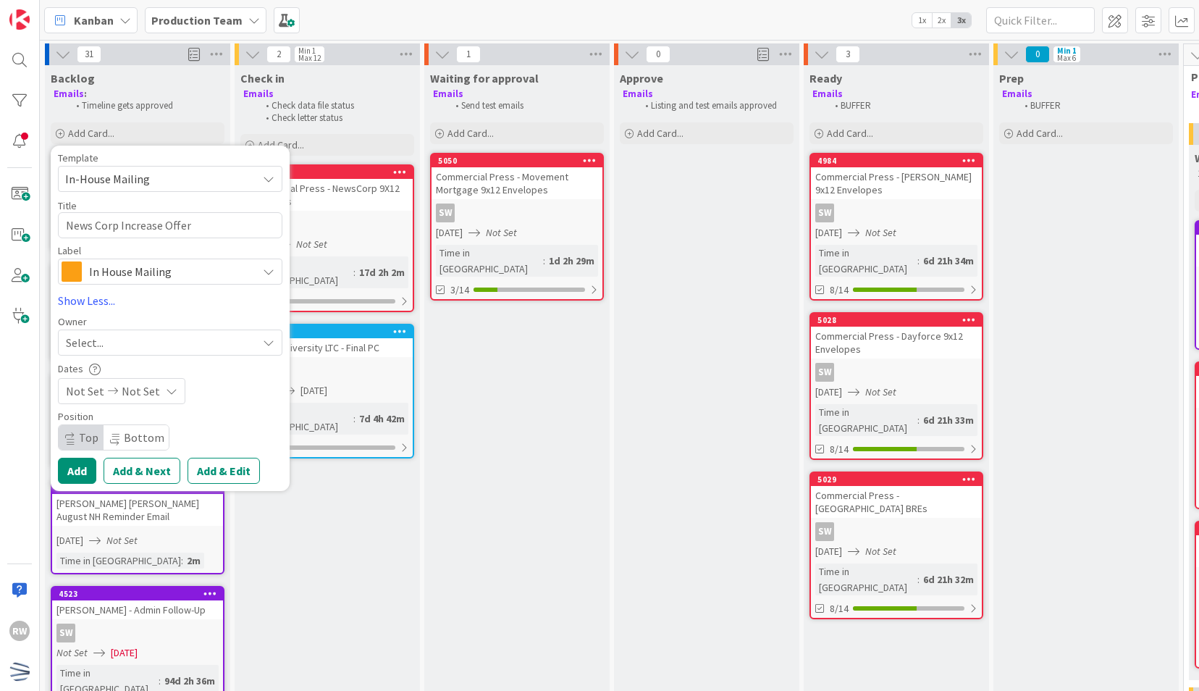
click at [135, 348] on div "Select..." at bounding box center [161, 342] width 191 height 17
click at [148, 405] on span "[PERSON_NAME]" at bounding box center [149, 409] width 70 height 22
click at [145, 392] on span "Not Set" at bounding box center [141, 390] width 38 height 17
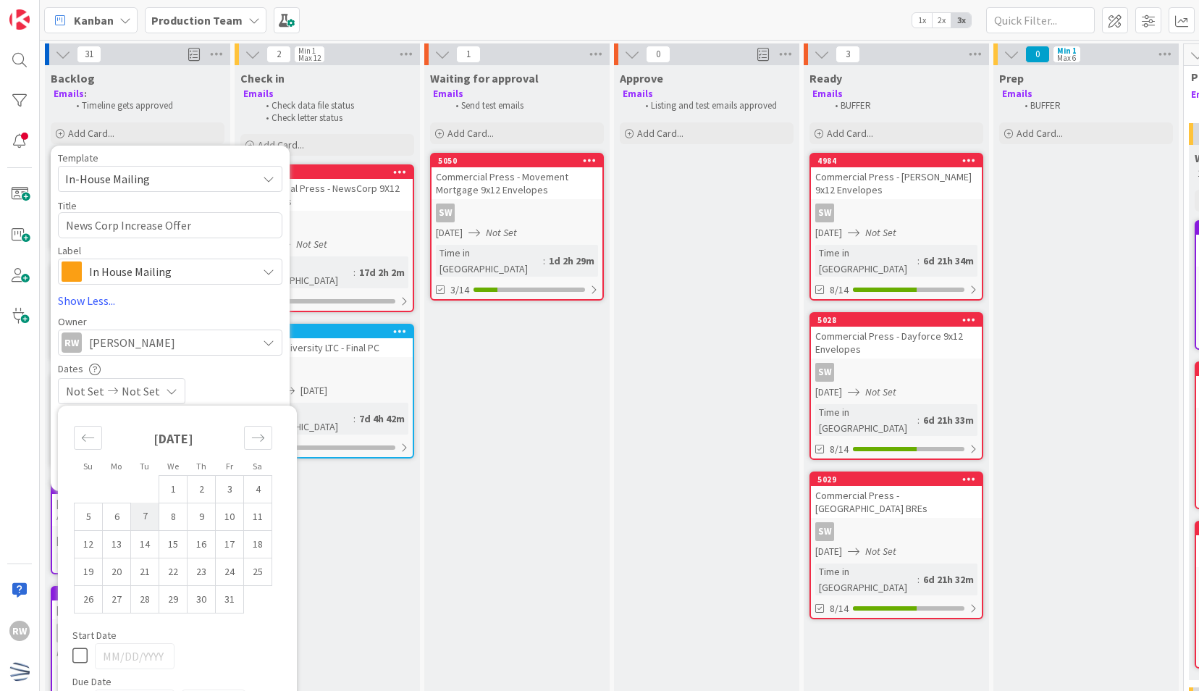
click at [143, 524] on td "7" at bounding box center [145, 517] width 28 height 28
click at [171, 304] on link "Show Less..." at bounding box center [170, 300] width 224 height 17
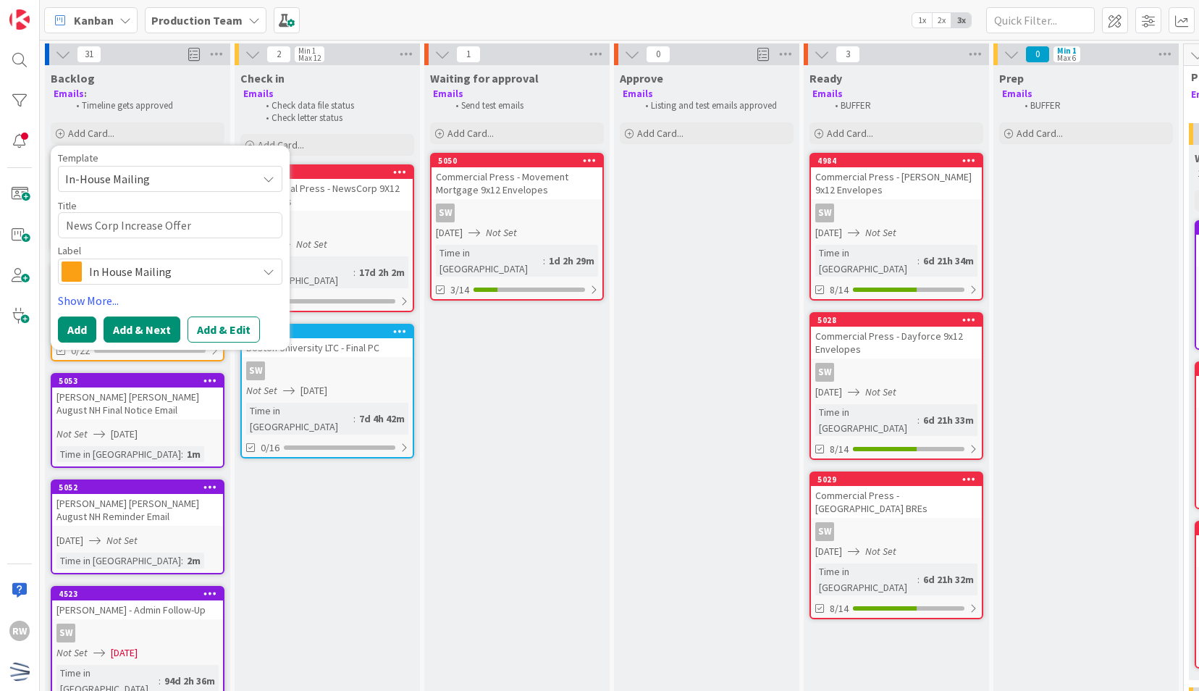
click at [145, 323] on button "Add & Next" at bounding box center [142, 329] width 77 height 26
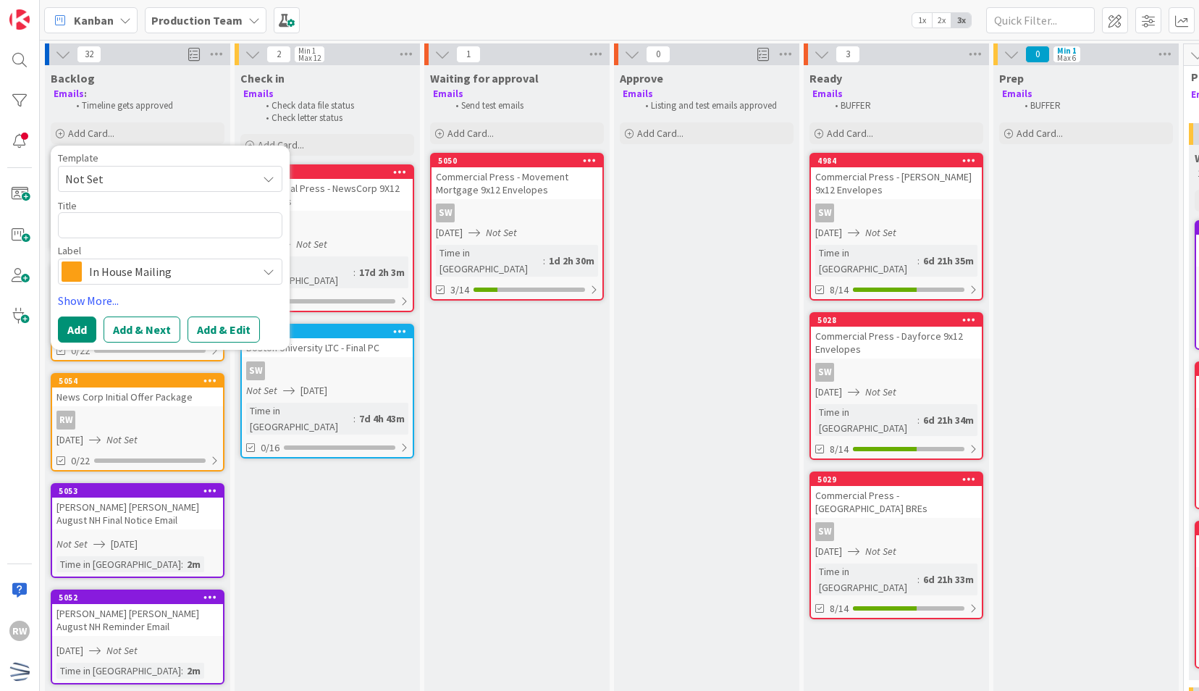
click at [148, 182] on span "Not Set" at bounding box center [155, 178] width 181 height 19
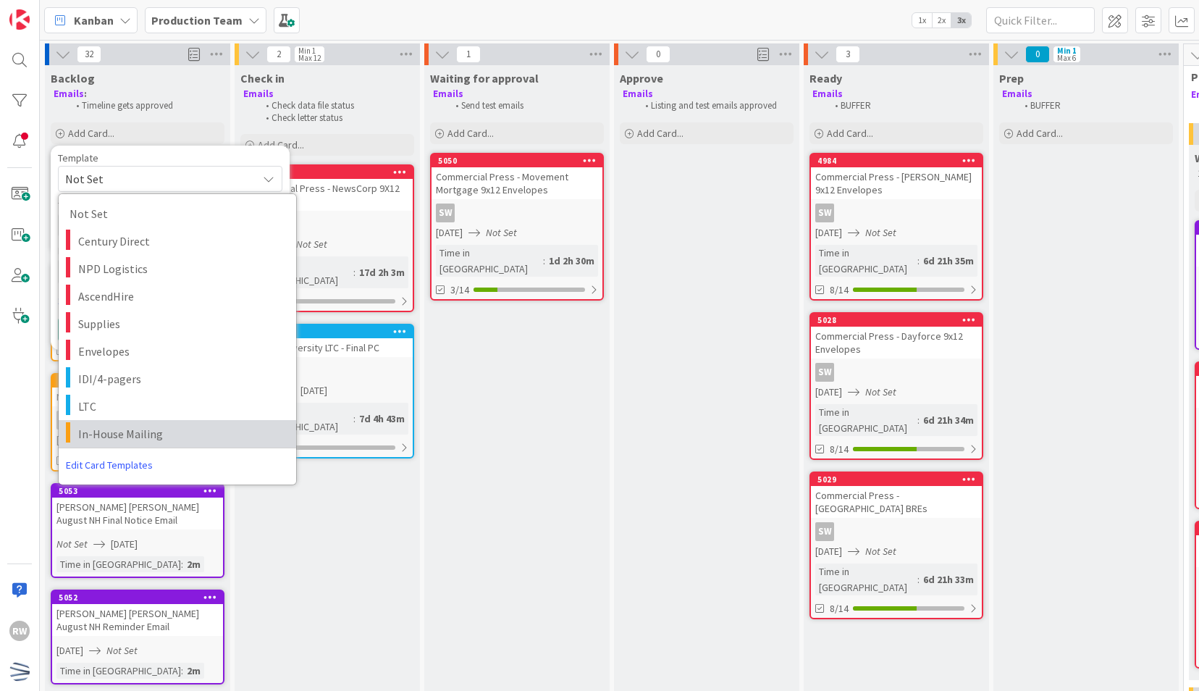
click at [136, 432] on span "In-House Mailing" at bounding box center [181, 433] width 207 height 19
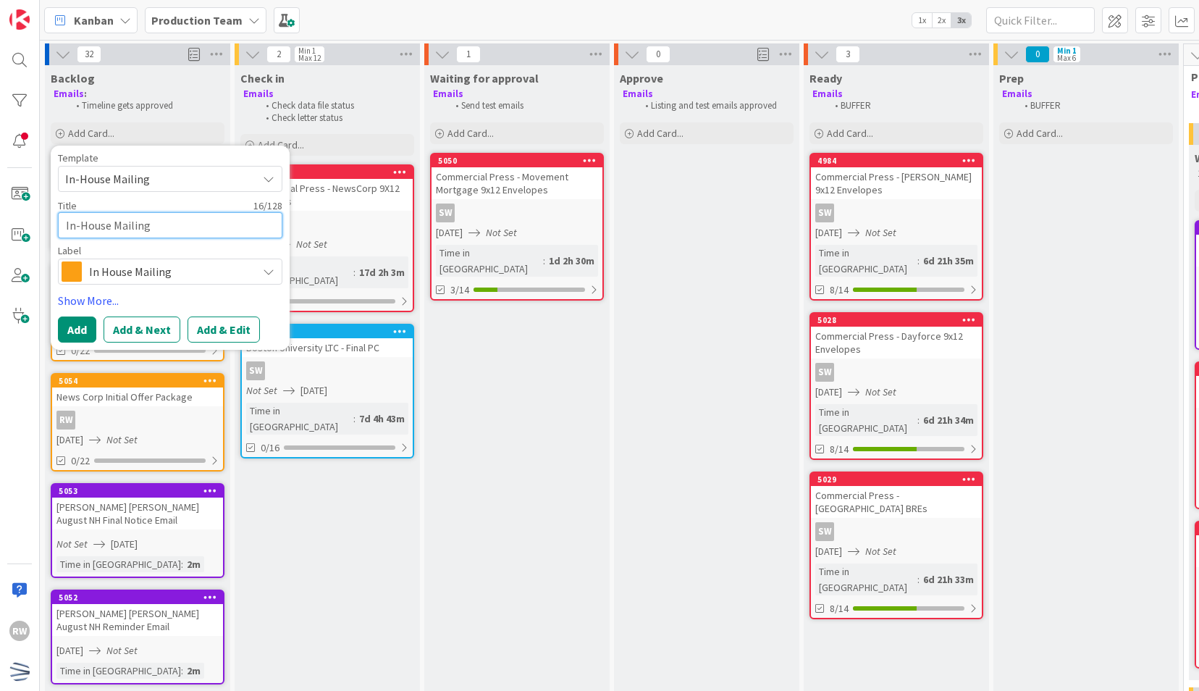
drag, startPoint x: 110, startPoint y: 224, endPoint x: 6, endPoint y: 213, distance: 104.9
click at [6, 213] on div "RW Kanban Production Team 1x 2x 3x 32 Backlog Emails : Timeline gets approved A…" at bounding box center [599, 345] width 1199 height 691
paste textarea "News Corp Initial Offer Package"
drag, startPoint x: 122, startPoint y: 223, endPoint x: 304, endPoint y: 206, distance: 182.6
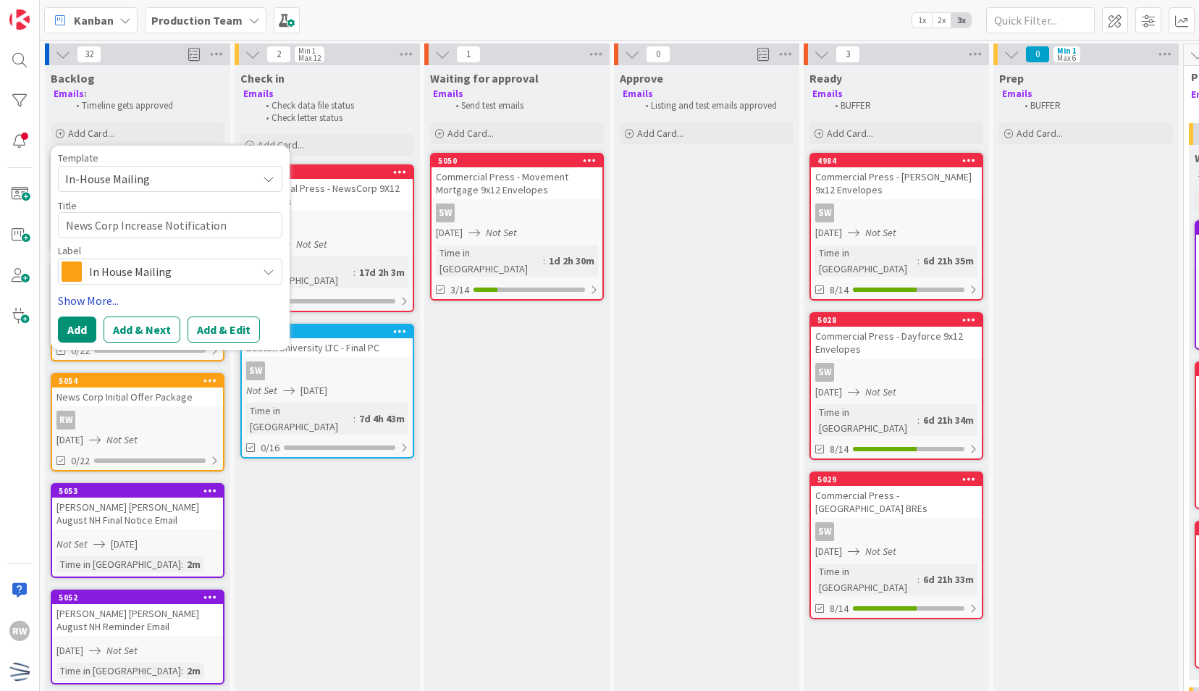
click at [96, 298] on link "Show More..." at bounding box center [170, 300] width 224 height 17
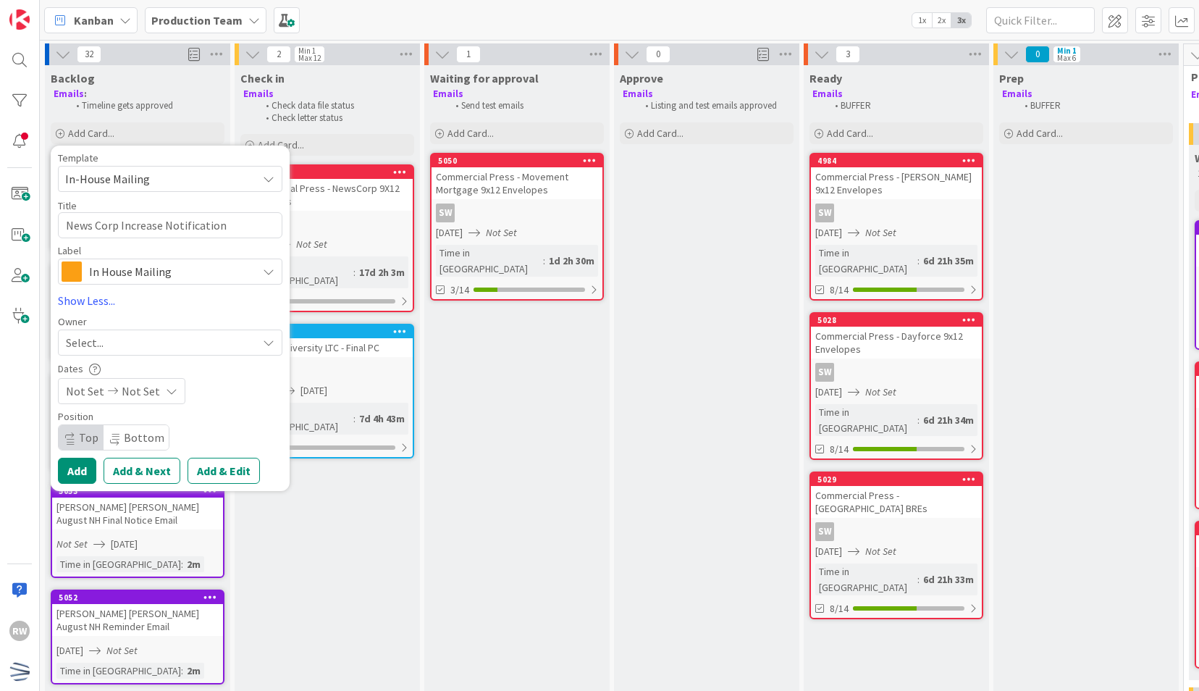
click at [129, 338] on div "Select..." at bounding box center [161, 342] width 191 height 17
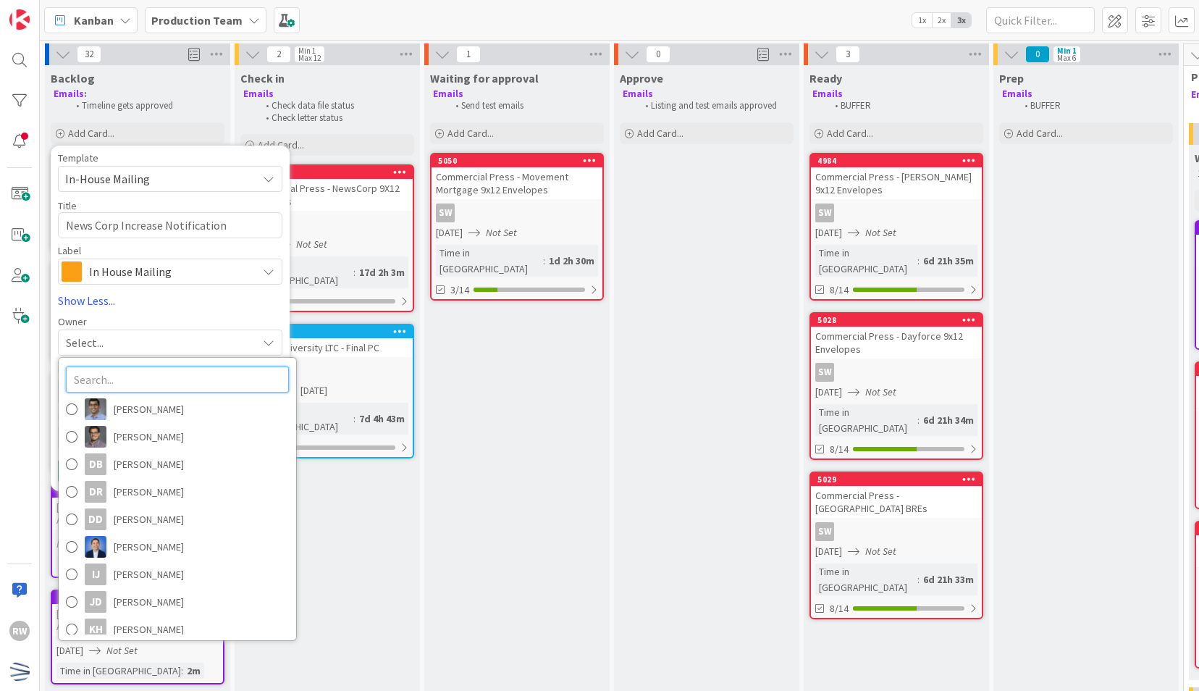
click at [130, 384] on input "text" at bounding box center [177, 379] width 223 height 26
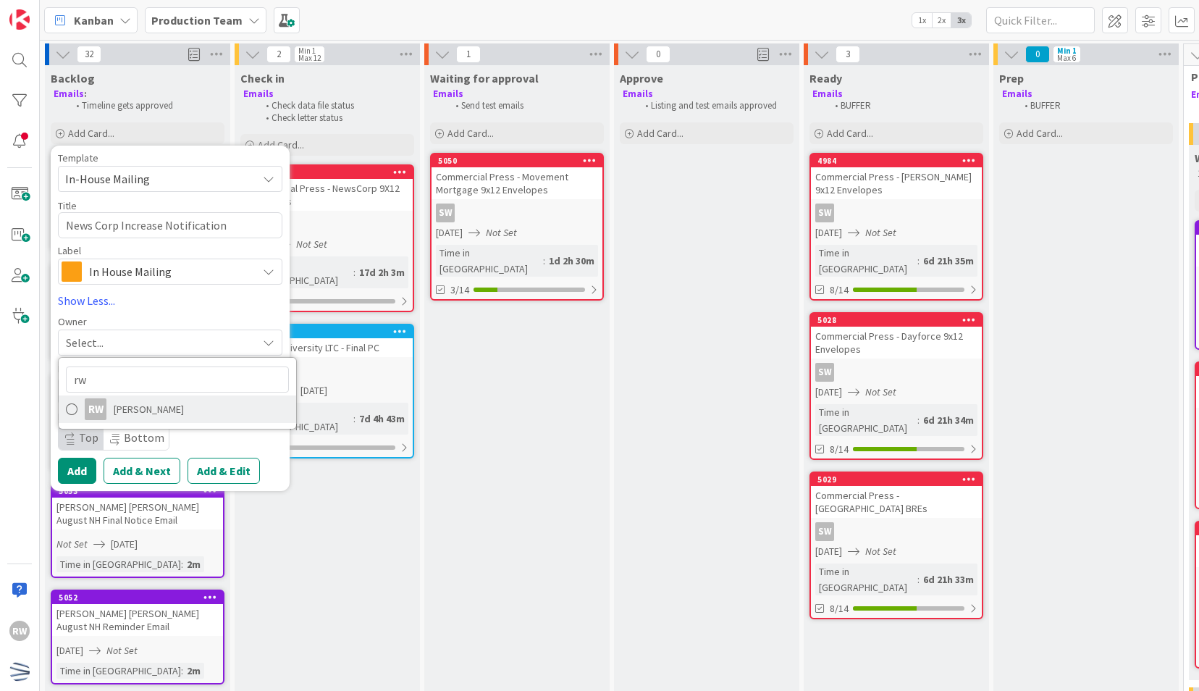
click at [133, 408] on span "[PERSON_NAME]" at bounding box center [149, 409] width 70 height 22
click at [129, 390] on span "Not Set" at bounding box center [141, 390] width 38 height 17
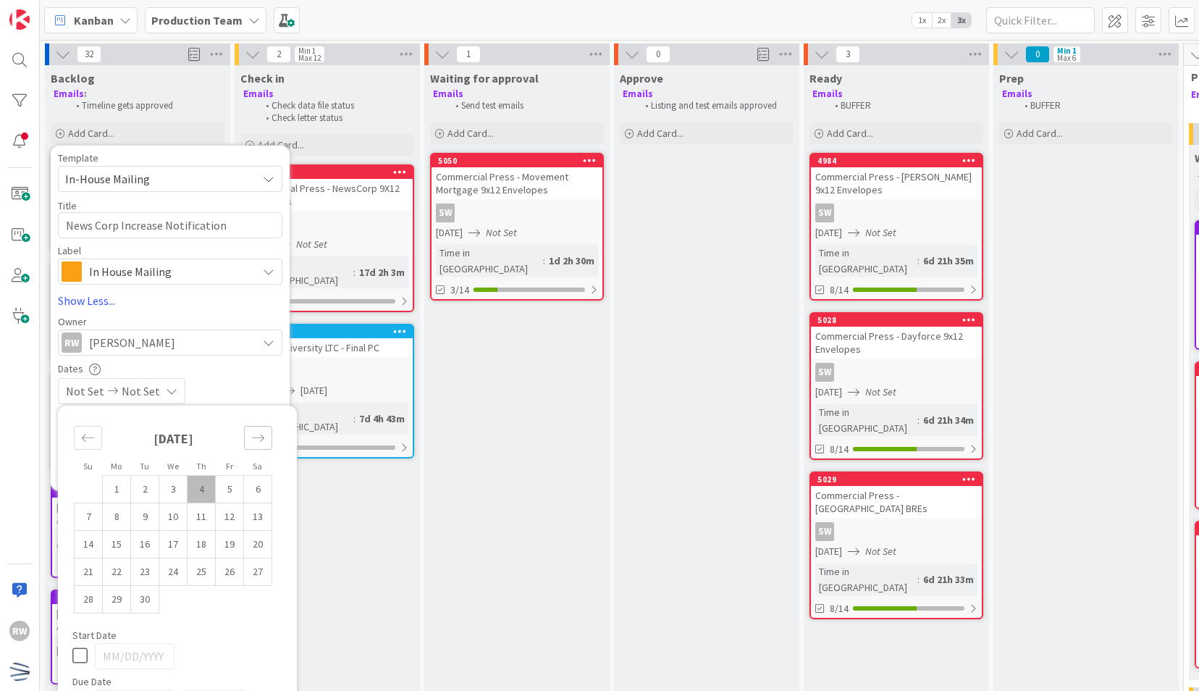
click at [247, 442] on div "Move forward to switch to the next month." at bounding box center [258, 438] width 28 height 24
click at [118, 545] on td "13" at bounding box center [117, 544] width 28 height 28
click at [188, 304] on link "Show Less..." at bounding box center [170, 300] width 224 height 17
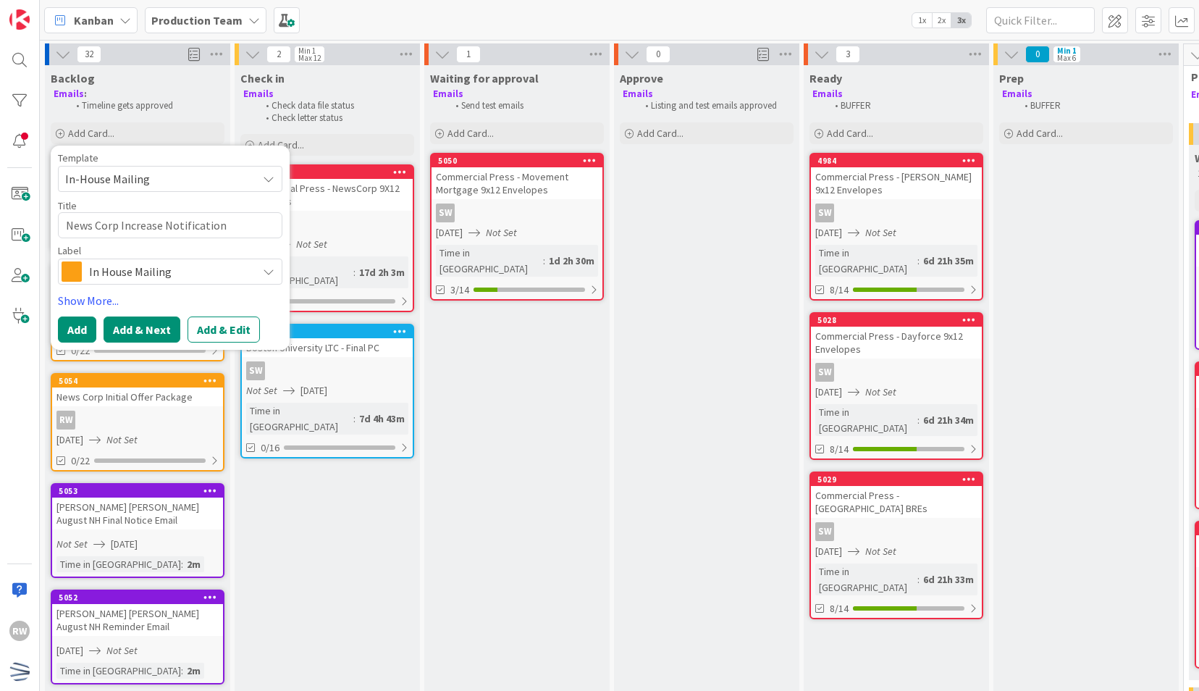
click at [130, 325] on button "Add & Next" at bounding box center [142, 329] width 77 height 26
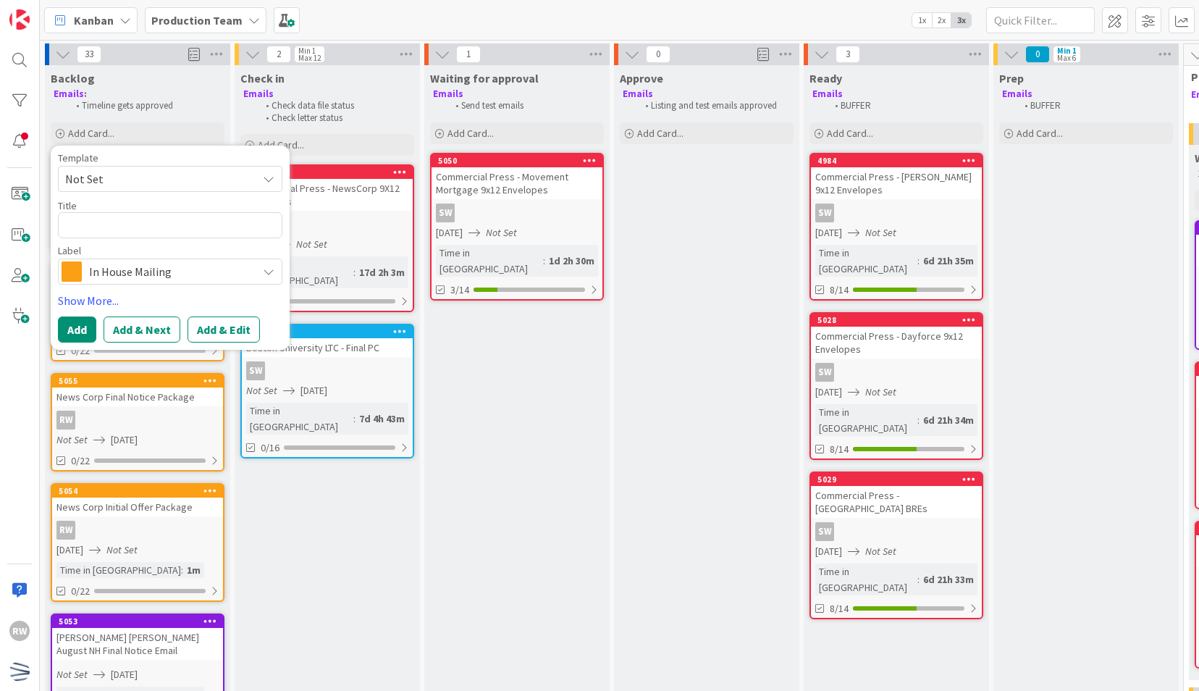
click at [143, 171] on span "Not Set" at bounding box center [155, 178] width 181 height 19
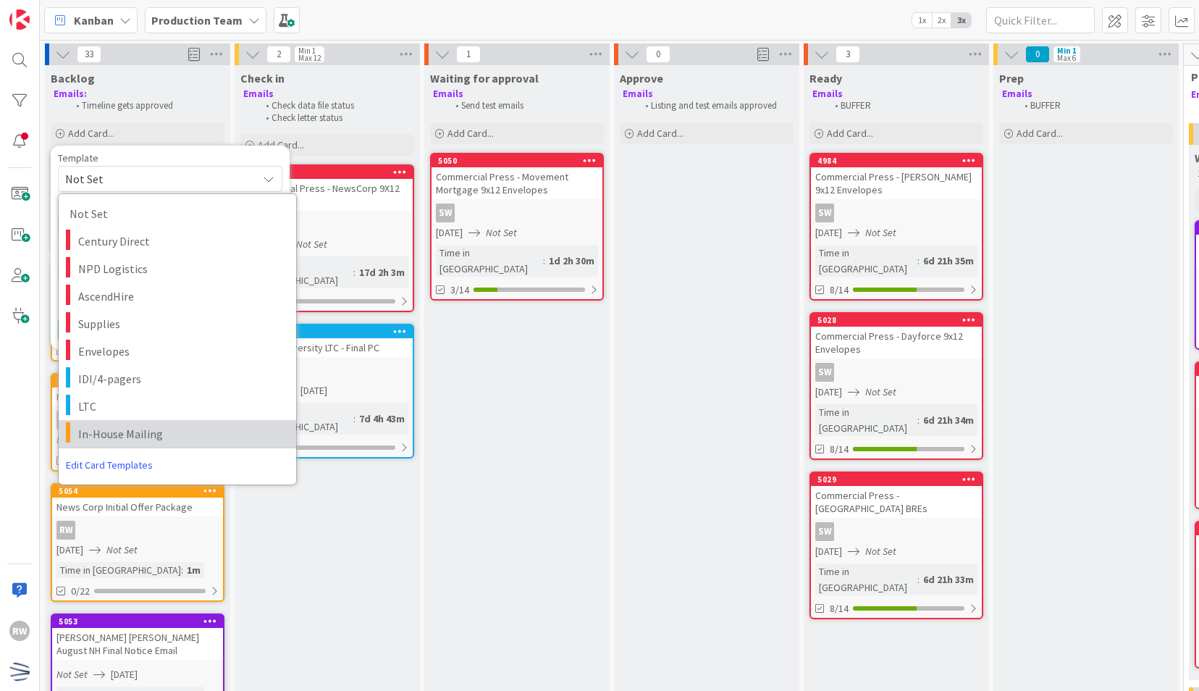
click at [129, 424] on span "In-House Mailing" at bounding box center [181, 433] width 207 height 19
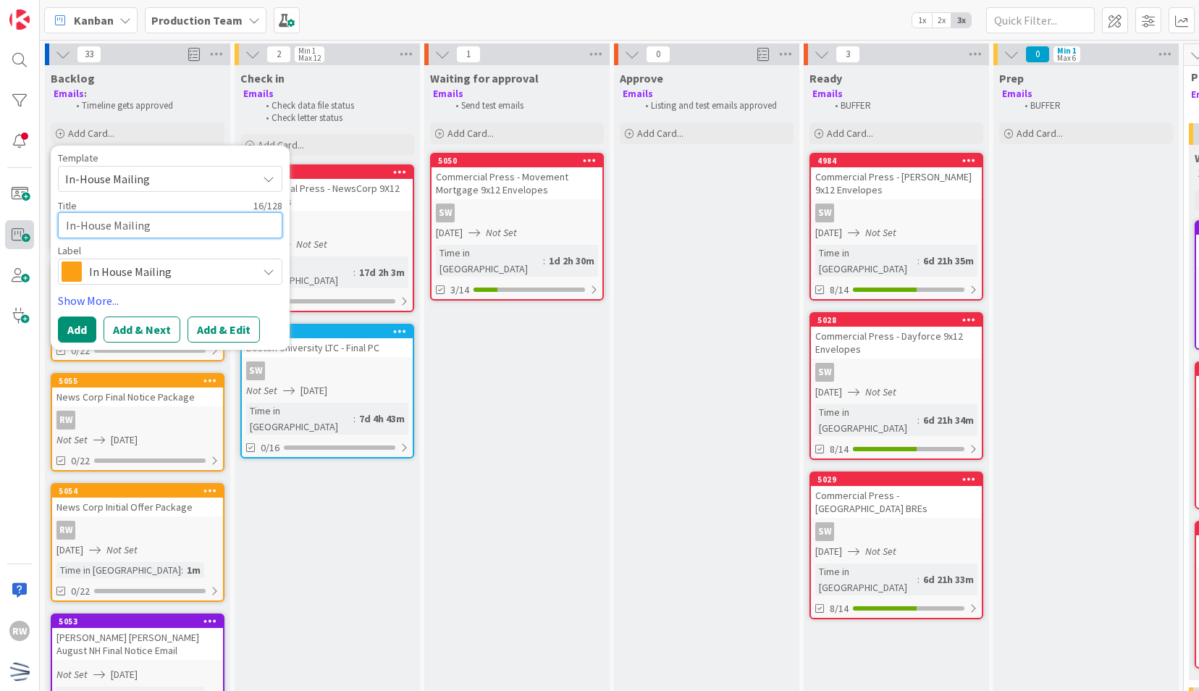
drag, startPoint x: 172, startPoint y: 220, endPoint x: 28, endPoint y: 235, distance: 144.9
click at [28, 235] on div "RW Kanban Production Team 1x 2x 3x 33 Backlog Emails : Timeline gets approved A…" at bounding box center [599, 345] width 1199 height 691
paste textarea "News Corp Initial Offer Package"
drag, startPoint x: 122, startPoint y: 220, endPoint x: 268, endPoint y: 223, distance: 146.3
click at [268, 223] on textarea "News Corp Initial Offer Package" at bounding box center [170, 225] width 224 height 26
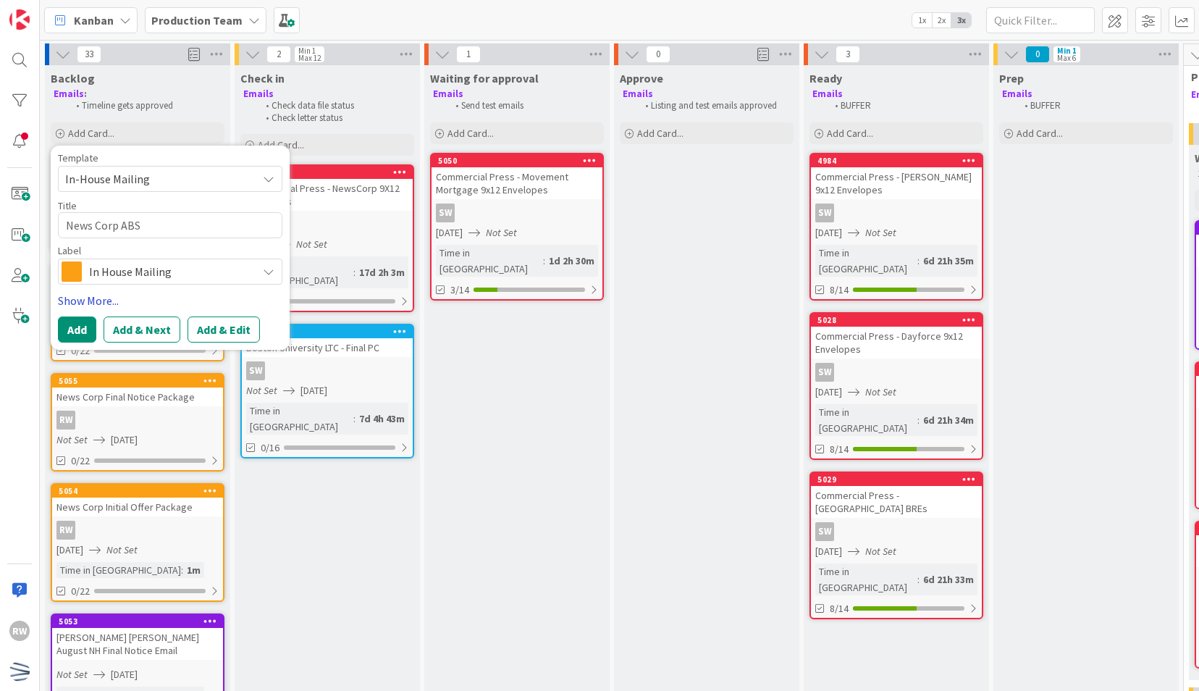
click at [106, 296] on link "Show More..." at bounding box center [170, 300] width 224 height 17
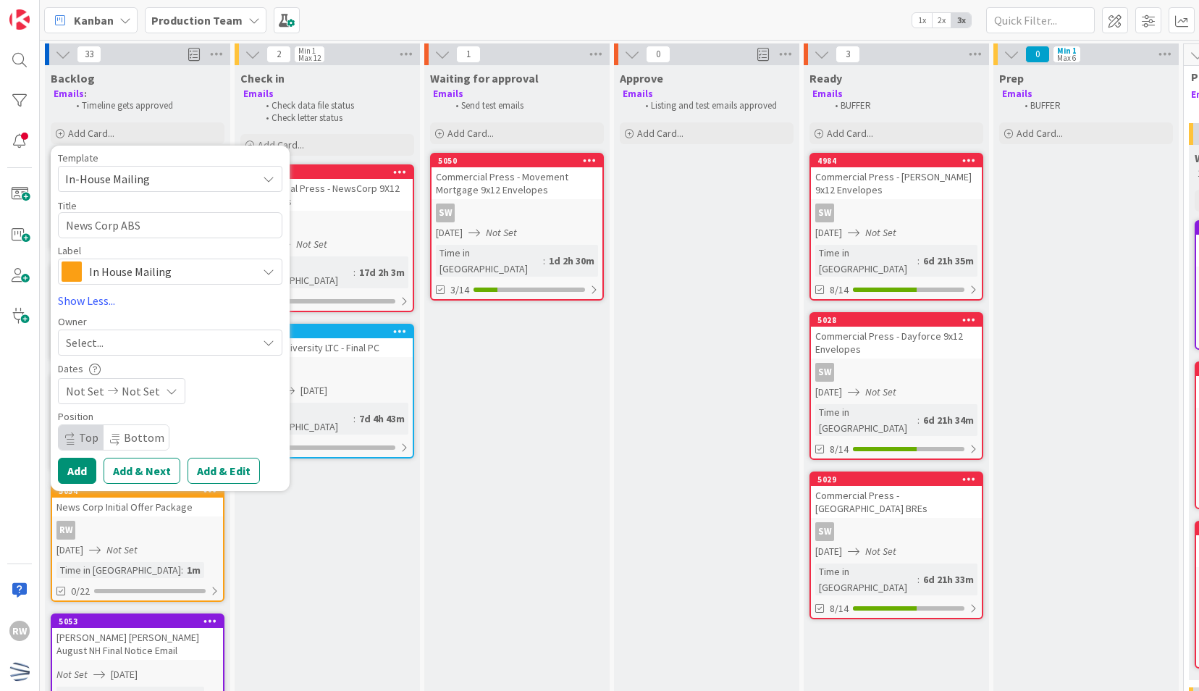
click at [130, 340] on div "Select..." at bounding box center [161, 342] width 191 height 17
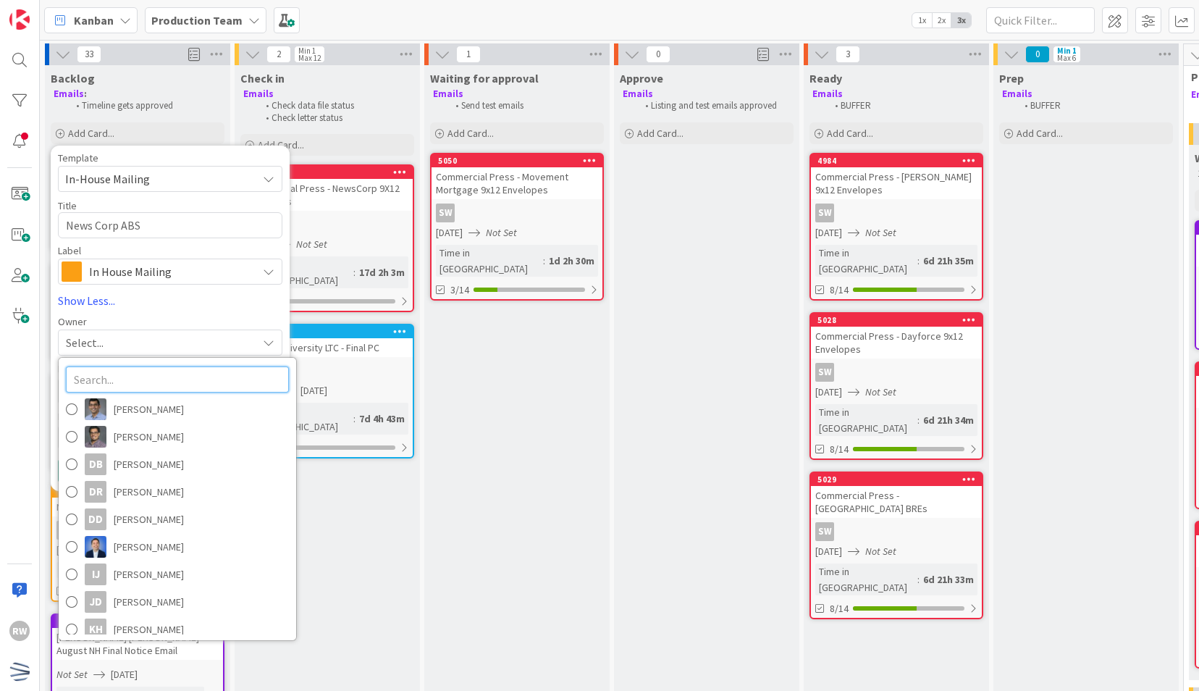
click at [141, 379] on input "text" at bounding box center [177, 379] width 223 height 26
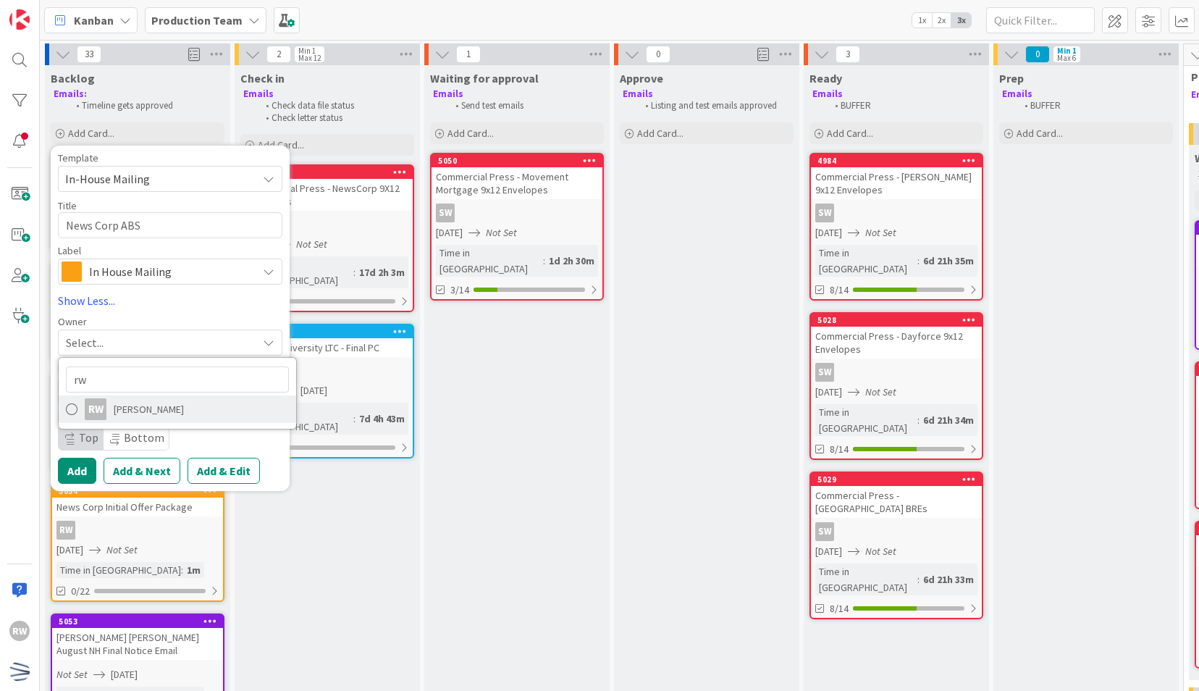
click at [146, 416] on span "[PERSON_NAME]" at bounding box center [149, 409] width 70 height 22
click at [140, 395] on span "Not Set" at bounding box center [141, 390] width 38 height 17
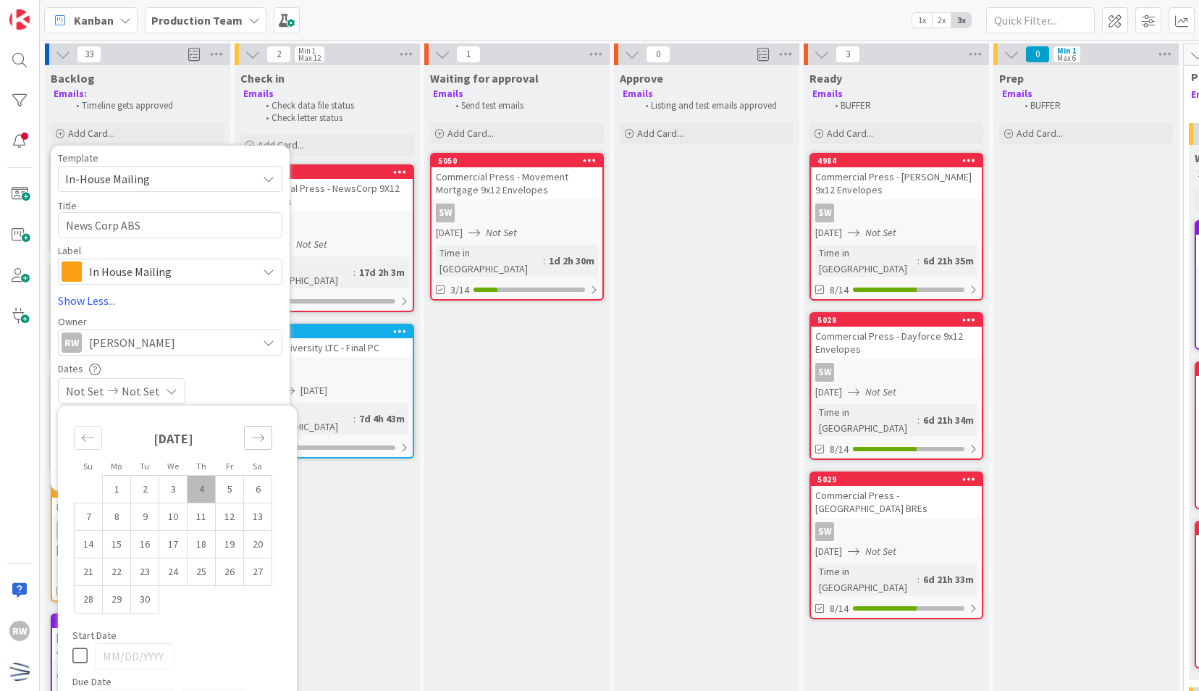
click at [252, 434] on icon "Move forward to switch to the next month." at bounding box center [258, 438] width 14 height 14
click at [120, 543] on td "13" at bounding box center [117, 544] width 28 height 28
click at [237, 378] on div "[DATE] Not Set" at bounding box center [170, 391] width 224 height 26
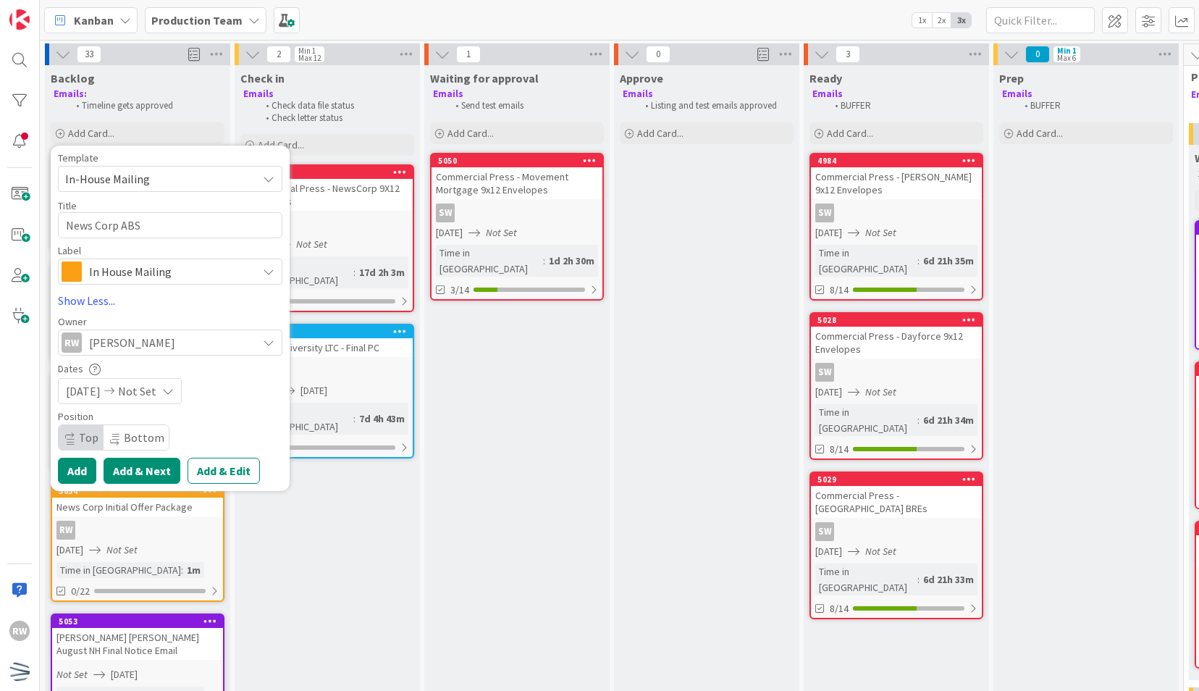
click at [143, 472] on button "Add & Next" at bounding box center [142, 471] width 77 height 26
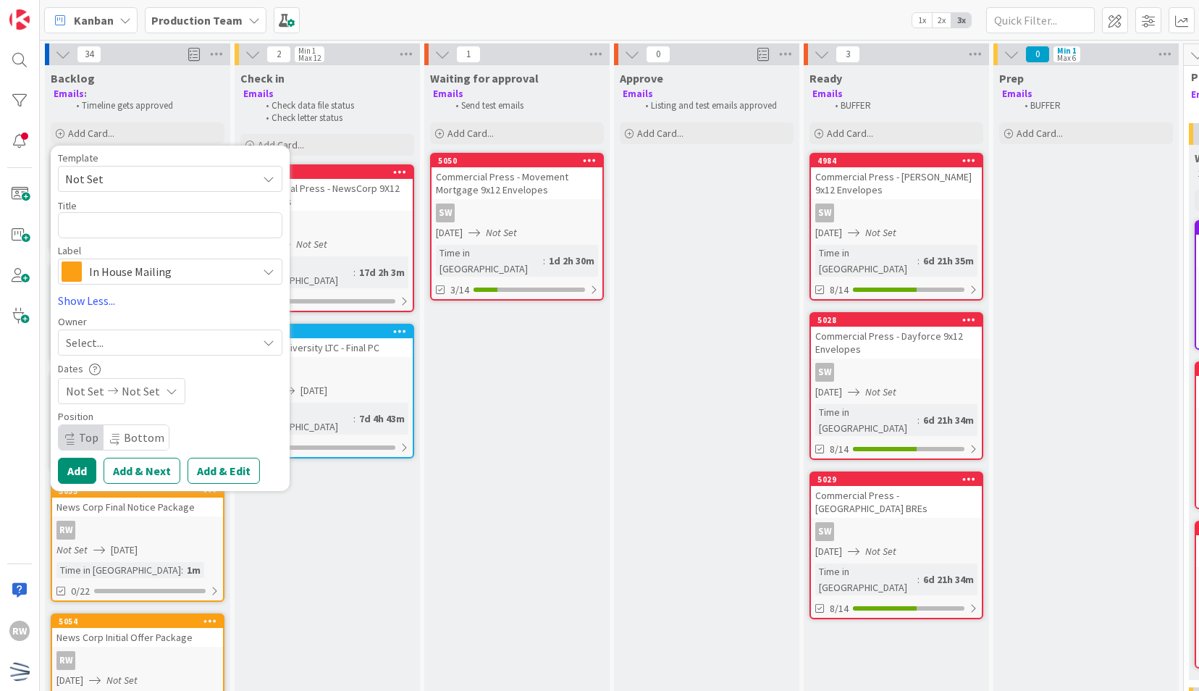
click at [155, 175] on span "Not Set" at bounding box center [155, 178] width 181 height 19
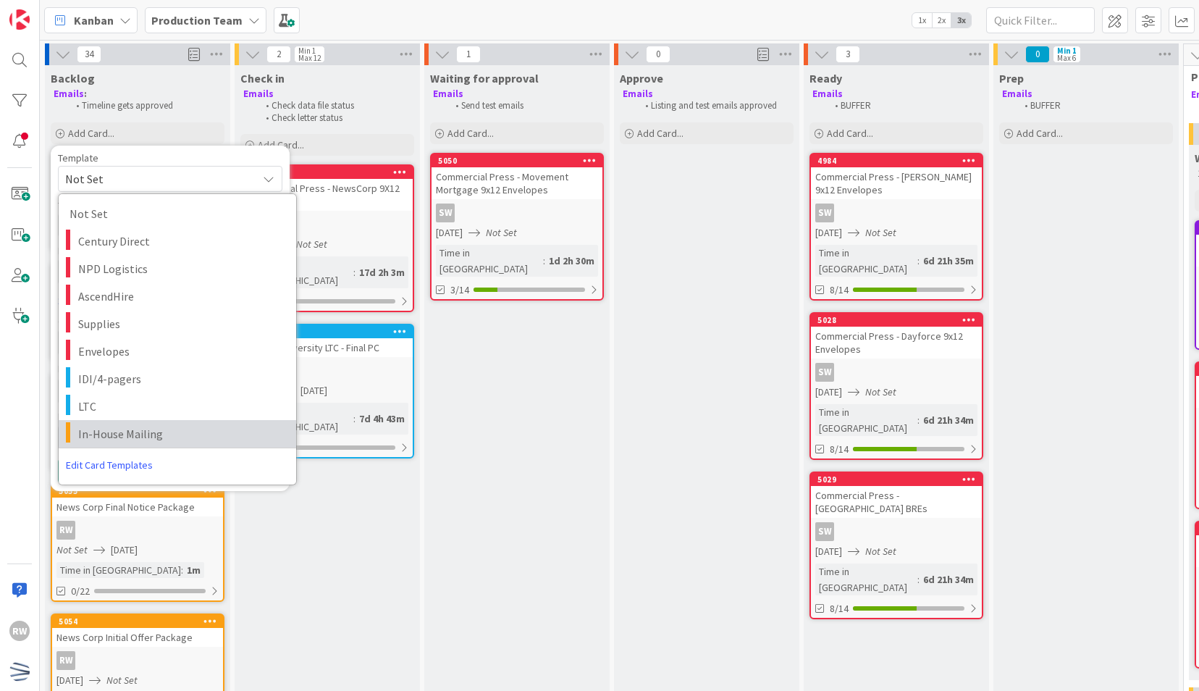
click at [138, 429] on span "In-House Mailing" at bounding box center [181, 433] width 207 height 19
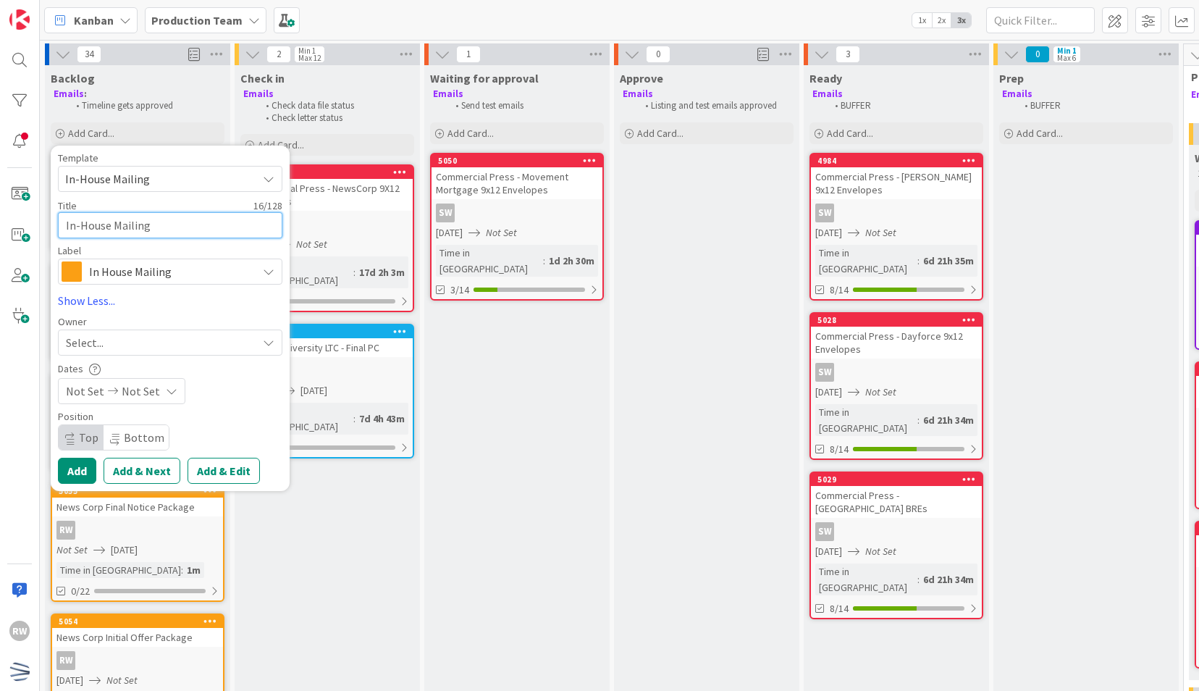
drag, startPoint x: 162, startPoint y: 229, endPoint x: 38, endPoint y: 228, distance: 124.5
click at [38, 228] on div "RW Kanban Production Team 1x 2x 3x 34 Backlog Emails : Timeline gets approved A…" at bounding box center [599, 345] width 1199 height 691
paste textarea "News Corp Initial Offer Package"
drag, startPoint x: 122, startPoint y: 222, endPoint x: 314, endPoint y: 218, distance: 192.6
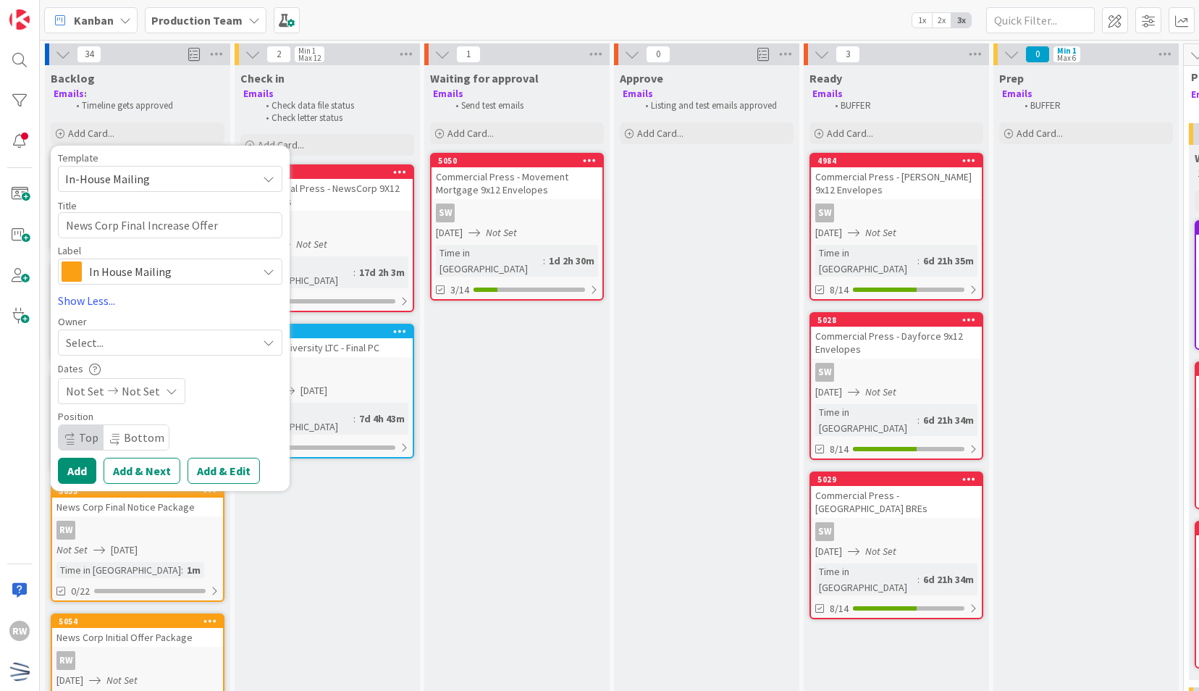
click at [172, 343] on div "Select..." at bounding box center [161, 342] width 191 height 17
click at [170, 392] on div "rw" at bounding box center [177, 379] width 237 height 32
click at [163, 406] on span "[PERSON_NAME]" at bounding box center [149, 409] width 70 height 22
click at [154, 392] on span "Not Set" at bounding box center [141, 390] width 38 height 17
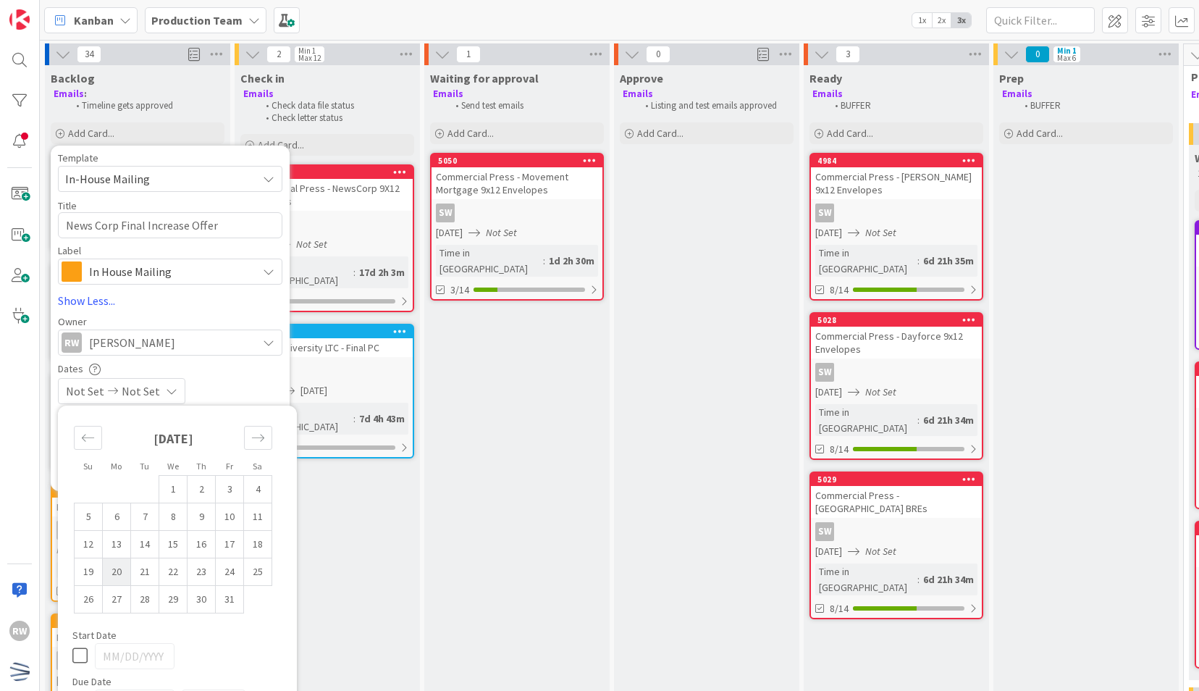
click at [124, 573] on td "20" at bounding box center [117, 572] width 28 height 28
click at [252, 379] on div "Not Set [DATE]" at bounding box center [170, 391] width 224 height 26
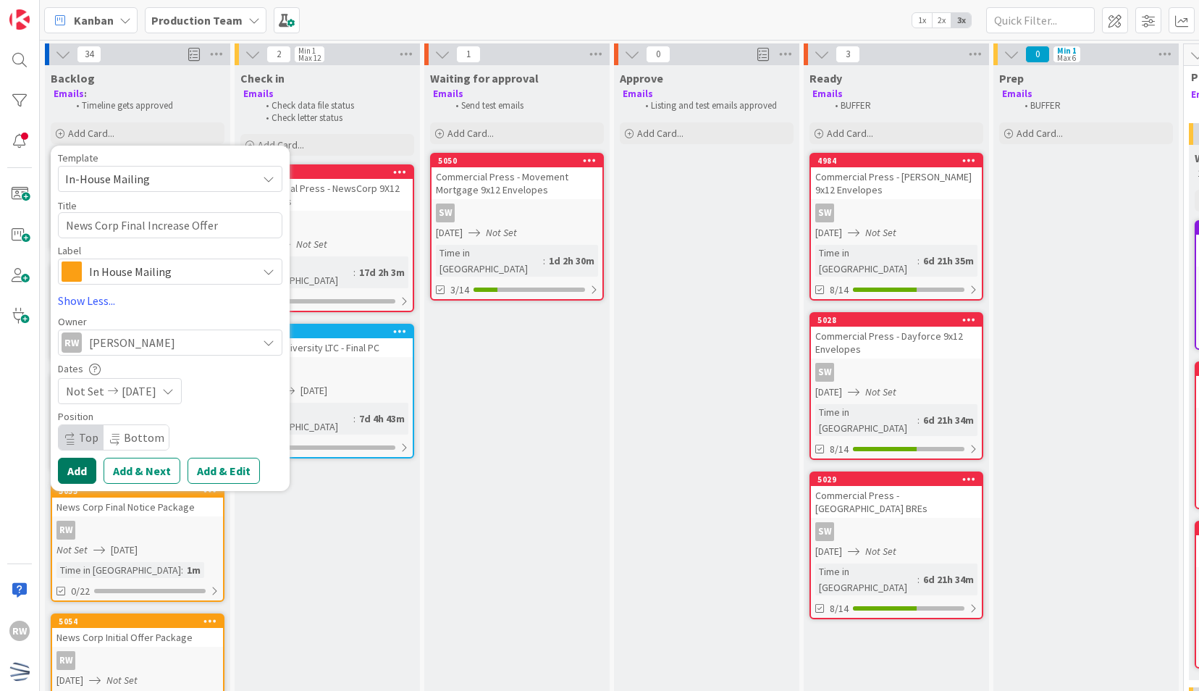
click at [90, 471] on button "Add" at bounding box center [77, 471] width 38 height 26
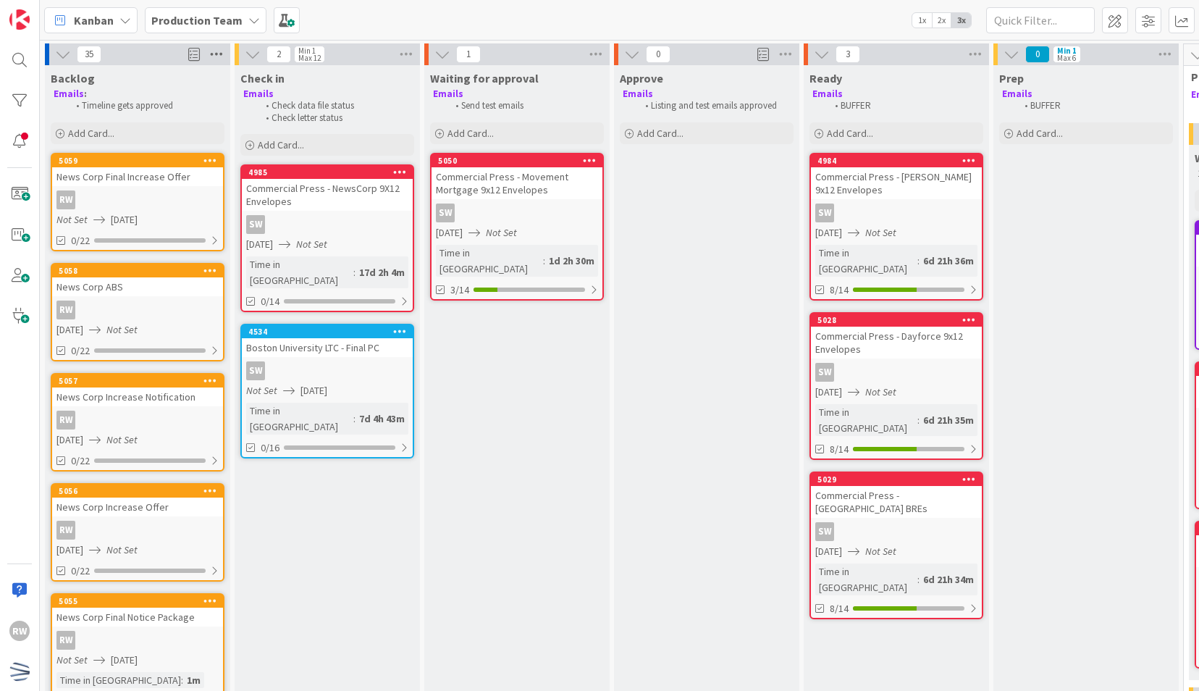
click at [222, 53] on icon at bounding box center [216, 54] width 19 height 22
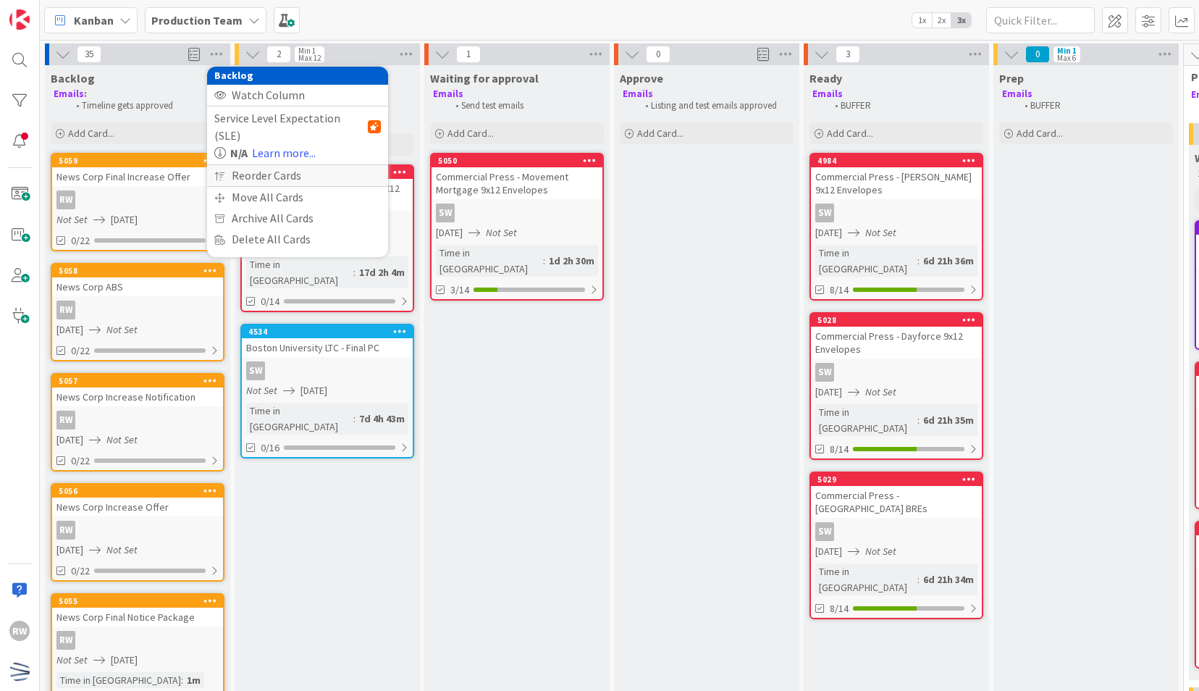
click at [259, 165] on div "Reorder Cards" at bounding box center [297, 175] width 181 height 21
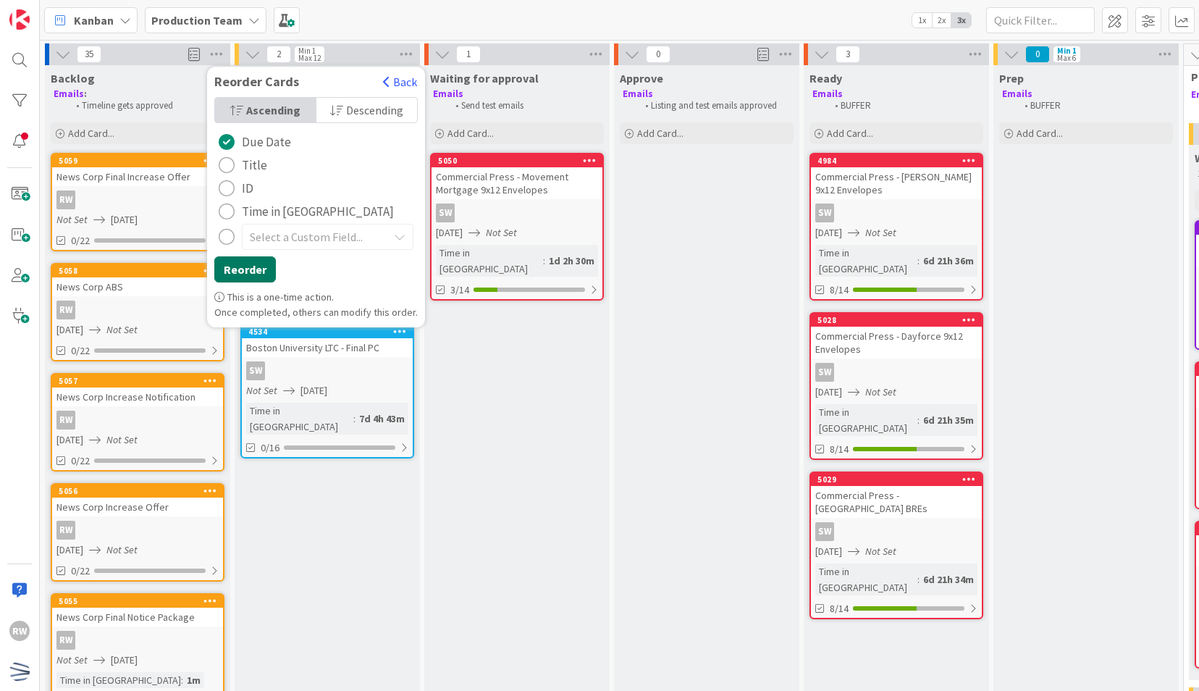
click at [257, 272] on button "Reorder" at bounding box center [245, 269] width 62 height 26
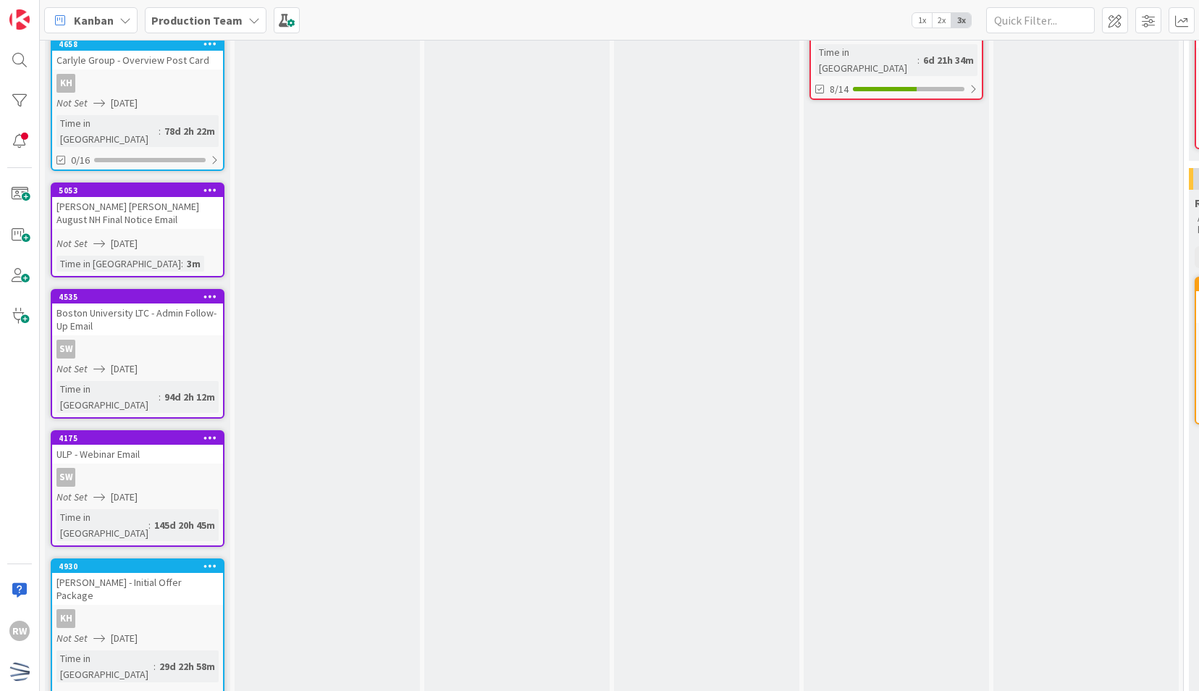
scroll to position [691, 0]
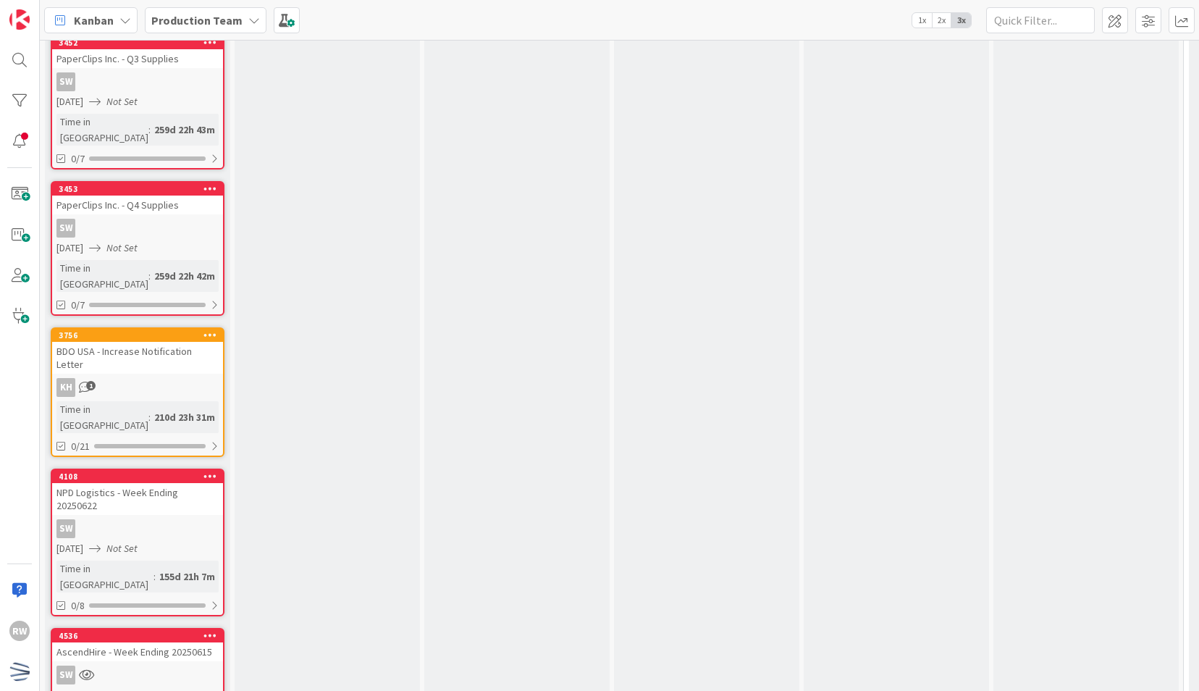
scroll to position [3469, 0]
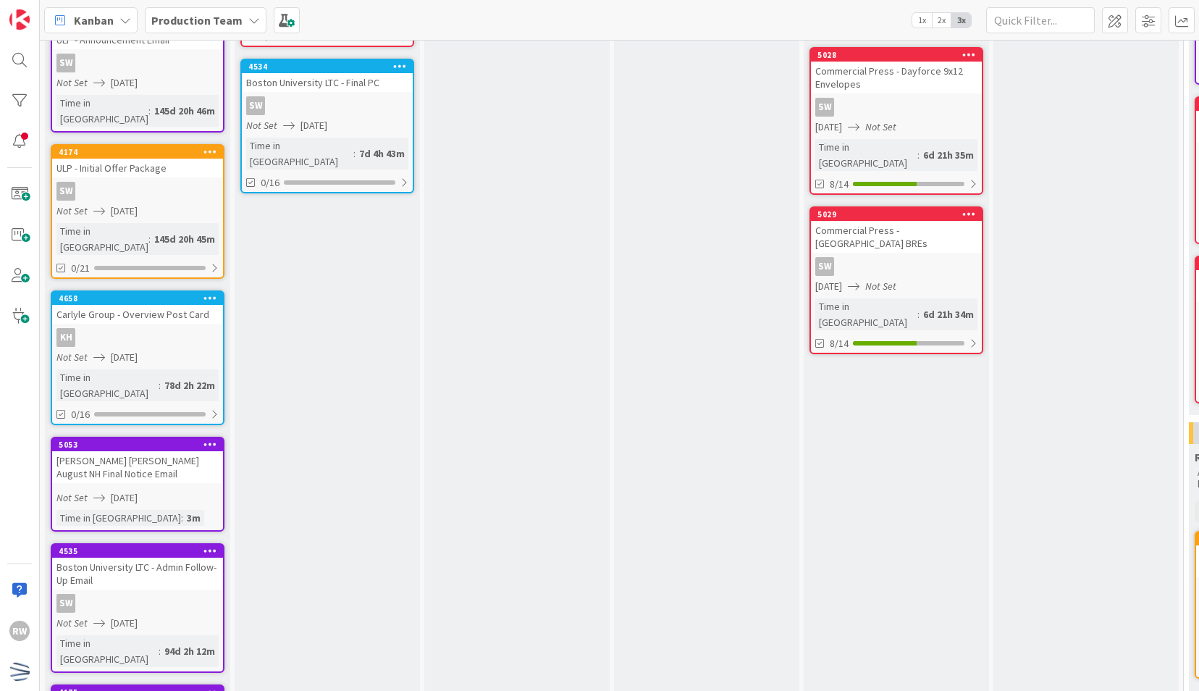
scroll to position [0, 0]
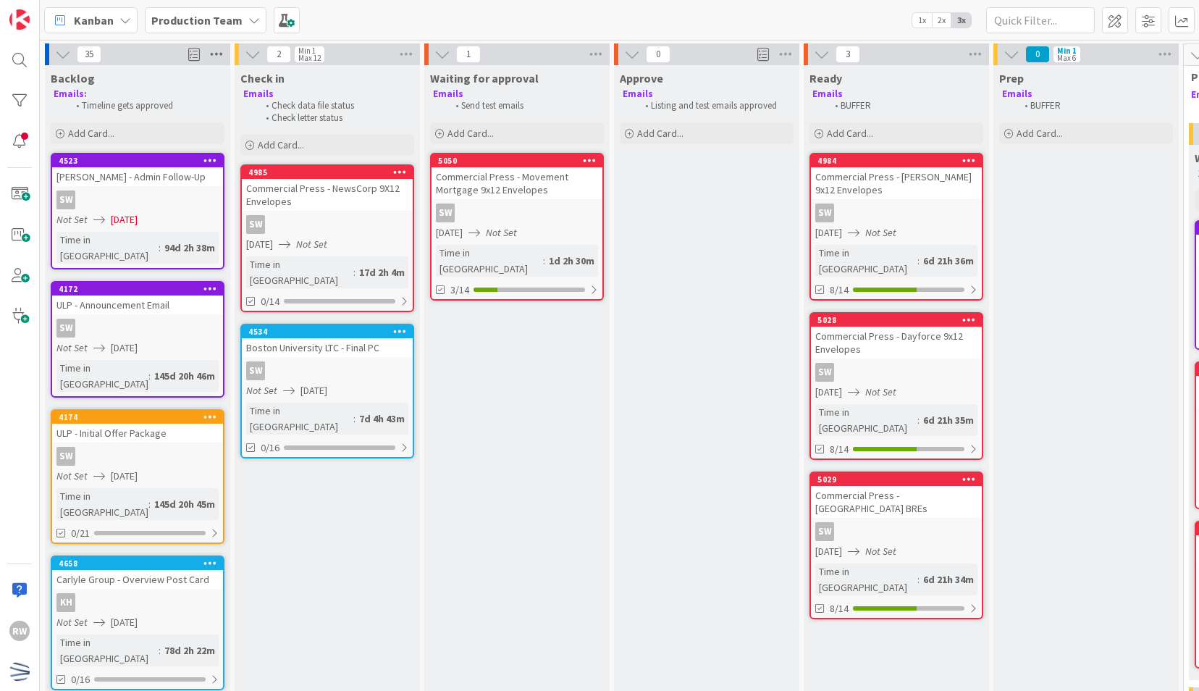
click at [211, 46] on icon at bounding box center [216, 54] width 19 height 22
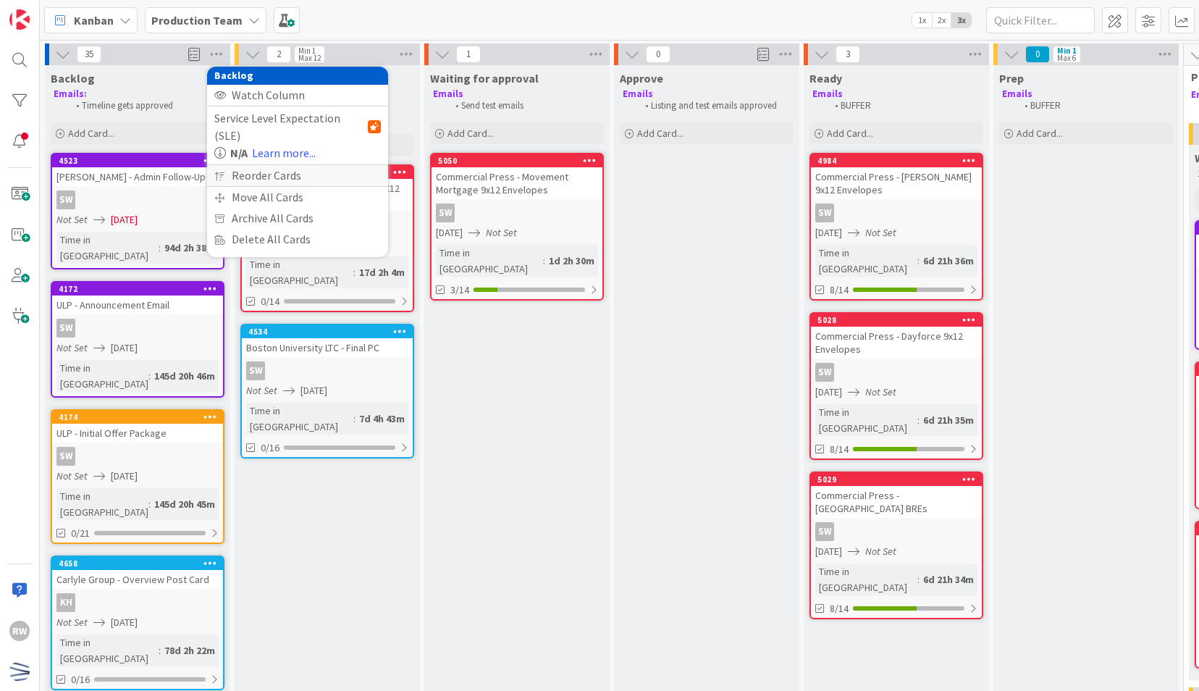
click at [248, 165] on div "Reorder Cards" at bounding box center [297, 175] width 181 height 21
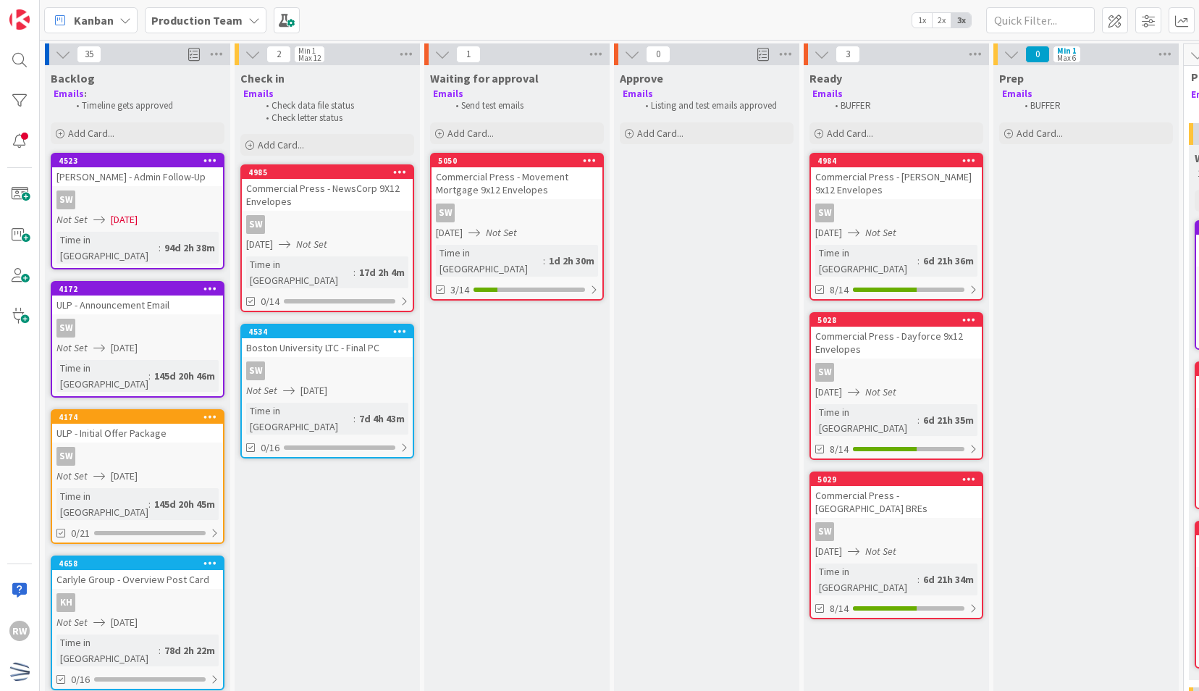
click at [224, 14] on b "Production Team" at bounding box center [196, 20] width 91 height 14
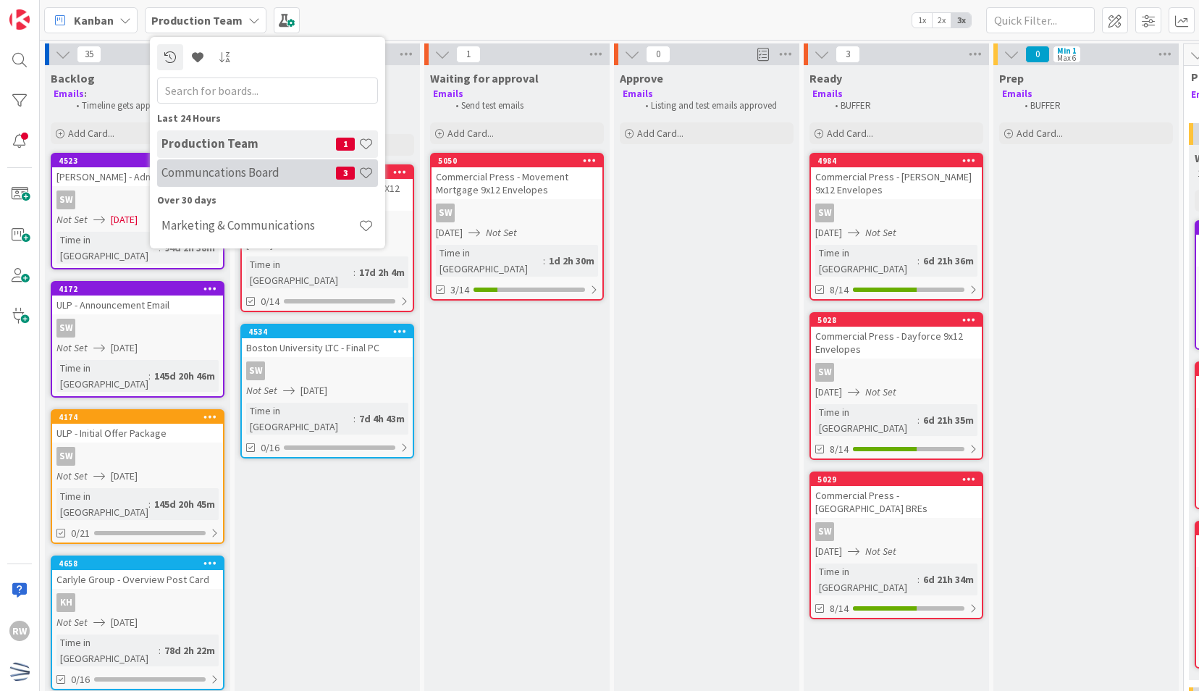
click at [249, 172] on h4 "Communcations Board" at bounding box center [248, 172] width 175 height 14
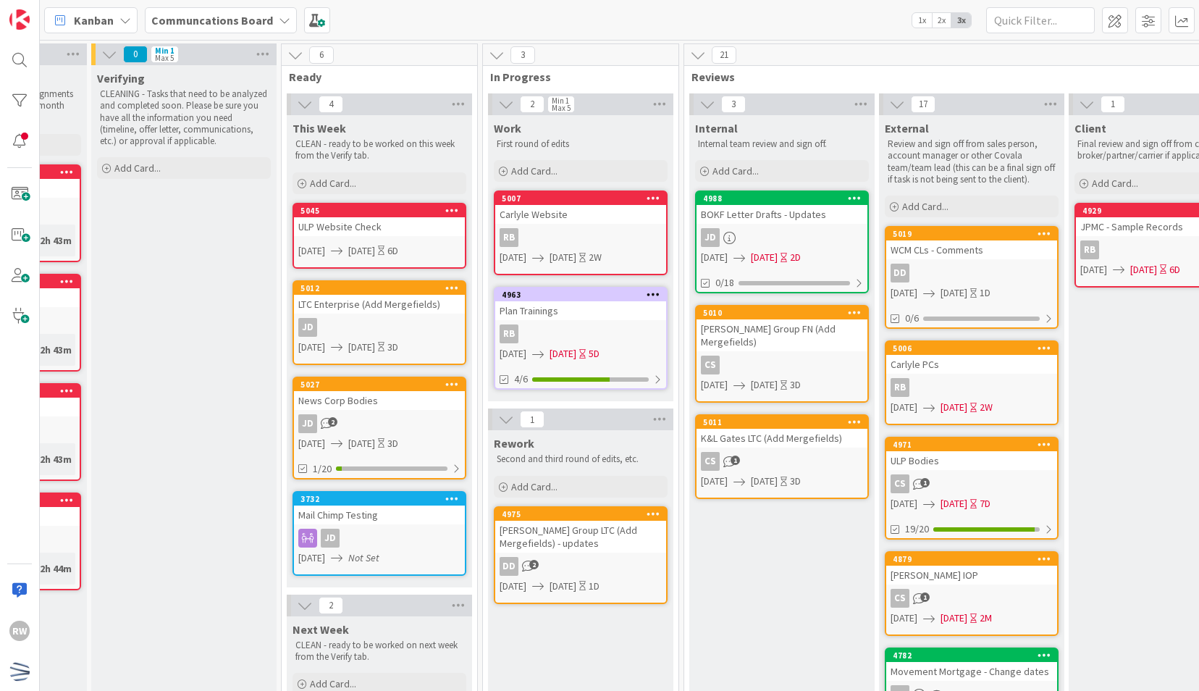
scroll to position [0, 153]
